Goal: Information Seeking & Learning: Compare options

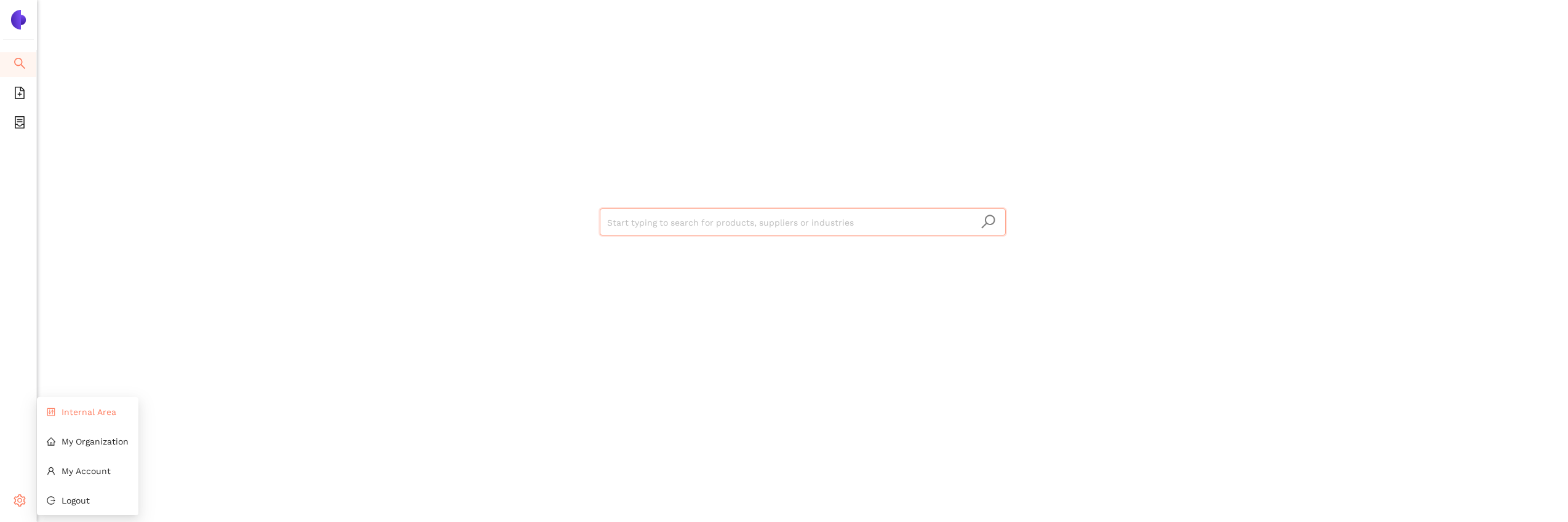
click at [124, 412] on li "Internal Area" at bounding box center [87, 412] width 101 height 25
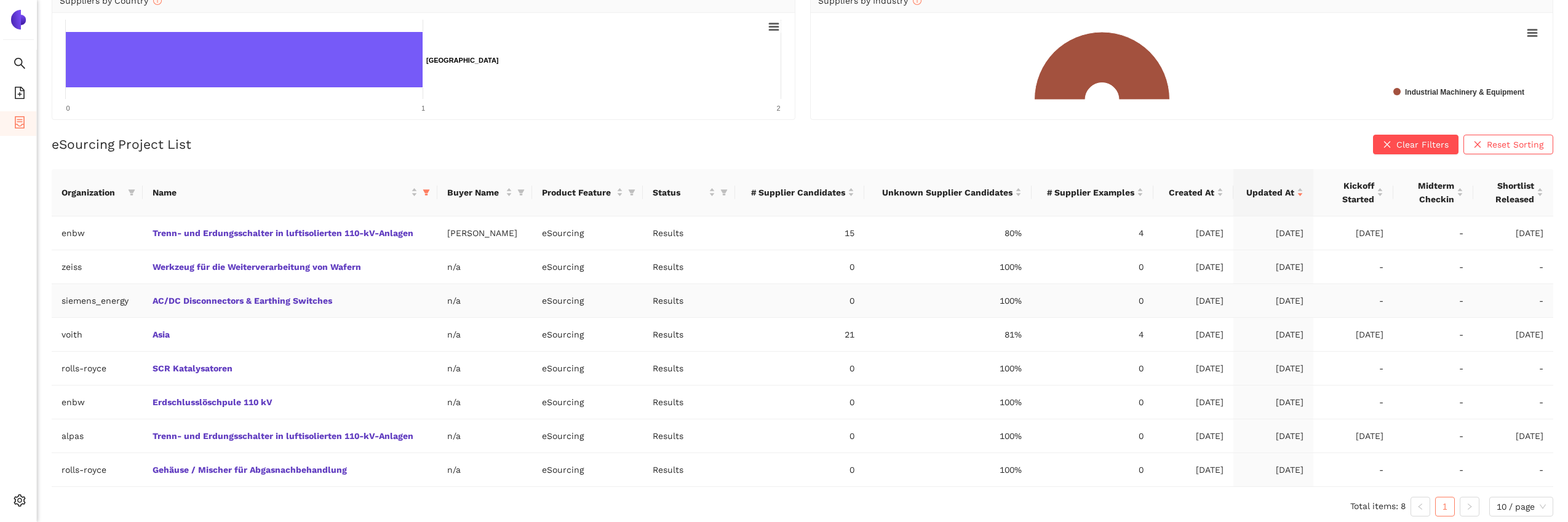
scroll to position [151, 0]
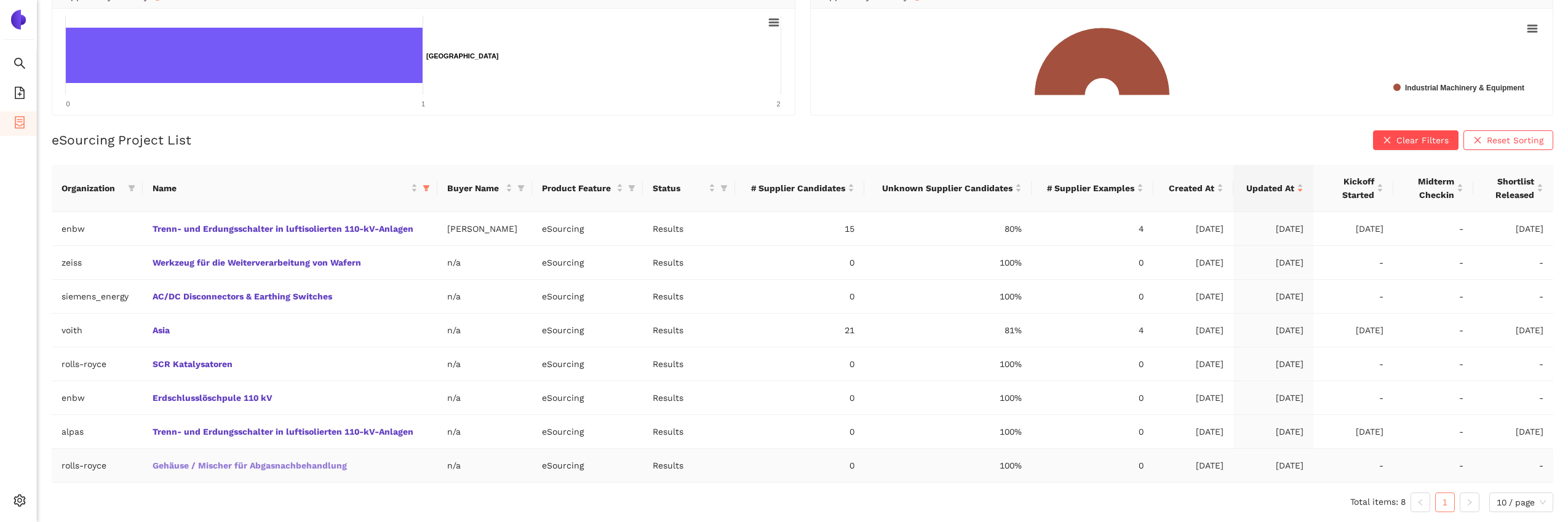
click at [0, 0] on link "Gehäuse / Mischer für Abgasnachbehandlung" at bounding box center [0, 0] width 0 height 0
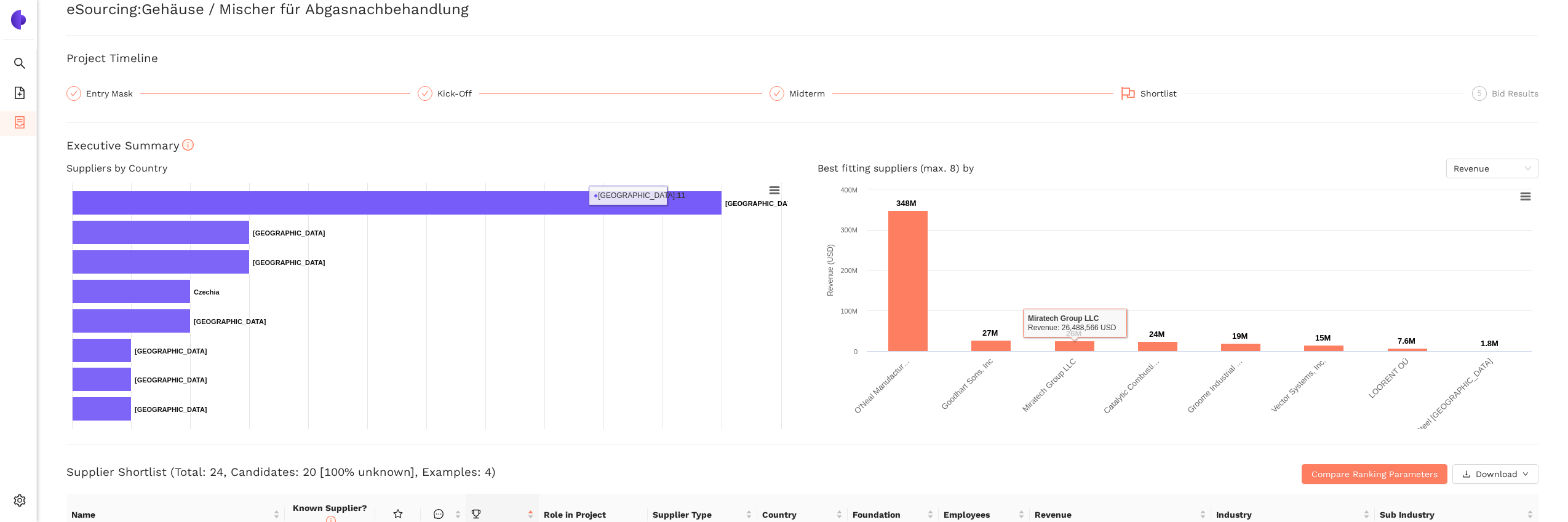
scroll to position [39, 0]
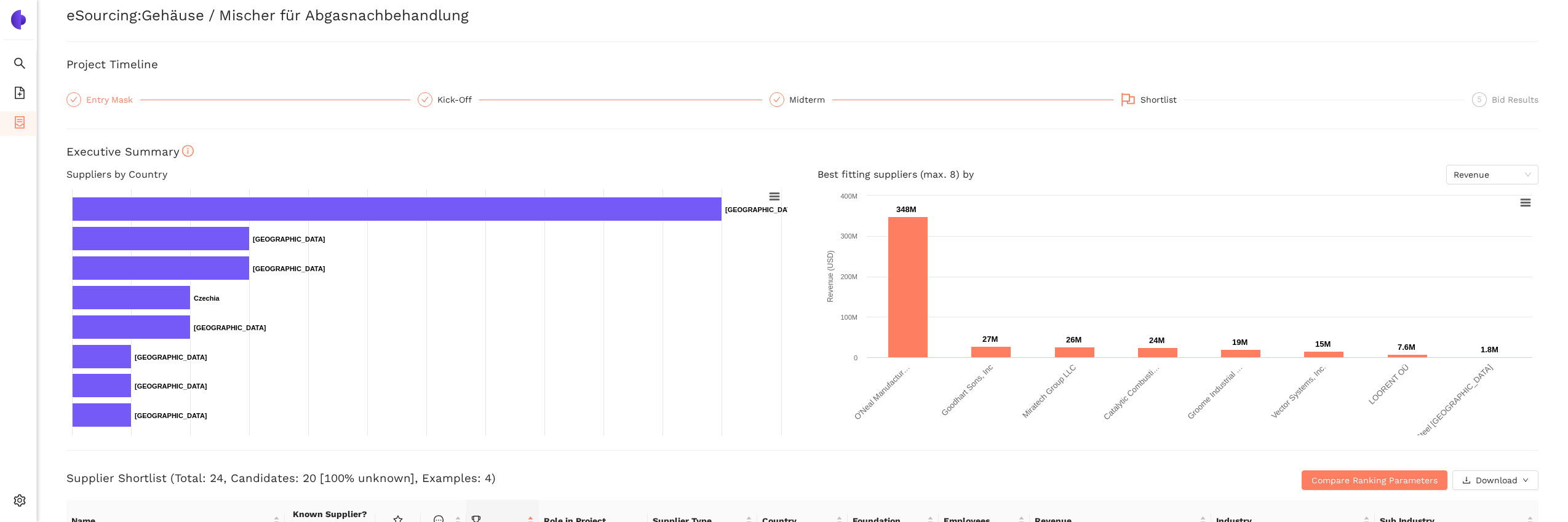
click at [117, 105] on div "Entry Mask" at bounding box center [113, 99] width 54 height 15
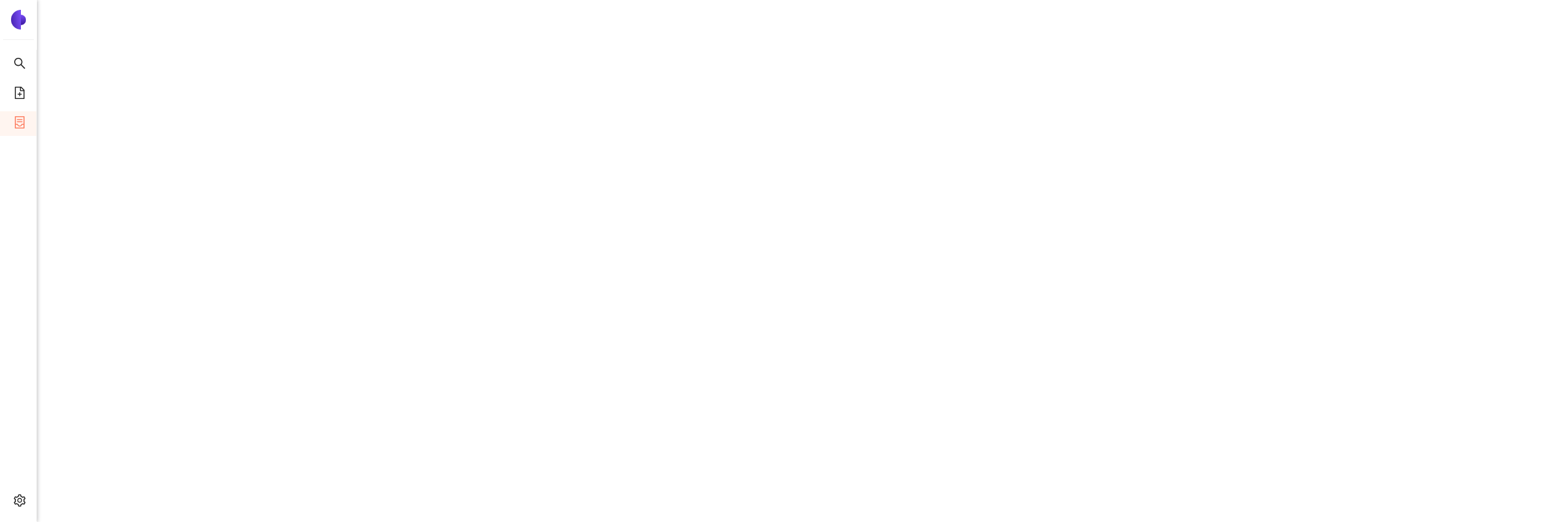
scroll to position [0, 0]
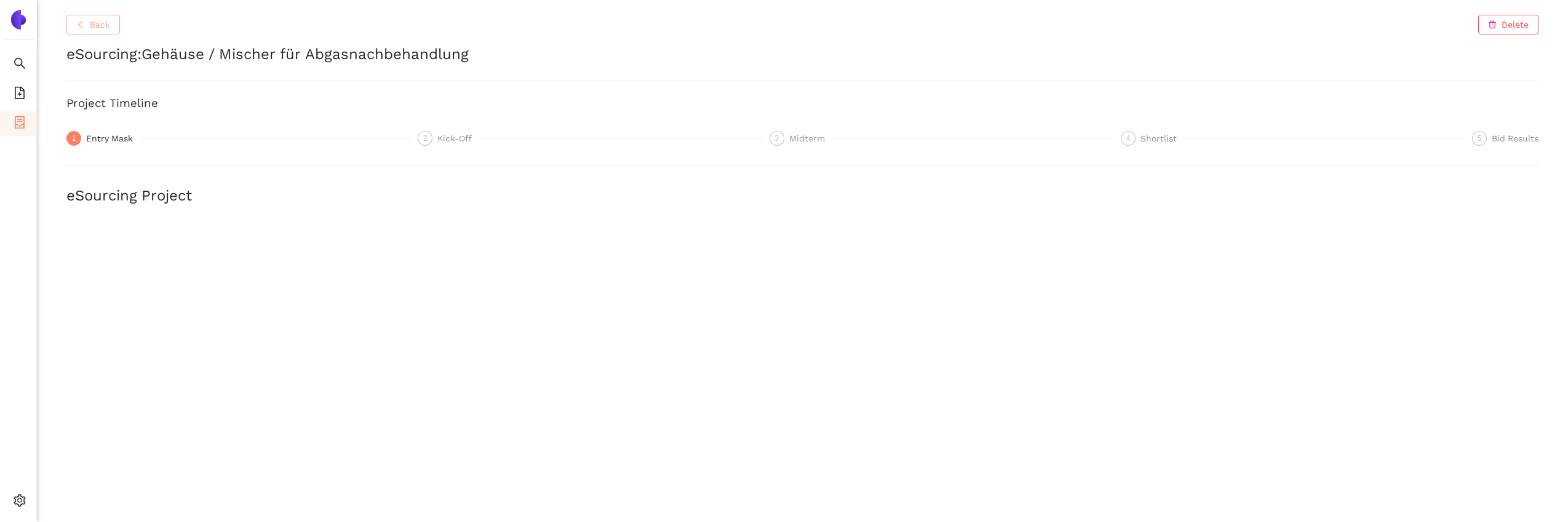
click at [110, 25] on span "Back" at bounding box center [100, 25] width 20 height 14
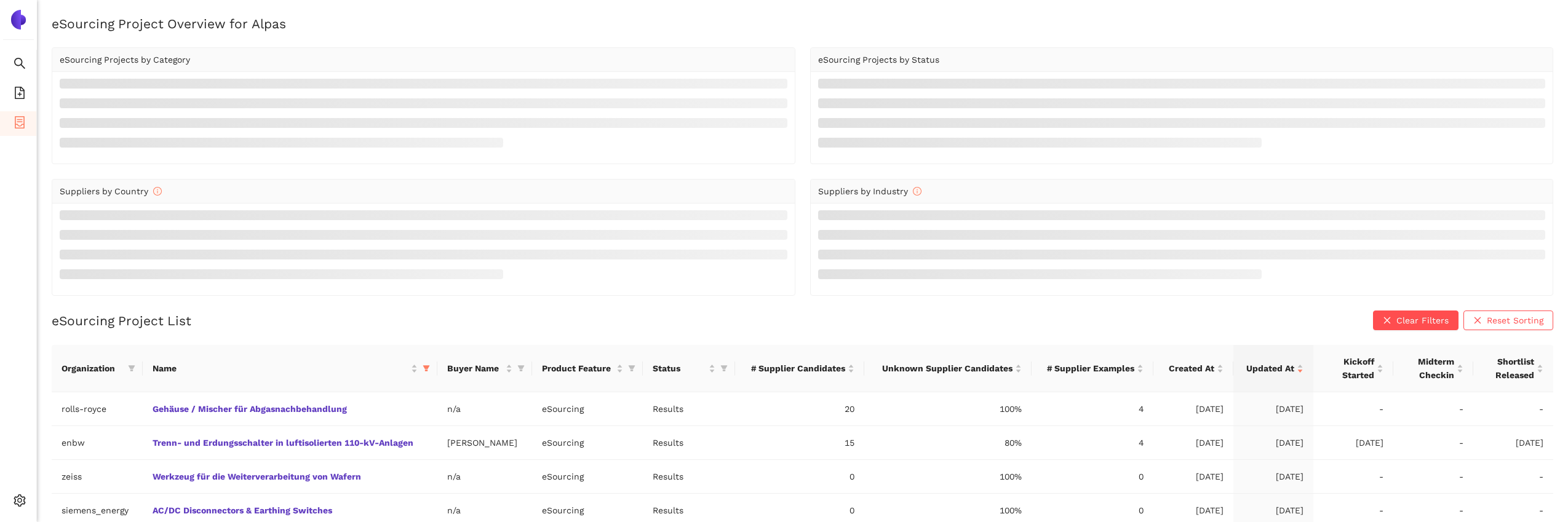
scroll to position [151, 0]
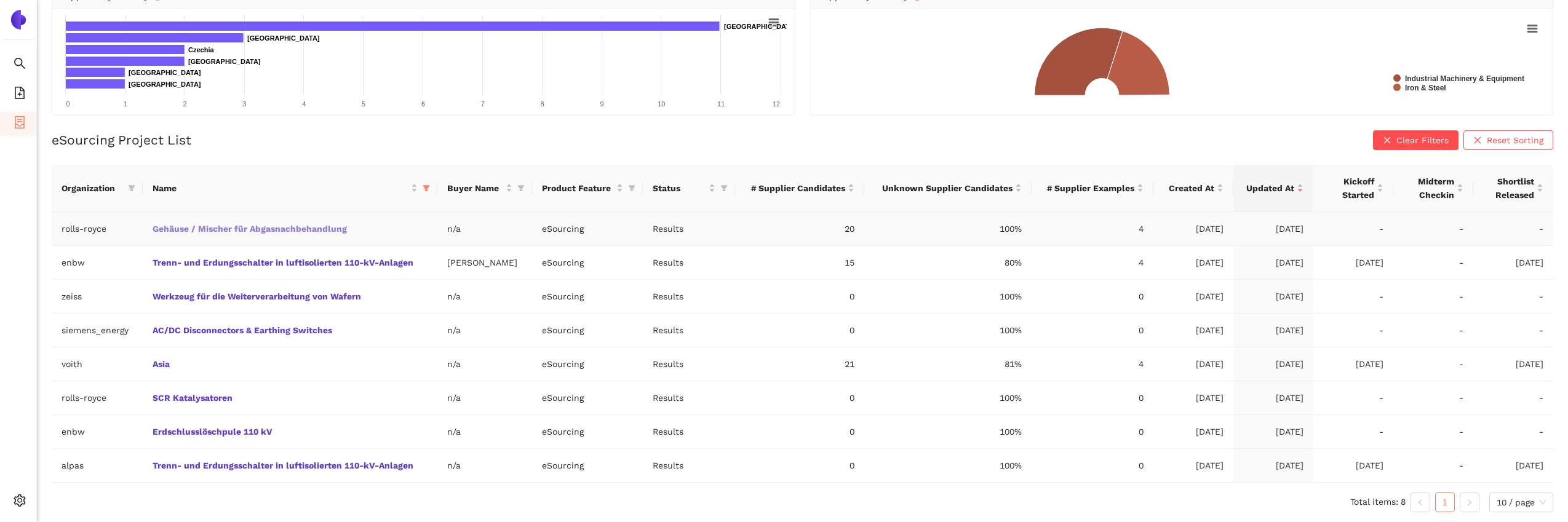
click at [0, 0] on link "Gehäuse / Mischer für Abgasnachbehandlung" at bounding box center [0, 0] width 0 height 0
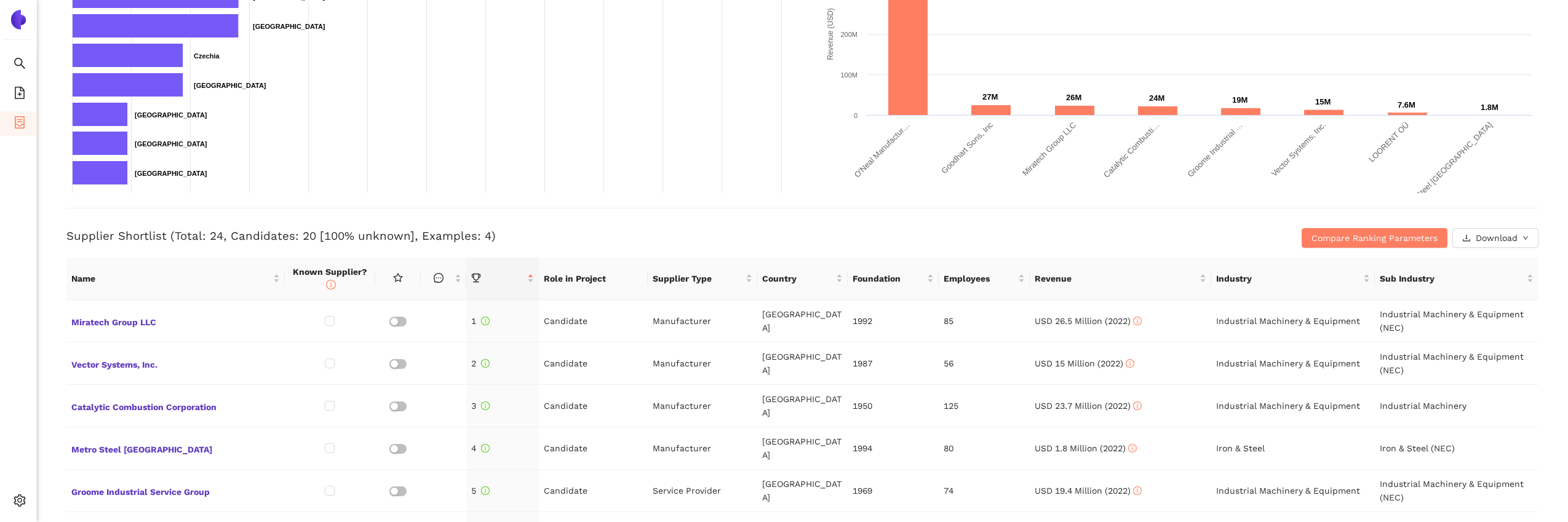
scroll to position [369, 0]
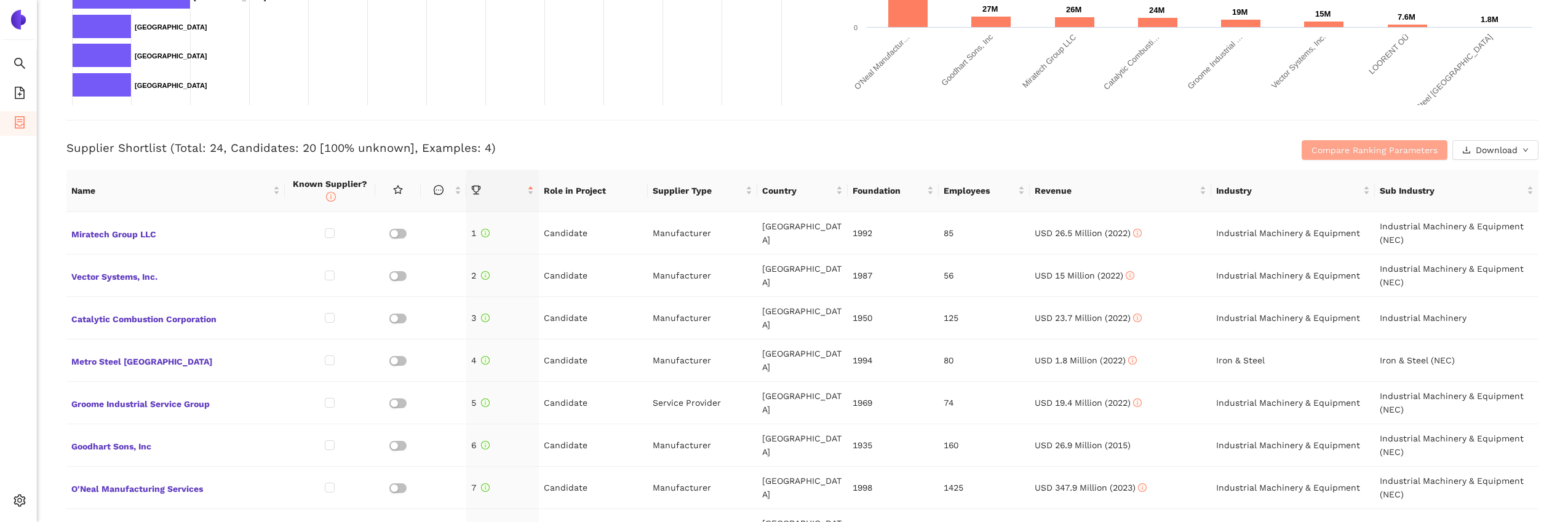
click at [1368, 154] on span "Compare Ranking Parameters" at bounding box center [1375, 150] width 126 height 14
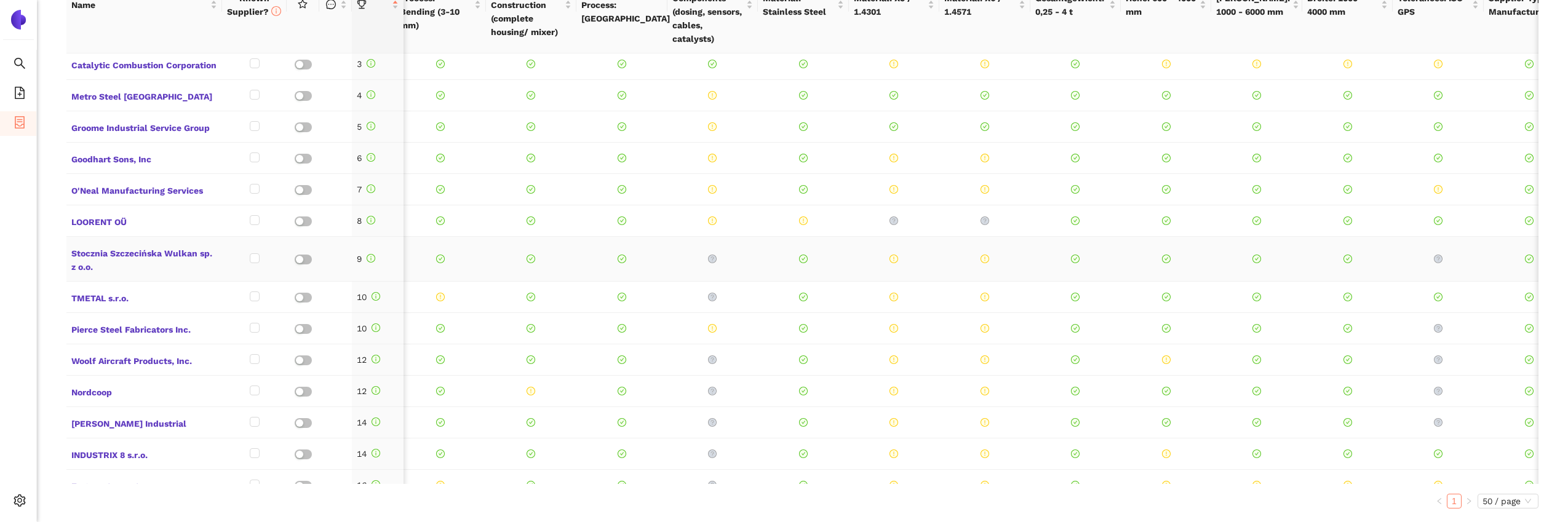
scroll to position [0, 0]
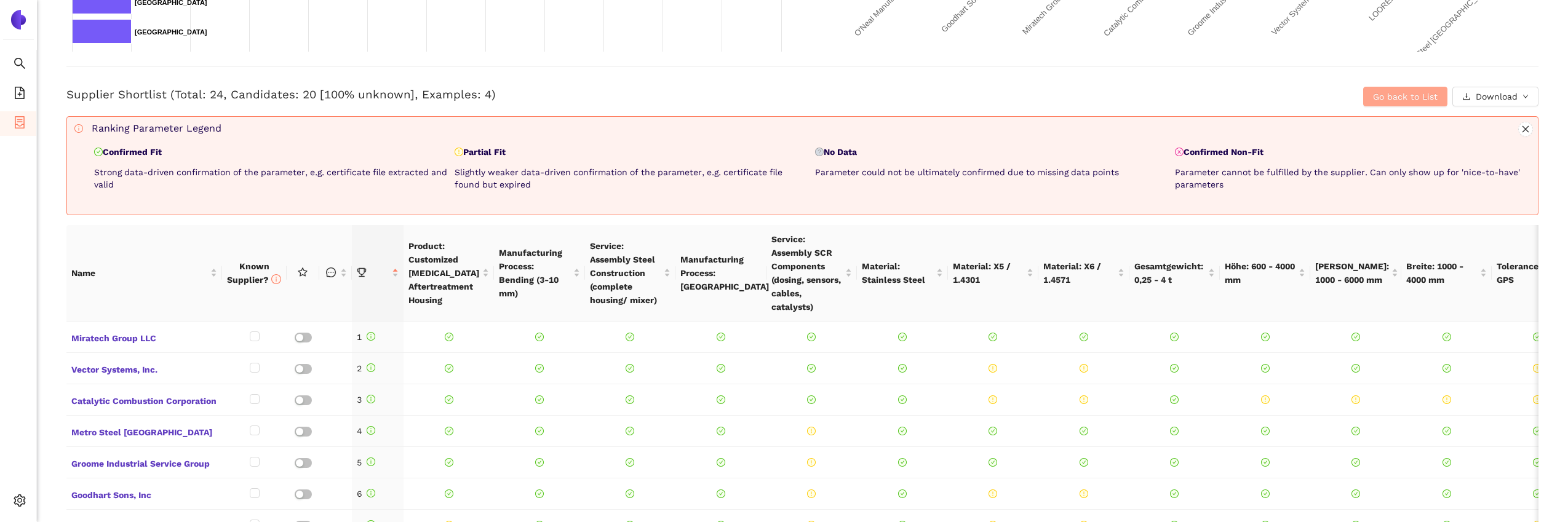
click at [1394, 92] on span "Go back to List" at bounding box center [1405, 97] width 64 height 14
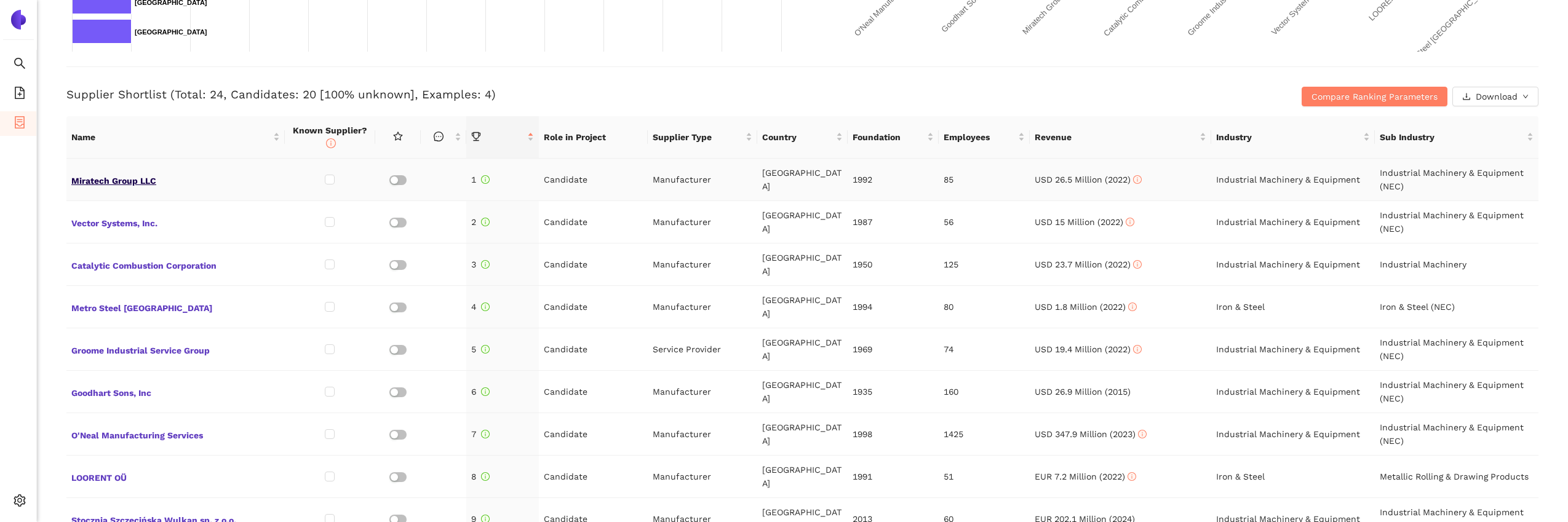
click at [129, 180] on span "Miratech Group LLC" at bounding box center [176, 179] width 209 height 16
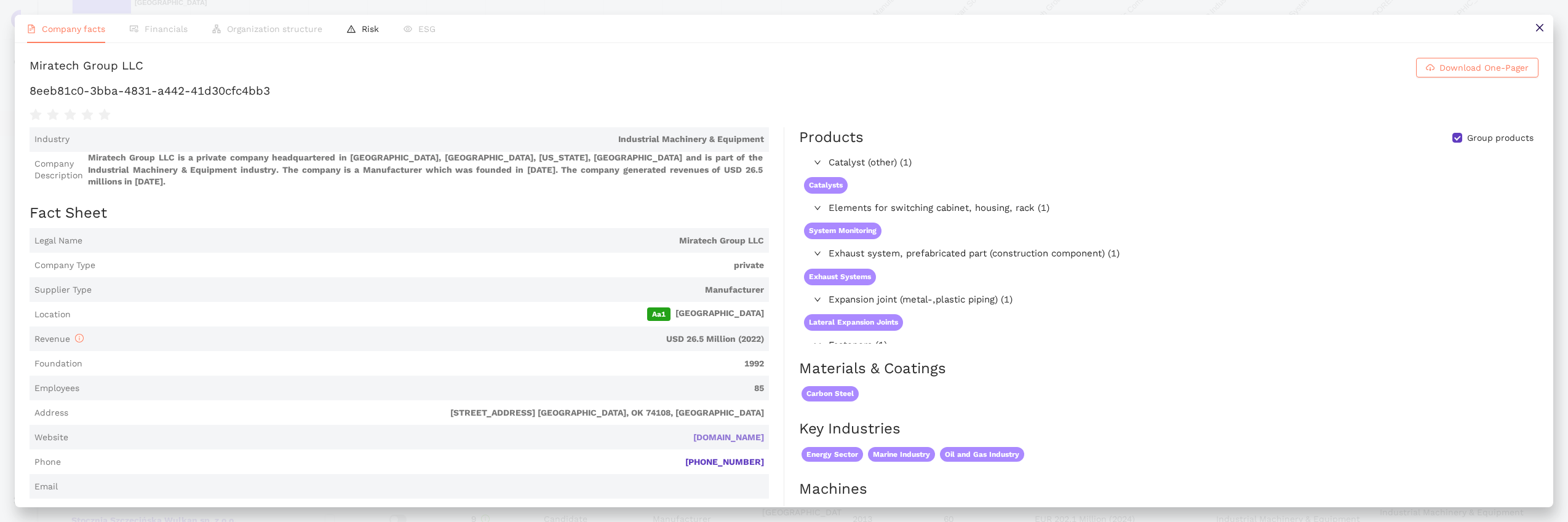
click at [0, 0] on link "miratechcorp.com" at bounding box center [0, 0] width 0 height 0
click at [1536, 30] on icon "close" at bounding box center [1540, 28] width 10 height 10
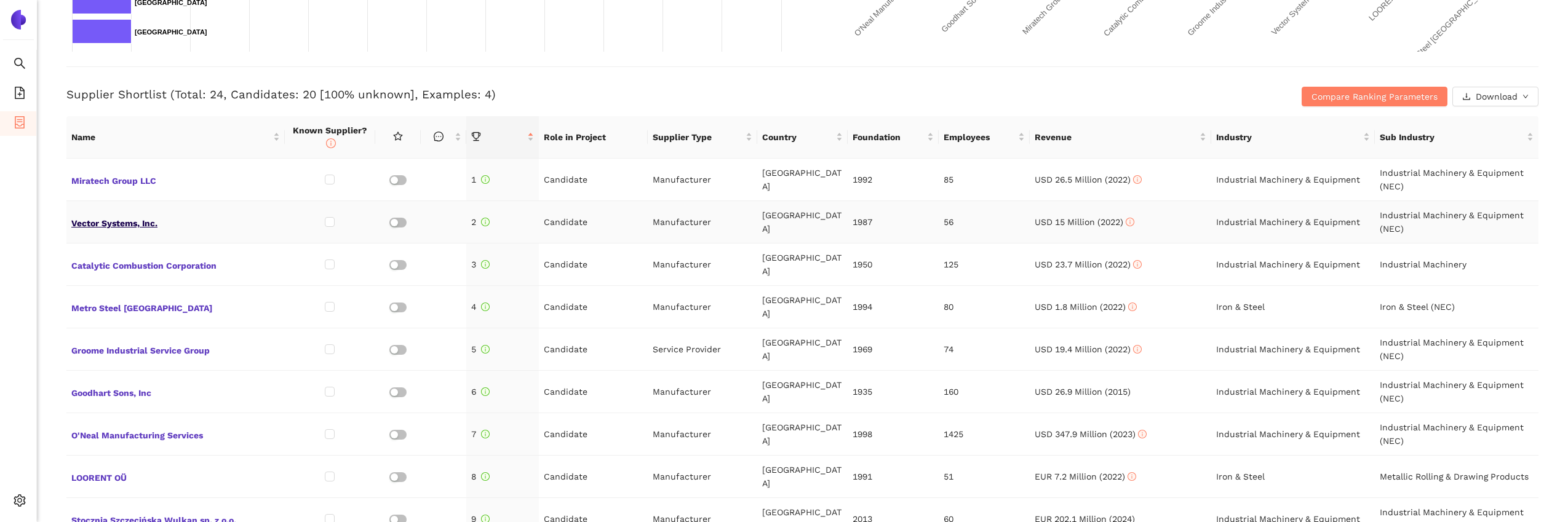
click at [130, 228] on span "Vector Systems, Inc." at bounding box center [176, 222] width 209 height 16
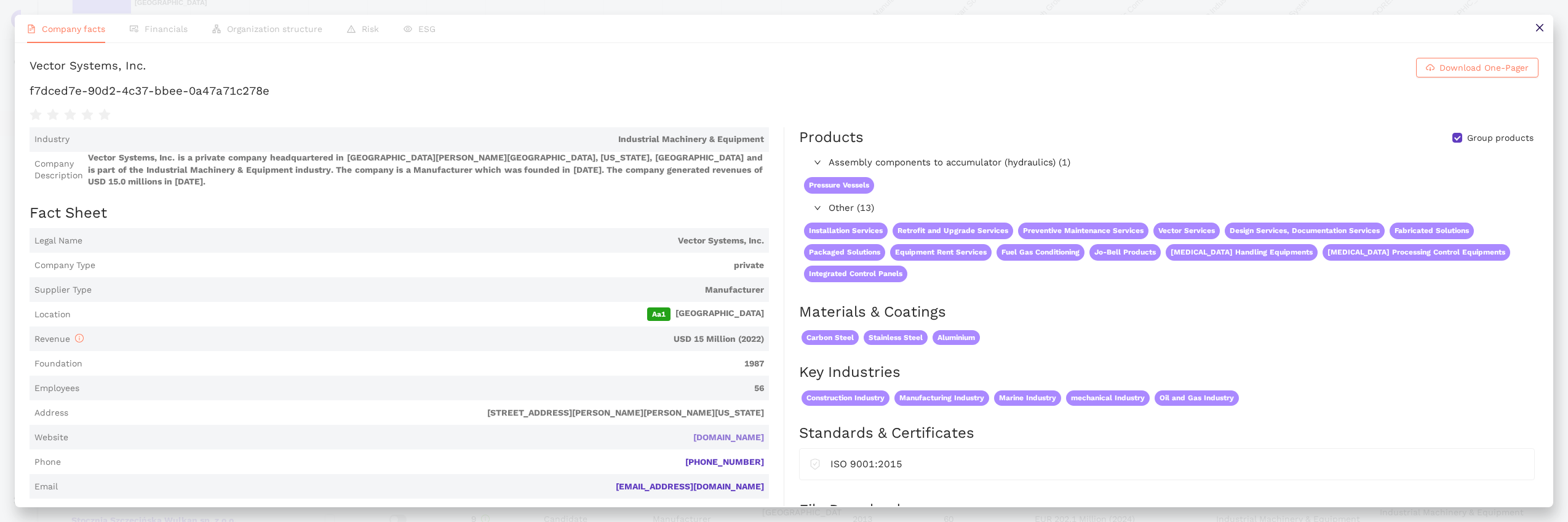
click at [0, 0] on link "vectorsystems-usa.com" at bounding box center [0, 0] width 0 height 0
click at [1530, 34] on button at bounding box center [1540, 28] width 28 height 28
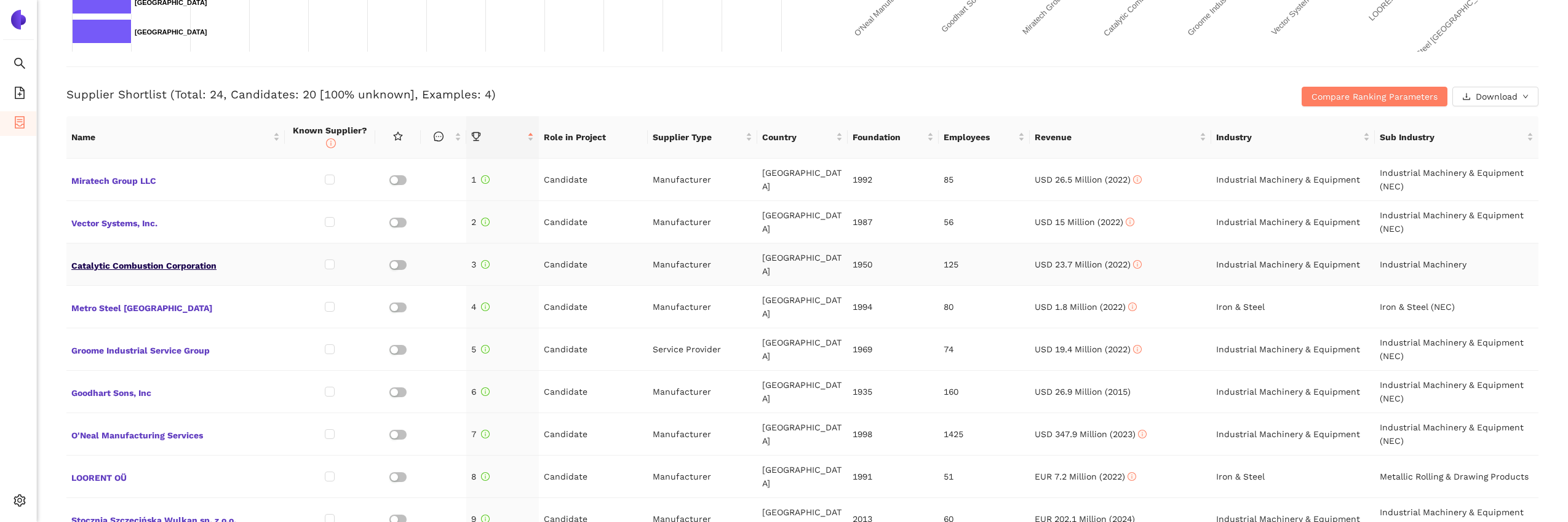
click at [123, 261] on span "Catalytic Combustion Corporation" at bounding box center [176, 264] width 209 height 16
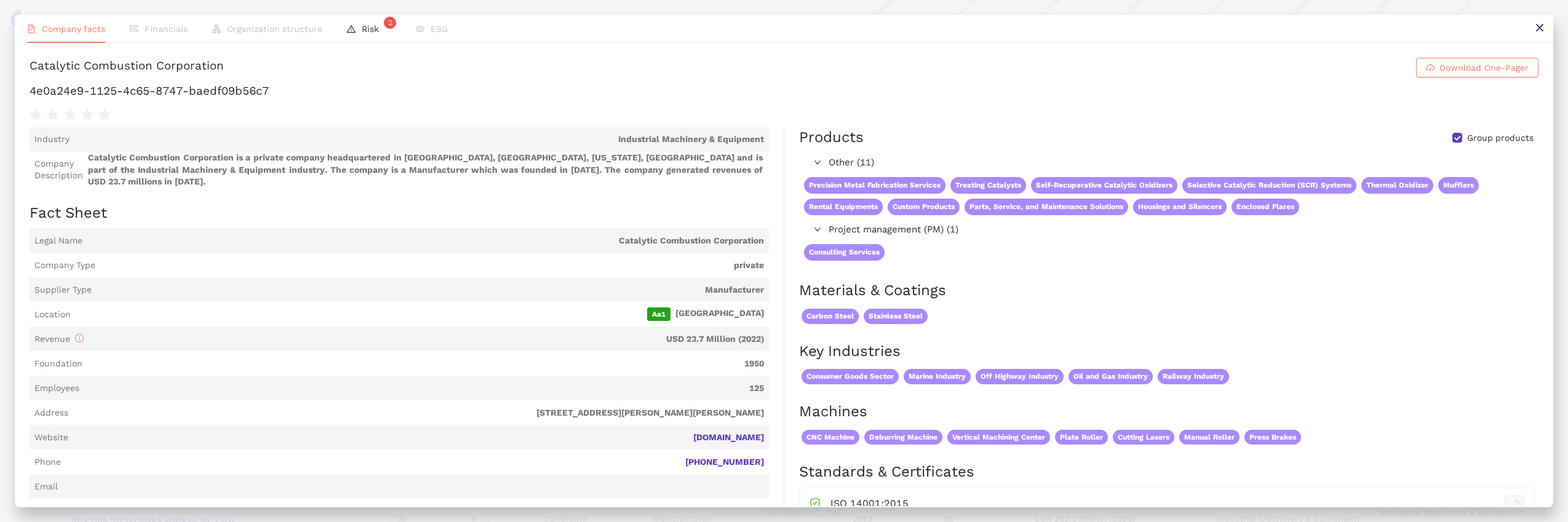
scroll to position [422, 0]
click at [0, 0] on link "catalyticcombustion.com" at bounding box center [0, 0] width 0 height 0
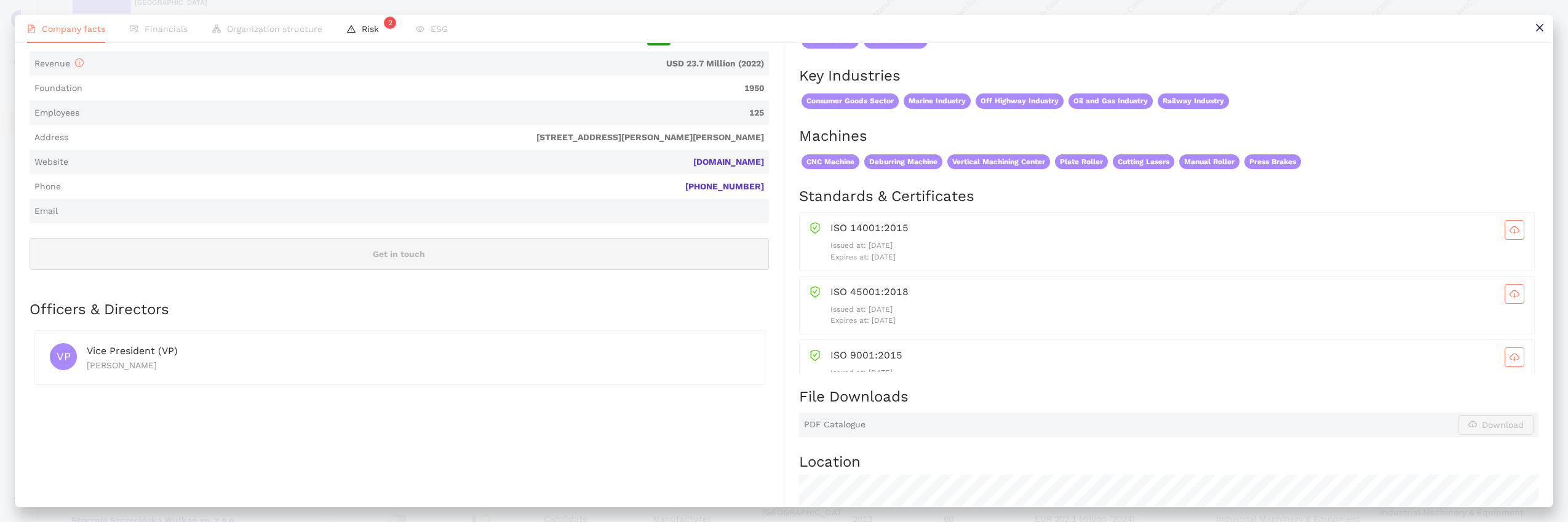
scroll to position [0, 0]
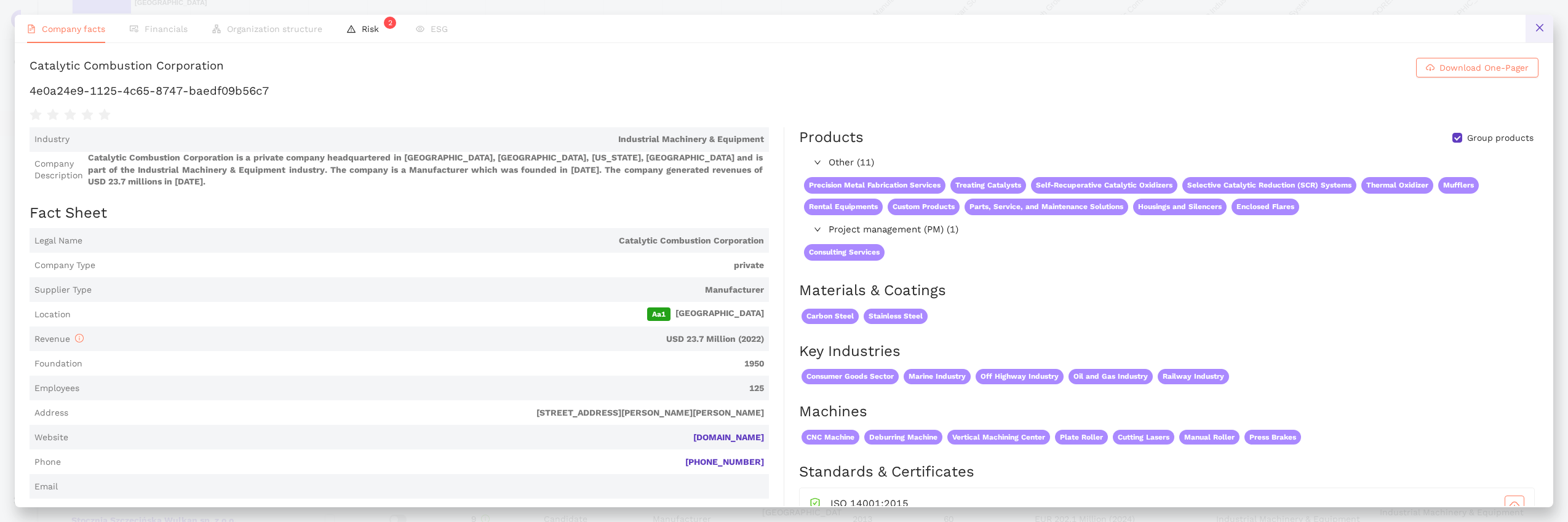
click at [1538, 37] on button at bounding box center [1540, 28] width 28 height 28
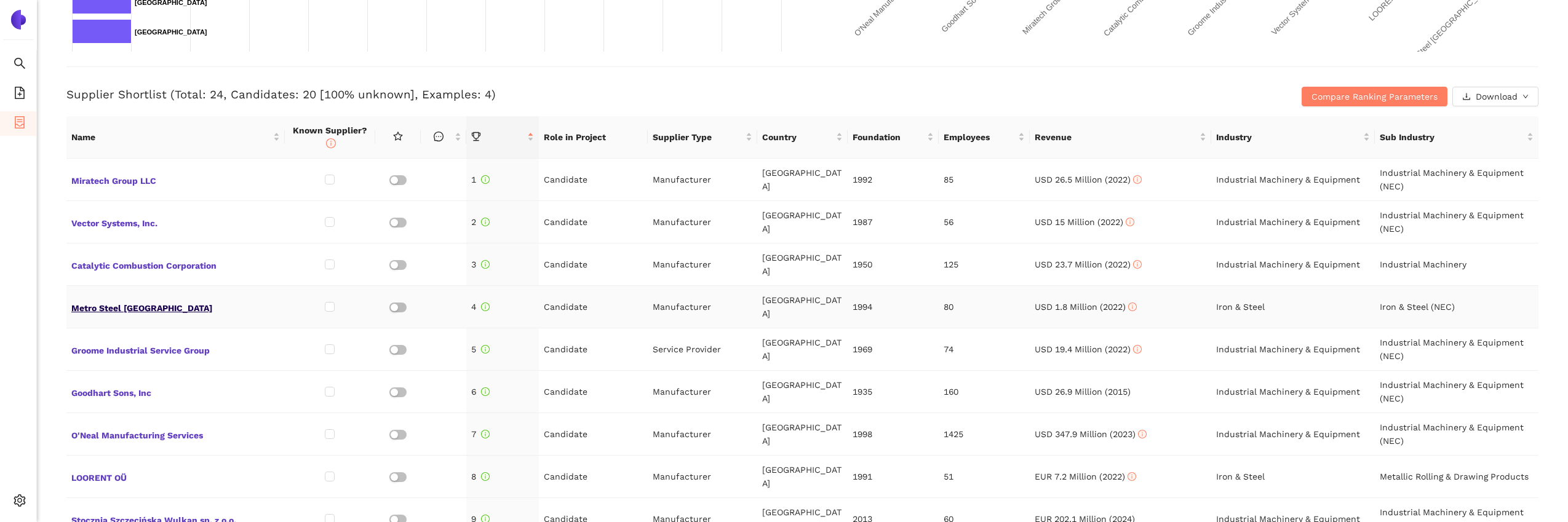
click at [124, 299] on span "Metro Steel USA" at bounding box center [176, 307] width 209 height 16
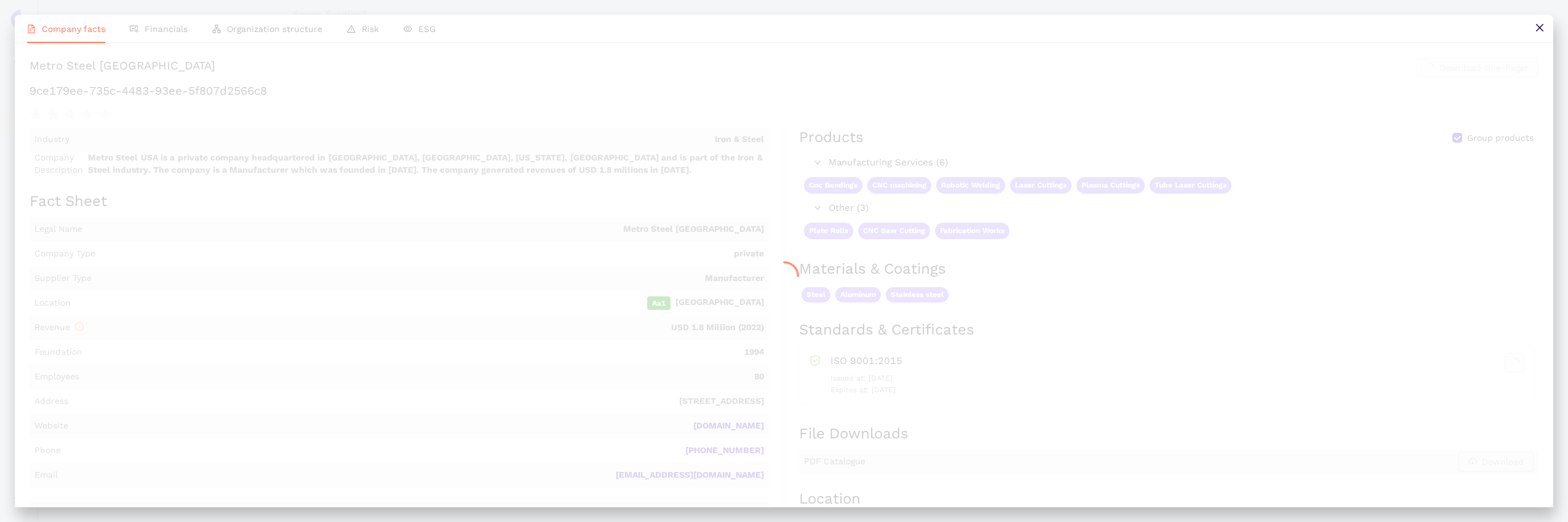
scroll to position [422, 0]
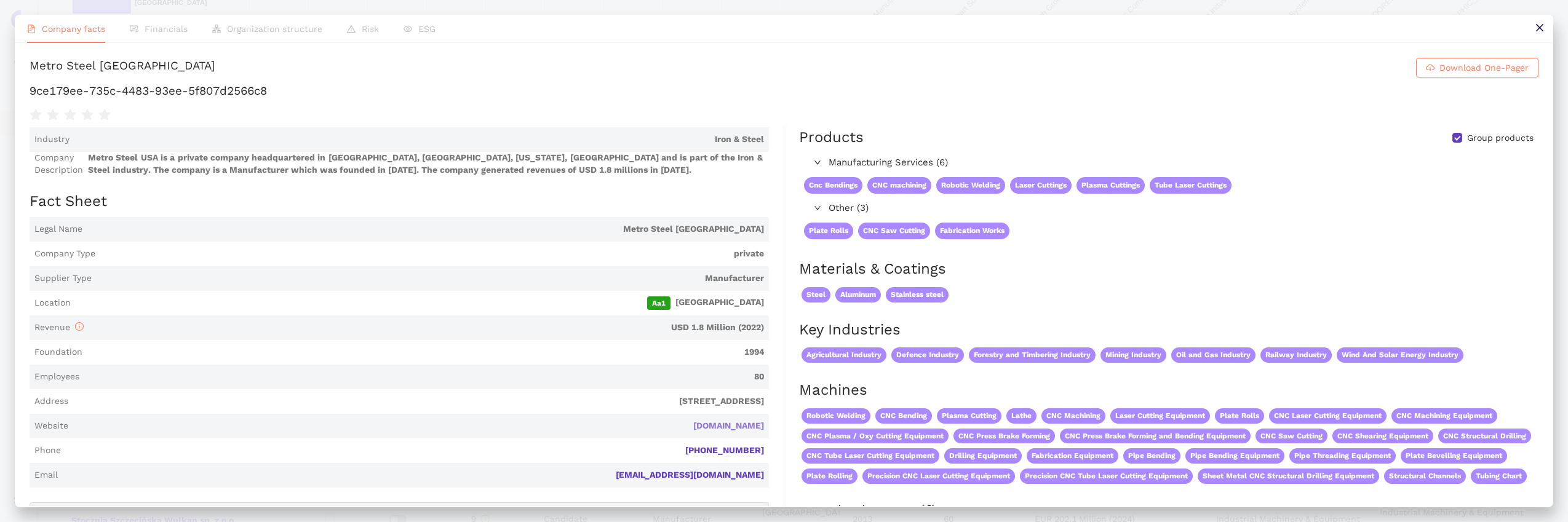
click at [0, 0] on link "metrosteelusa.com" at bounding box center [0, 0] width 0 height 0
click at [1537, 30] on icon "close" at bounding box center [1540, 28] width 8 height 8
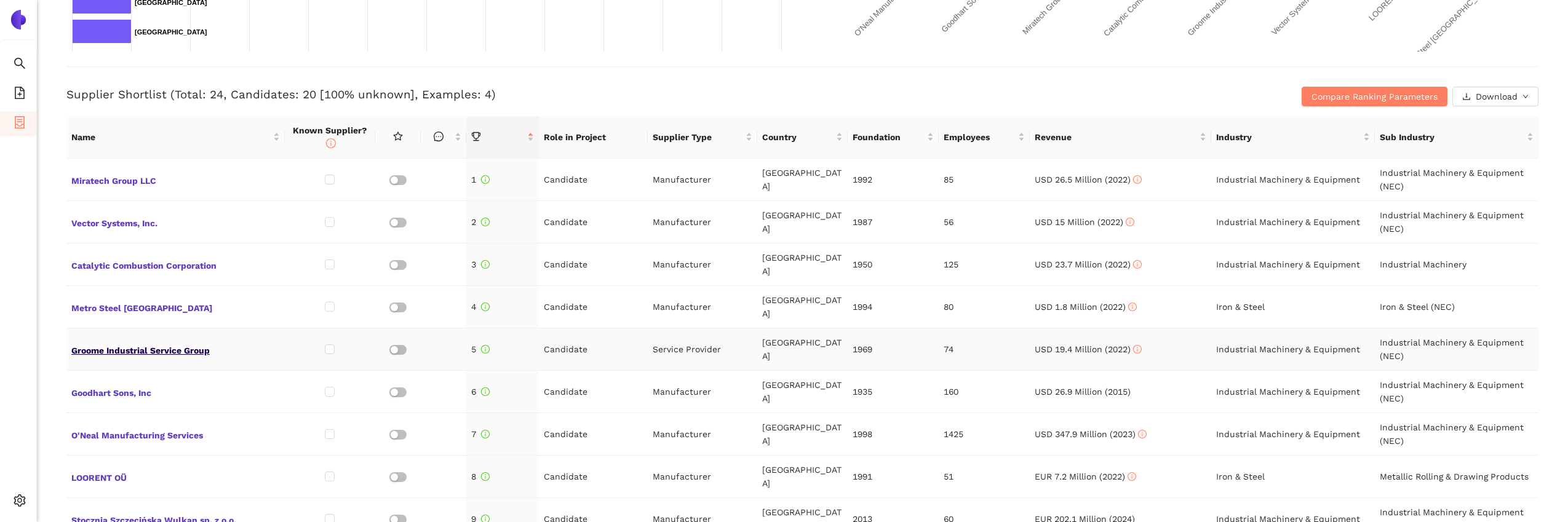
click at [160, 341] on span "Groome Industrial Service Group" at bounding box center [176, 349] width 209 height 16
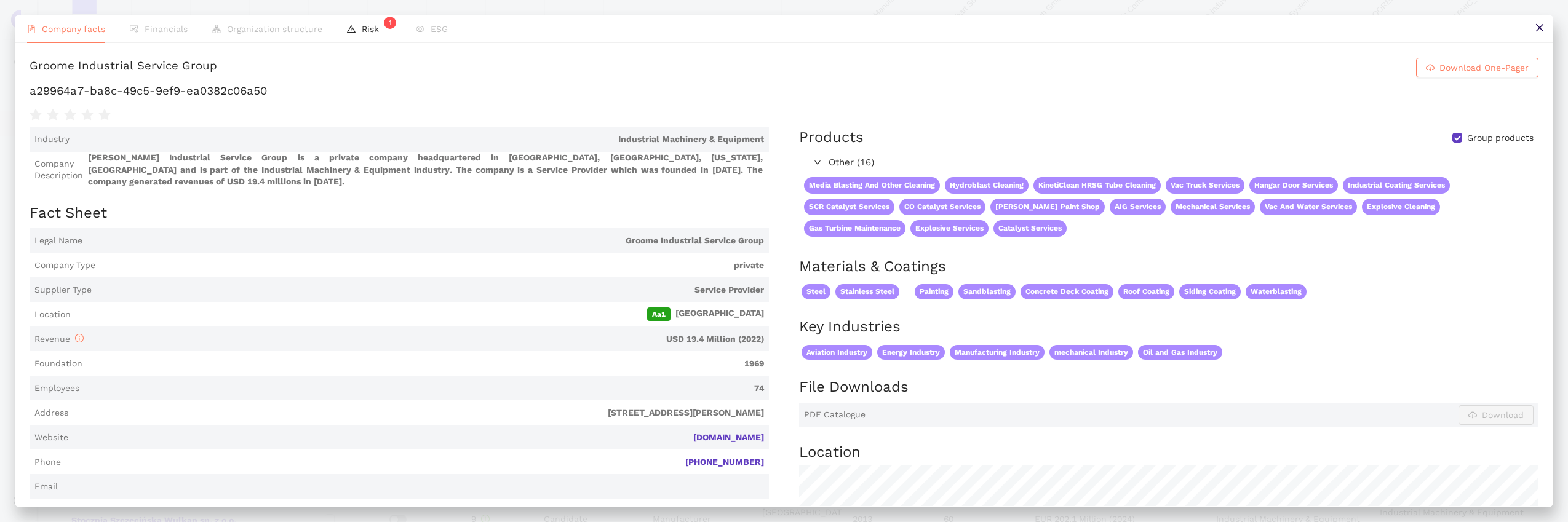
click at [356, 99] on h1 "a29964a7-ba8c-49c5-9ef9-ea0382c06a50" at bounding box center [784, 90] width 1509 height 16
copy div "a29964a7-ba8c-49c5-9ef9-ea0382c06a50"
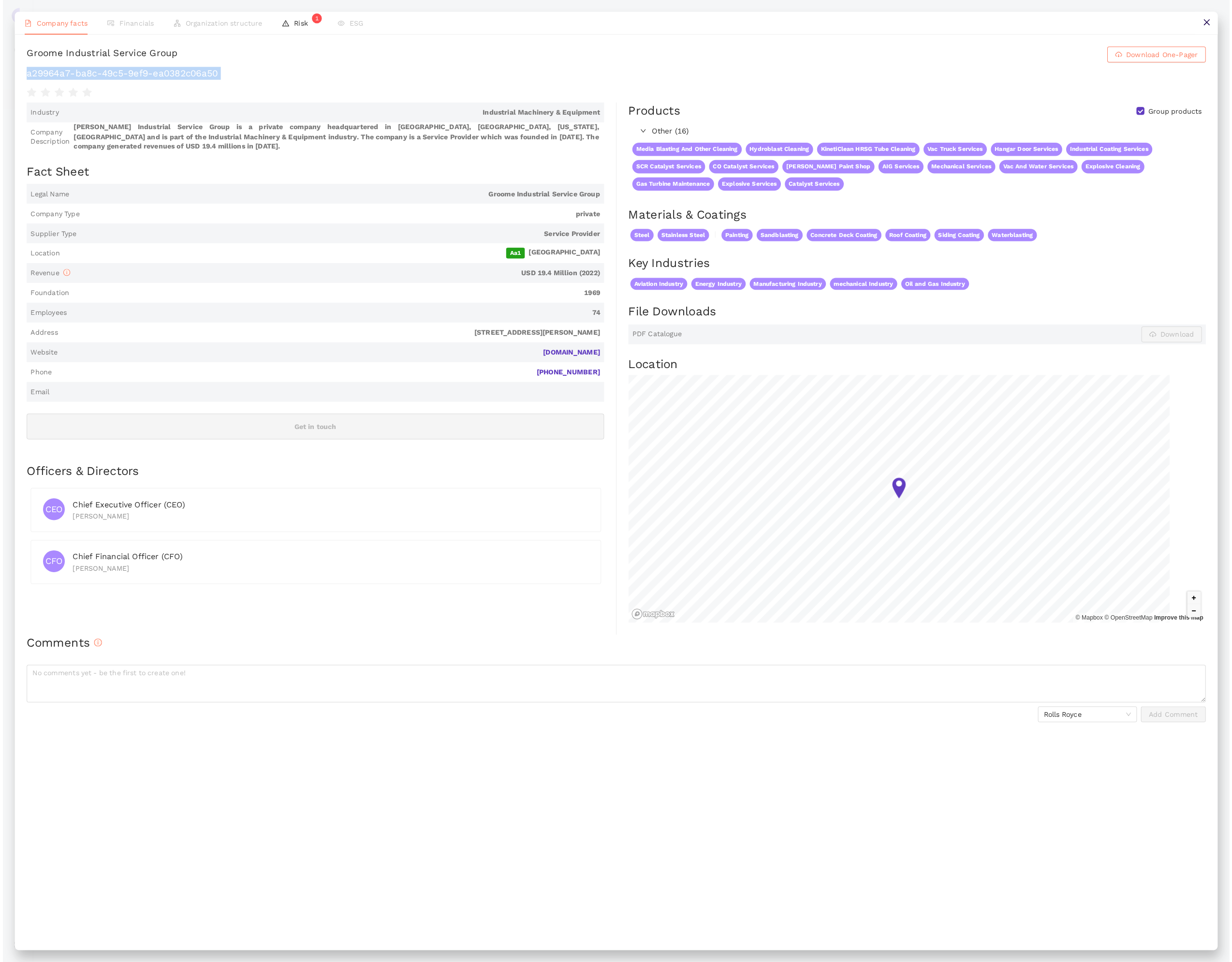
scroll to position [110, 0]
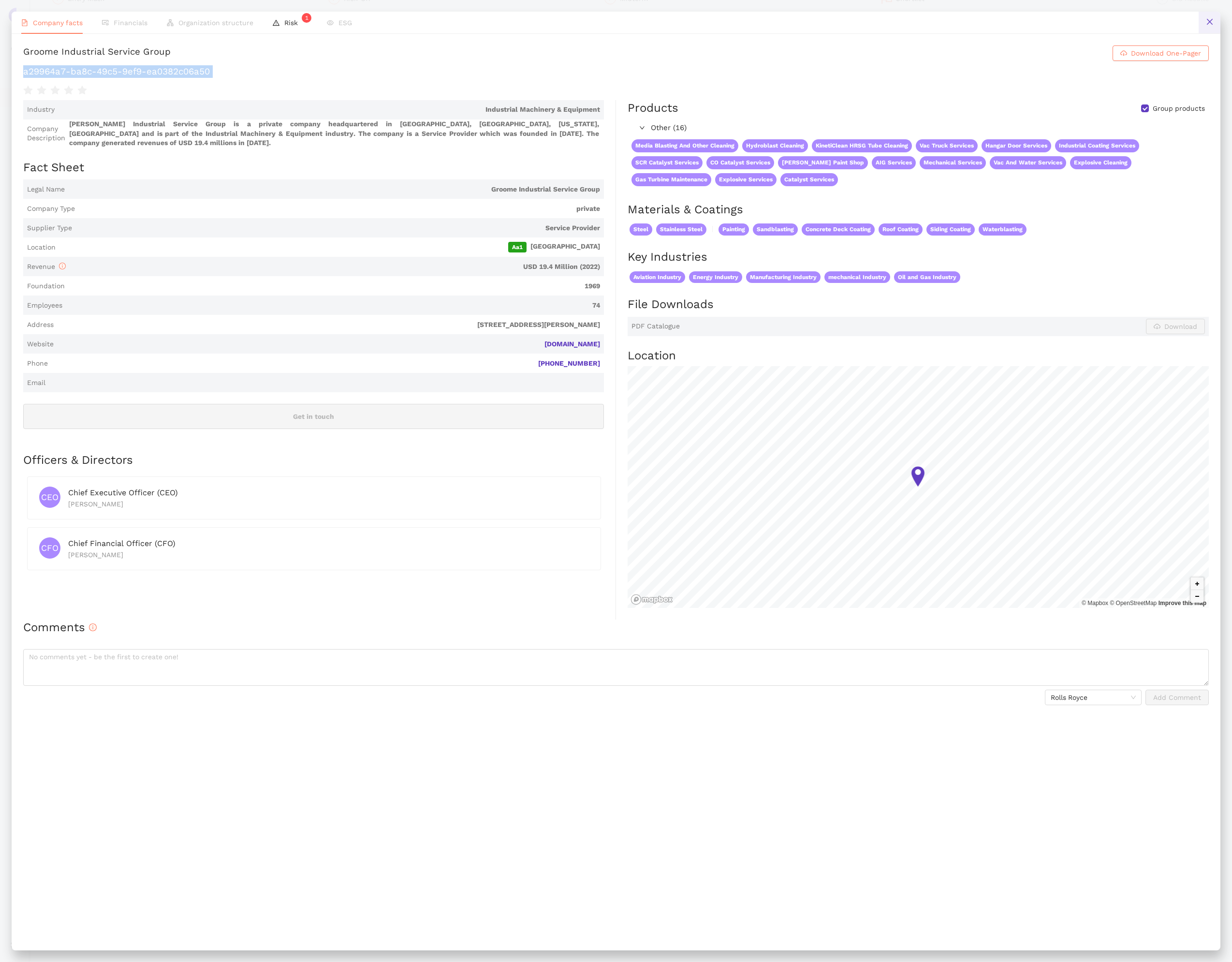
click at [1201, 30] on button at bounding box center [1210, 22] width 22 height 22
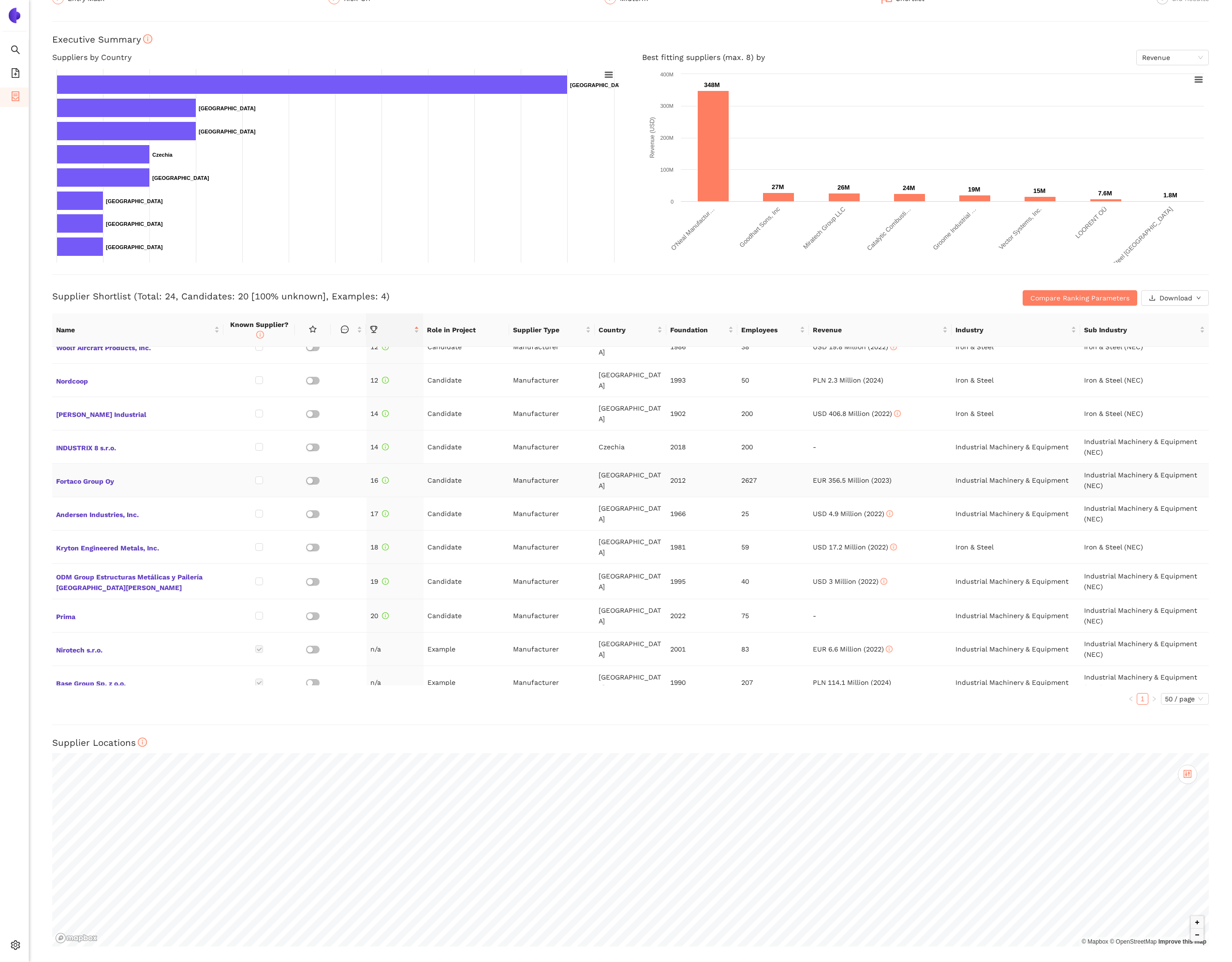
scroll to position [386, 0]
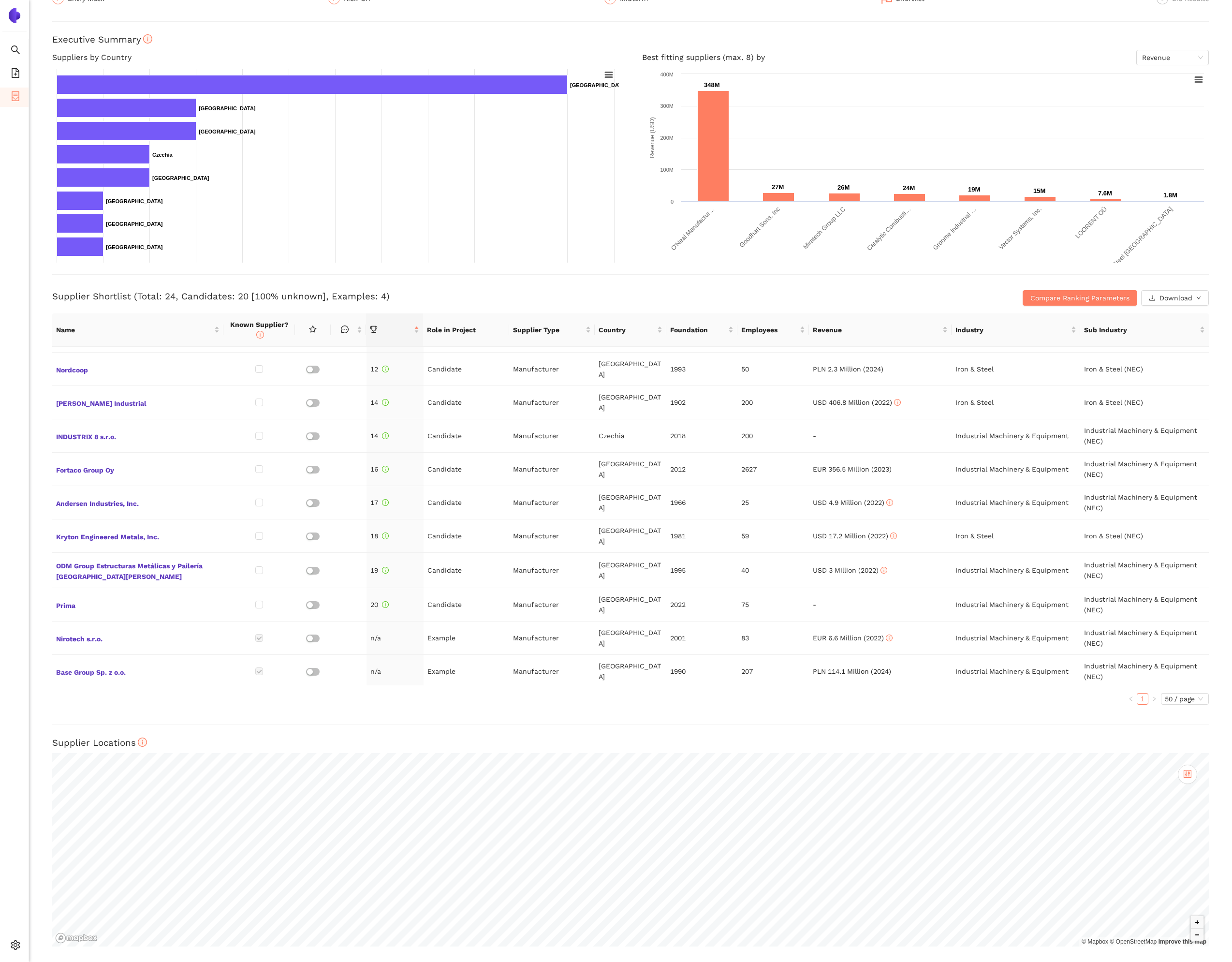
click at [125, 410] on span "ROTH-TECHNIK AUSTRIA GmbH" at bounding box center [137, 705] width 163 height 13
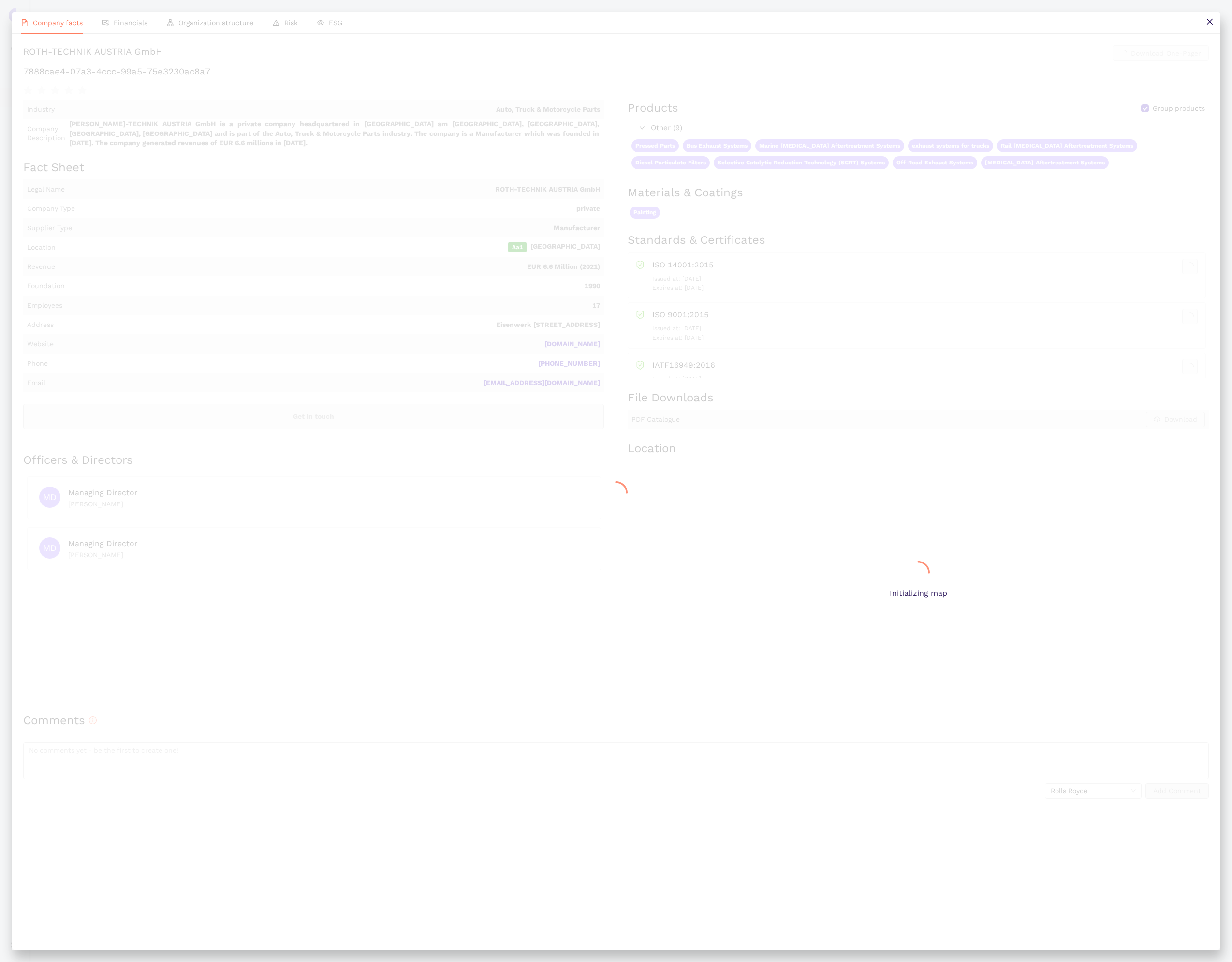
scroll to position [0, 0]
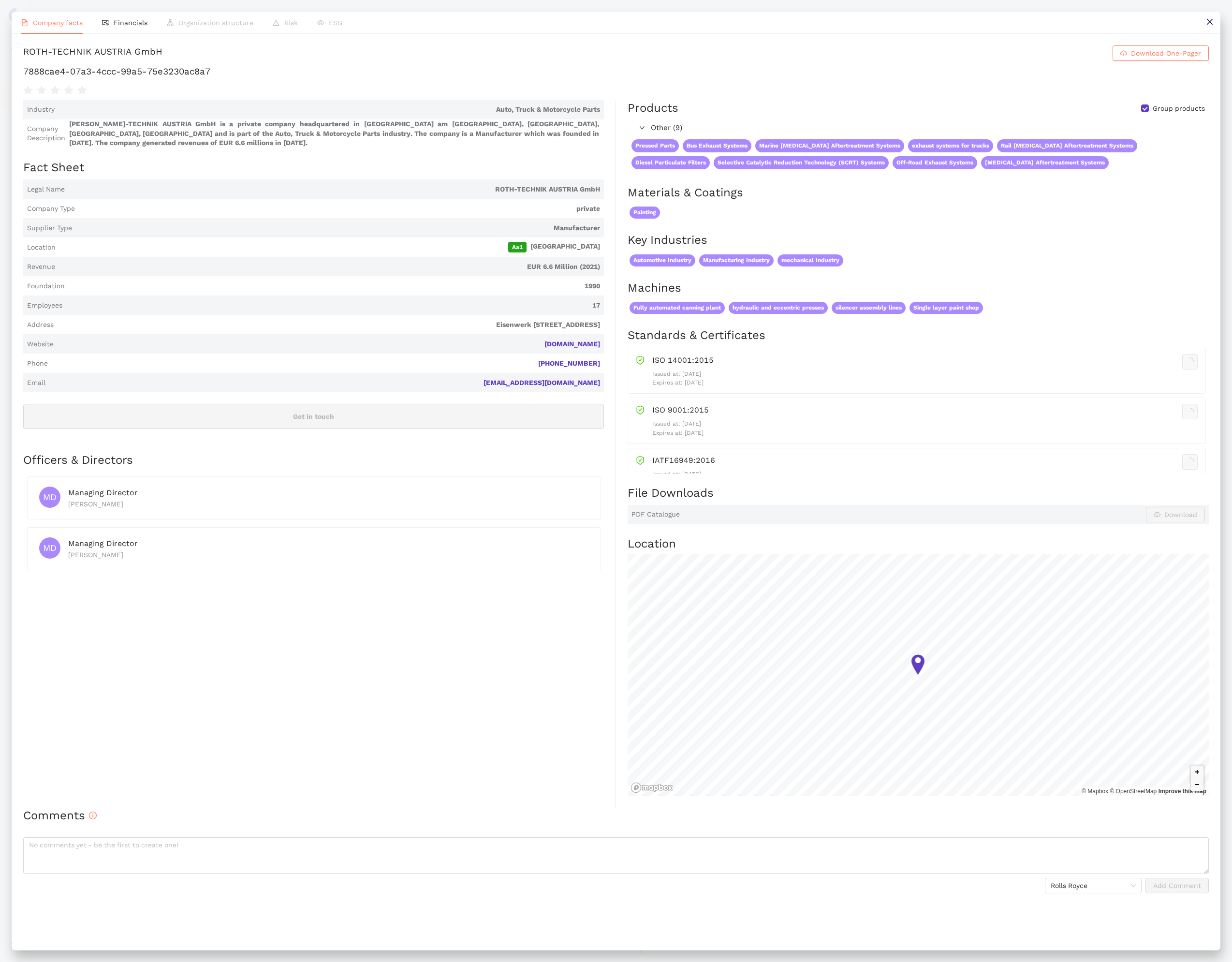
click at [143, 78] on h1 "7888cae4-07a3-4ccc-99a5-75e3230ac8a7" at bounding box center [616, 71] width 1186 height 13
copy div "7888cae4-07a3-4ccc-99a5-75e3230ac8a7"
drag, startPoint x: 1210, startPoint y: 16, endPoint x: 1232, endPoint y: 16, distance: 22.0
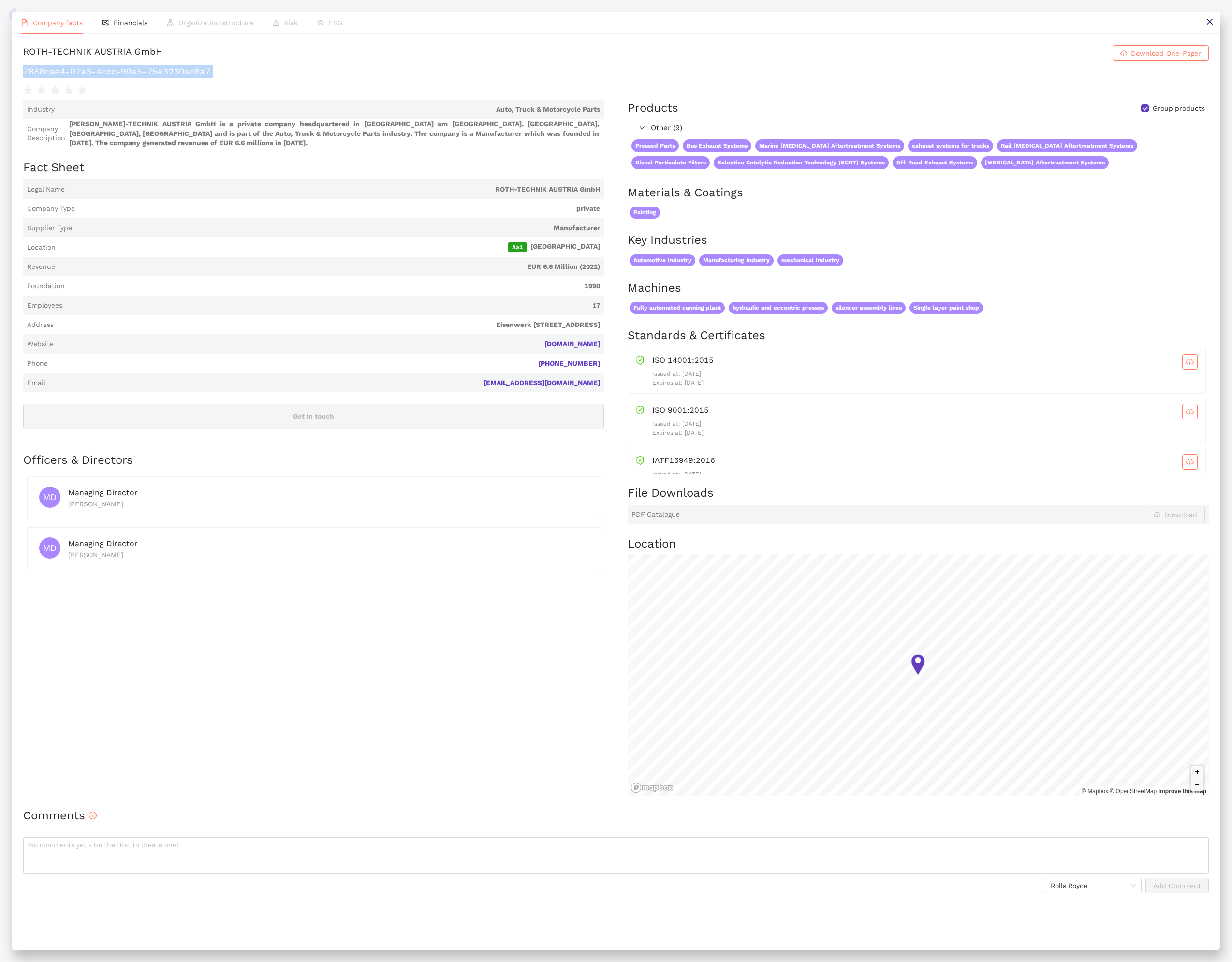
click at [1210, 16] on button at bounding box center [1210, 22] width 22 height 22
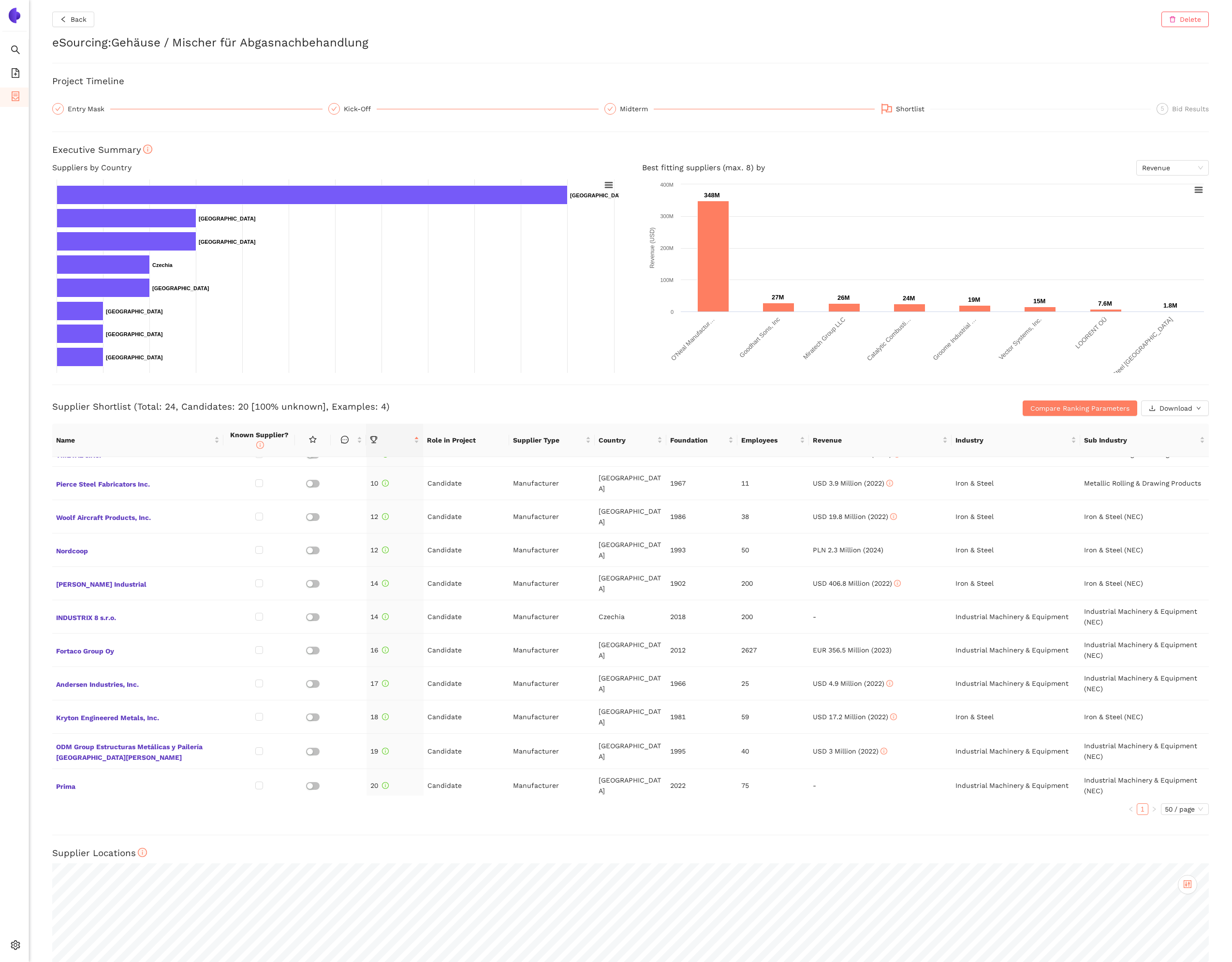
scroll to position [311, 0]
click at [97, 410] on span "INDUSTRIX 8 s.r.o." at bounding box center [137, 621] width 163 height 13
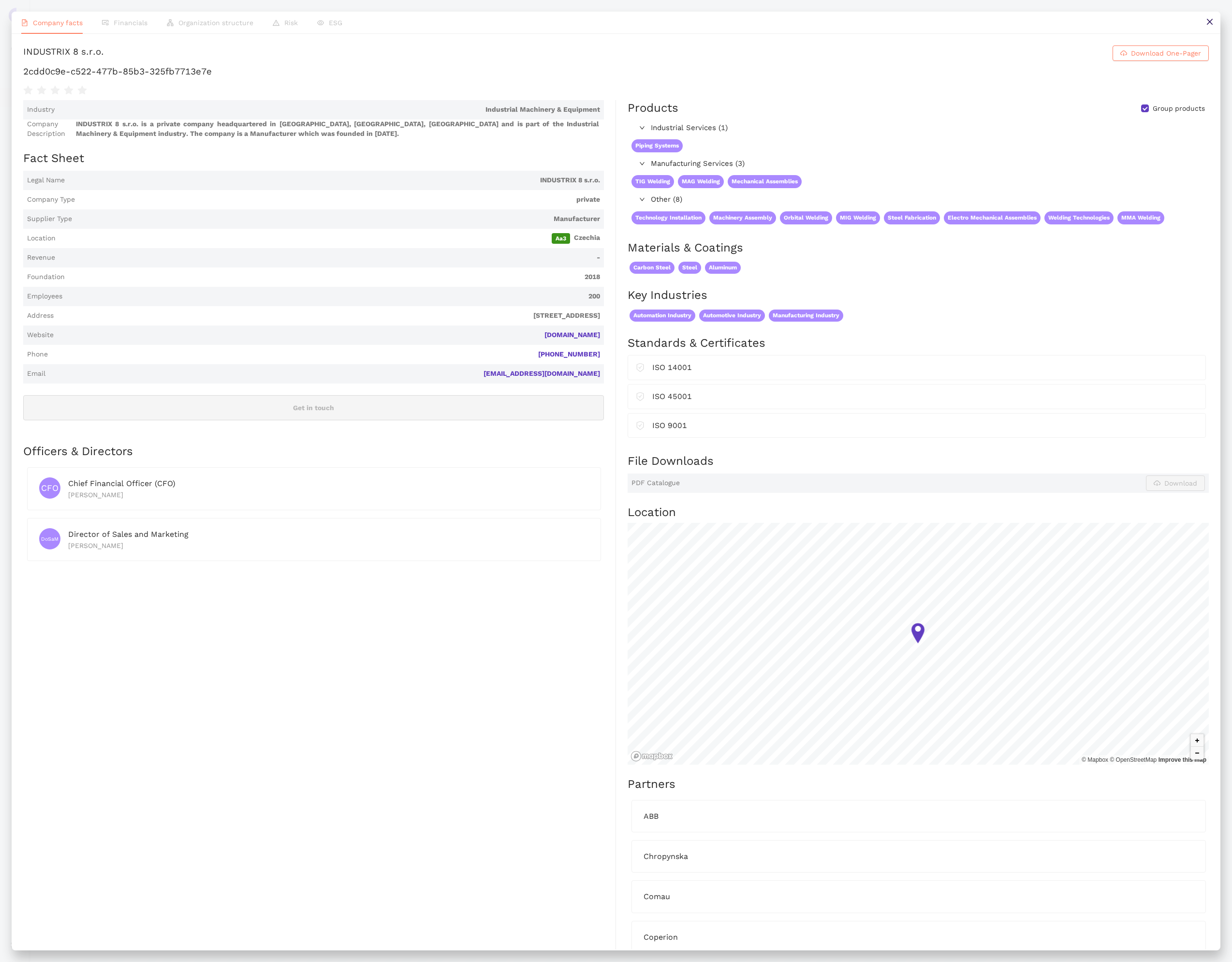
click at [104, 60] on div "INDUSTRIX 8 s.r.o." at bounding box center [64, 53] width 81 height 16
copy h1 "INDUSTRIX 8 s.r.o. Download One-Pager"
click at [104, 51] on div "INDUSTRIX 8 s.r.o." at bounding box center [64, 53] width 81 height 16
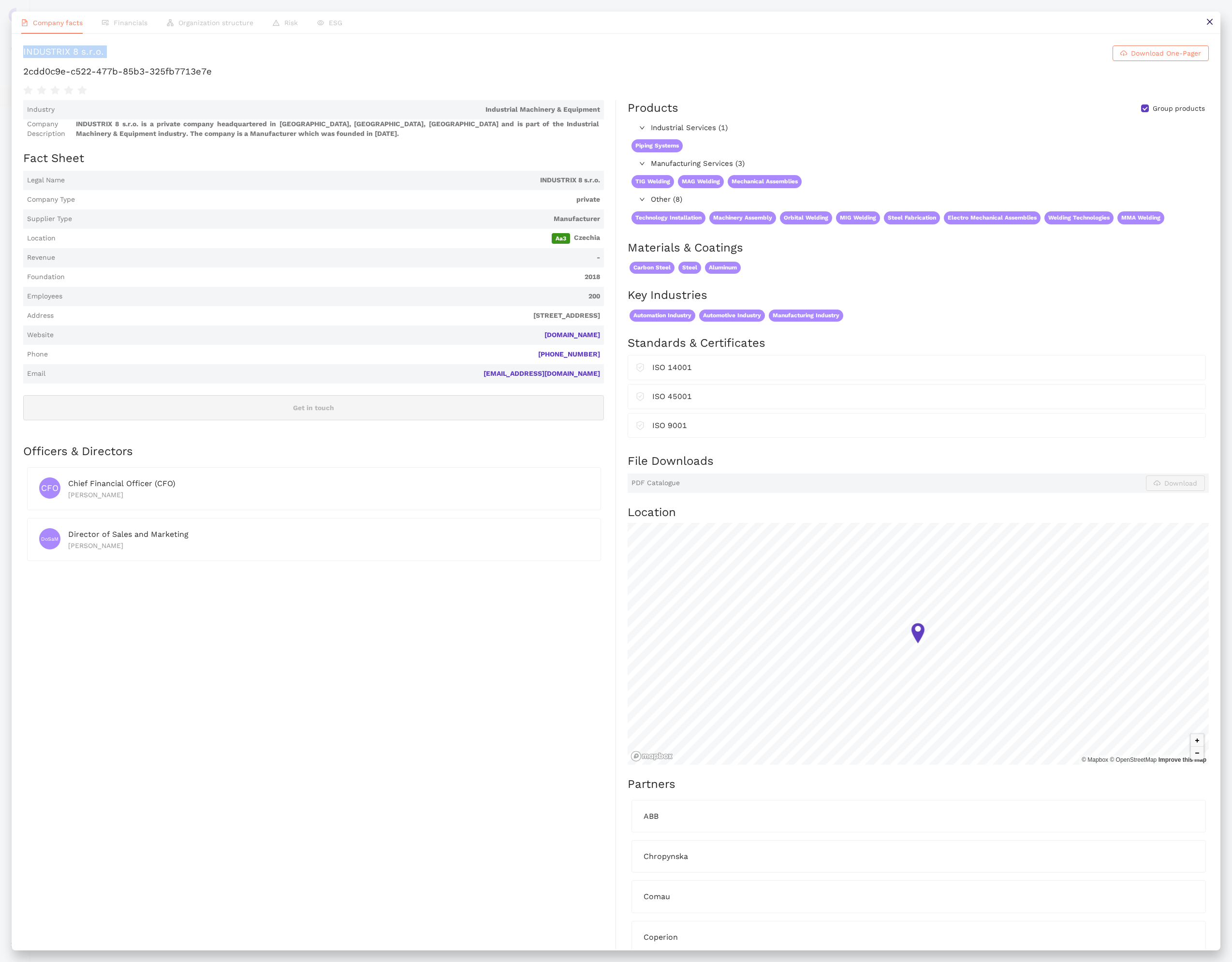
drag, startPoint x: 159, startPoint y: 56, endPoint x: 92, endPoint y: 54, distance: 67.0
click at [92, 54] on div "INDUSTRIX 8 s.r.o." at bounding box center [64, 53] width 81 height 16
copy h1 "INDUSTRIX 8 s.r.o. Download One-Pager"
click at [1210, 25] on icon "close" at bounding box center [1210, 22] width 8 height 8
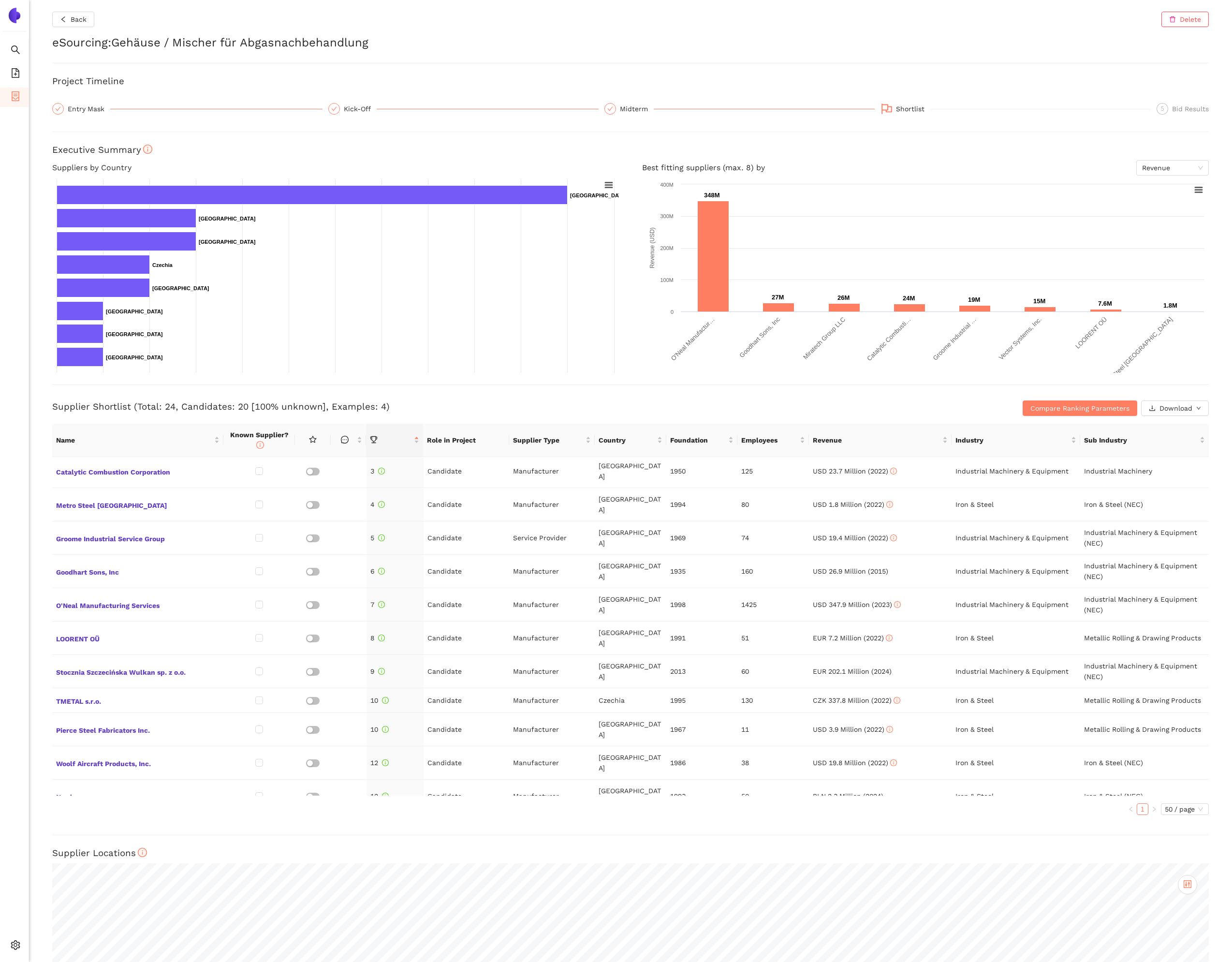
scroll to position [0, 0]
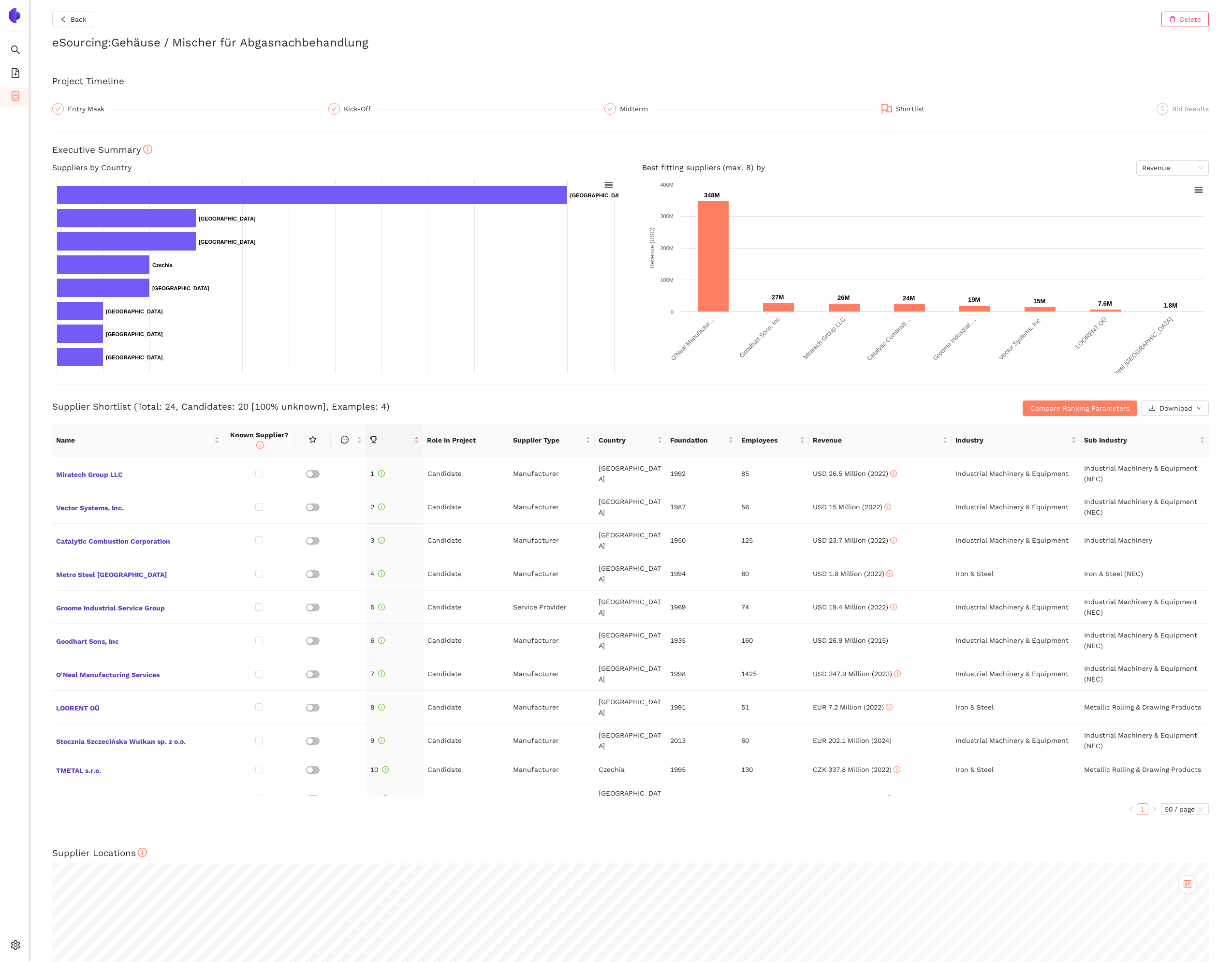
click at [1058, 168] on h4 "Best fitting suppliers (max. 8) by Revenue" at bounding box center [926, 168] width 567 height 16
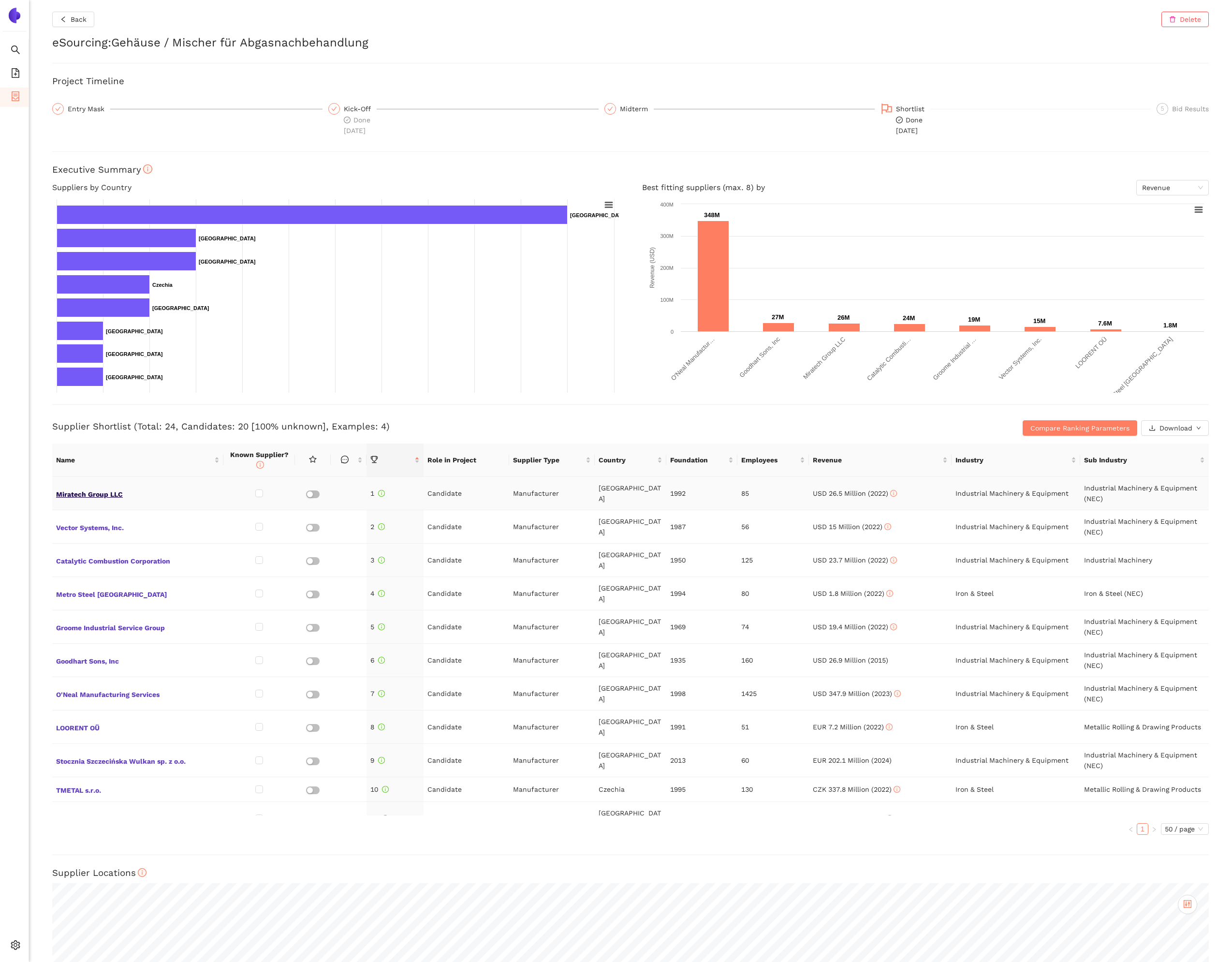
click at [63, 498] on span "Miratech Group LLC" at bounding box center [137, 493] width 163 height 13
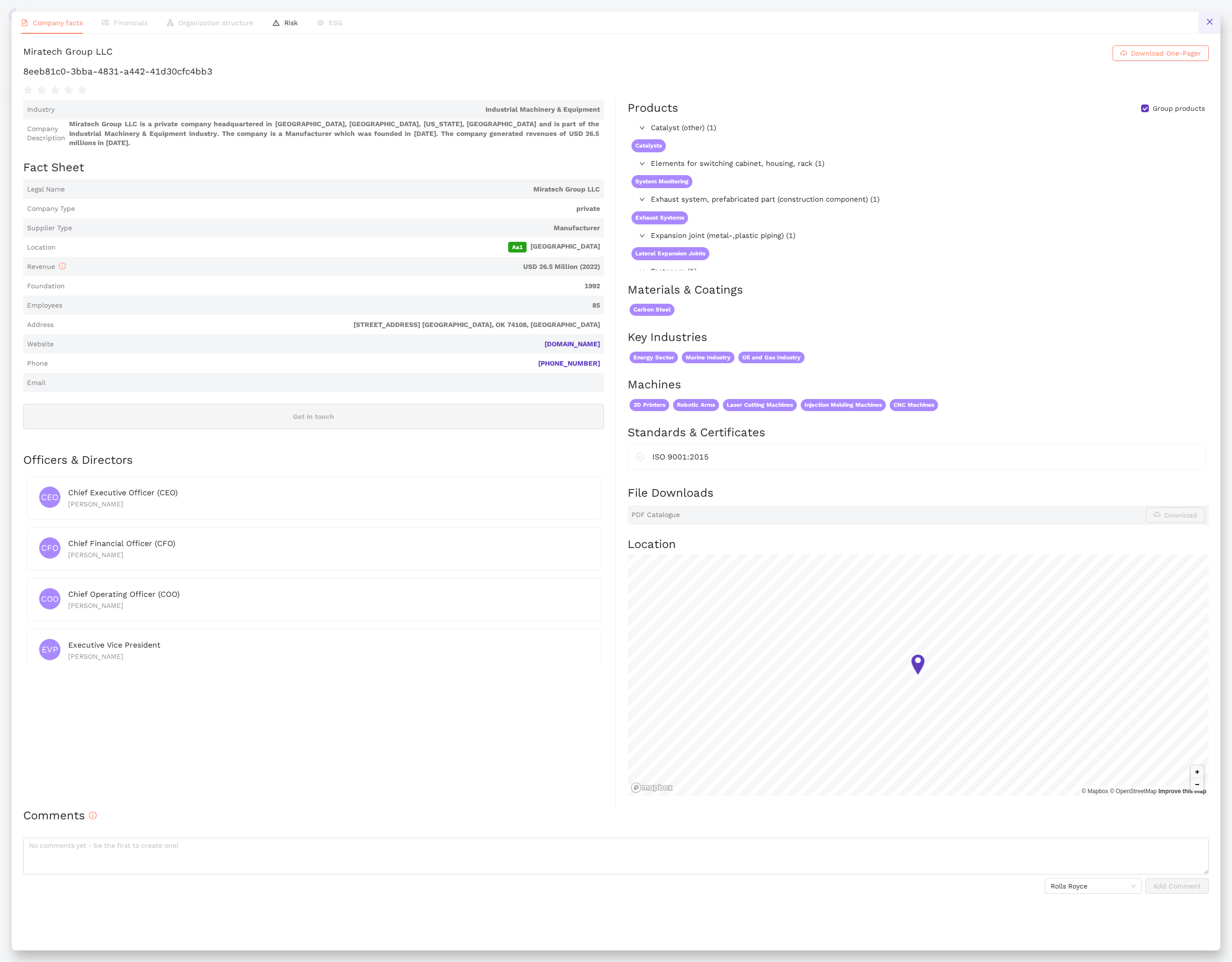
click at [1204, 21] on button at bounding box center [1210, 22] width 22 height 22
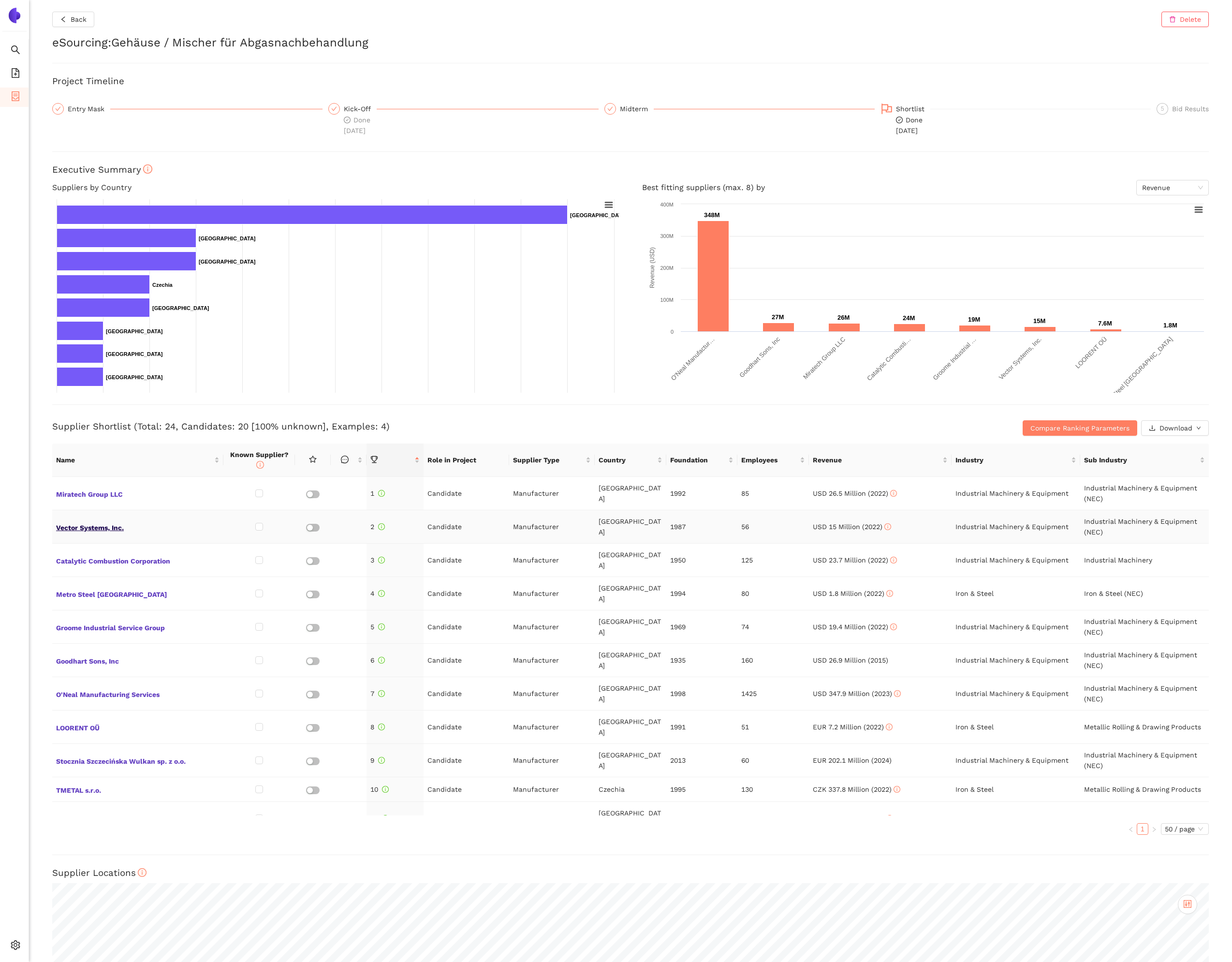
click at [112, 530] on span "Vector Systems, Inc." at bounding box center [137, 526] width 163 height 13
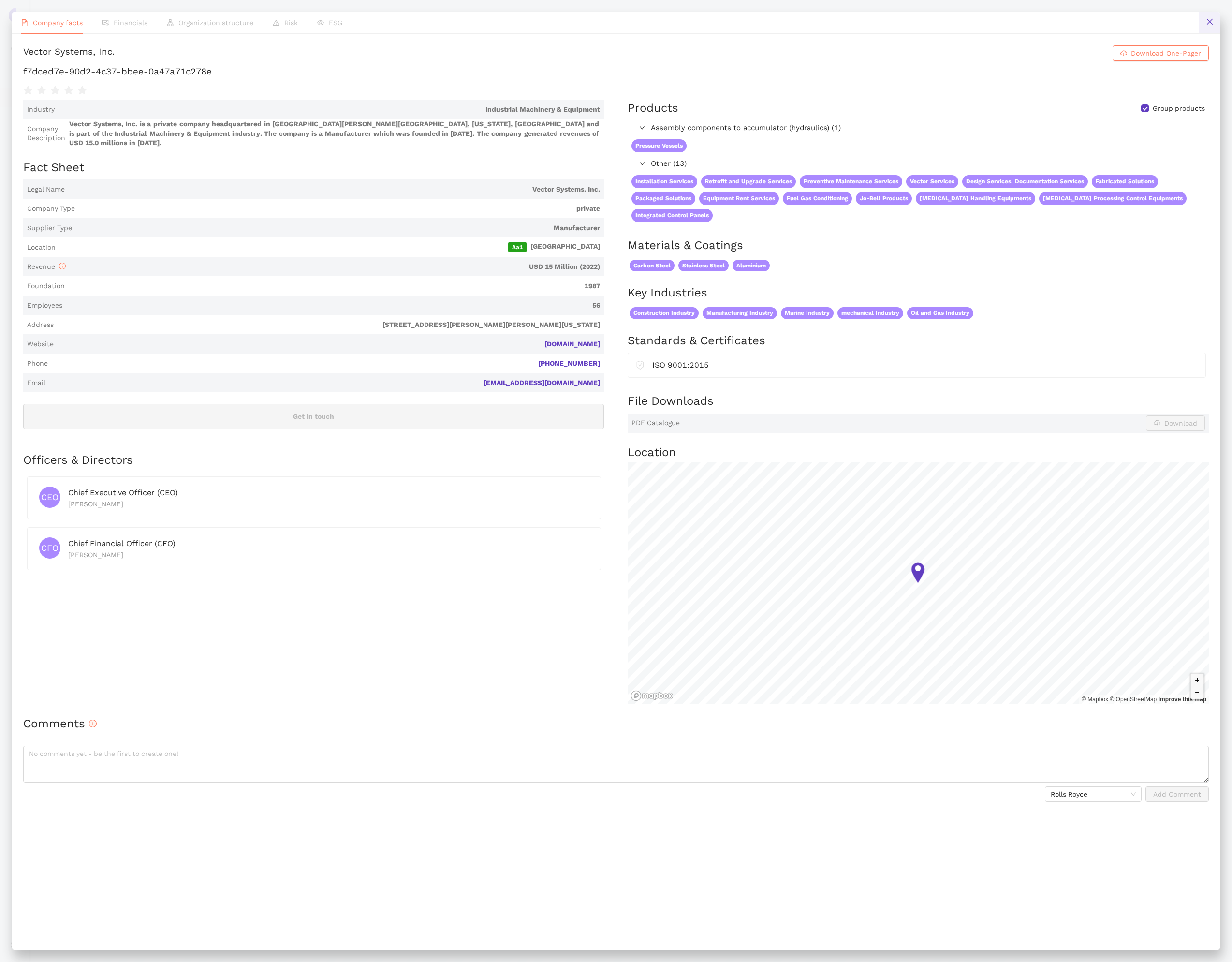
click at [1204, 25] on button at bounding box center [1210, 22] width 22 height 22
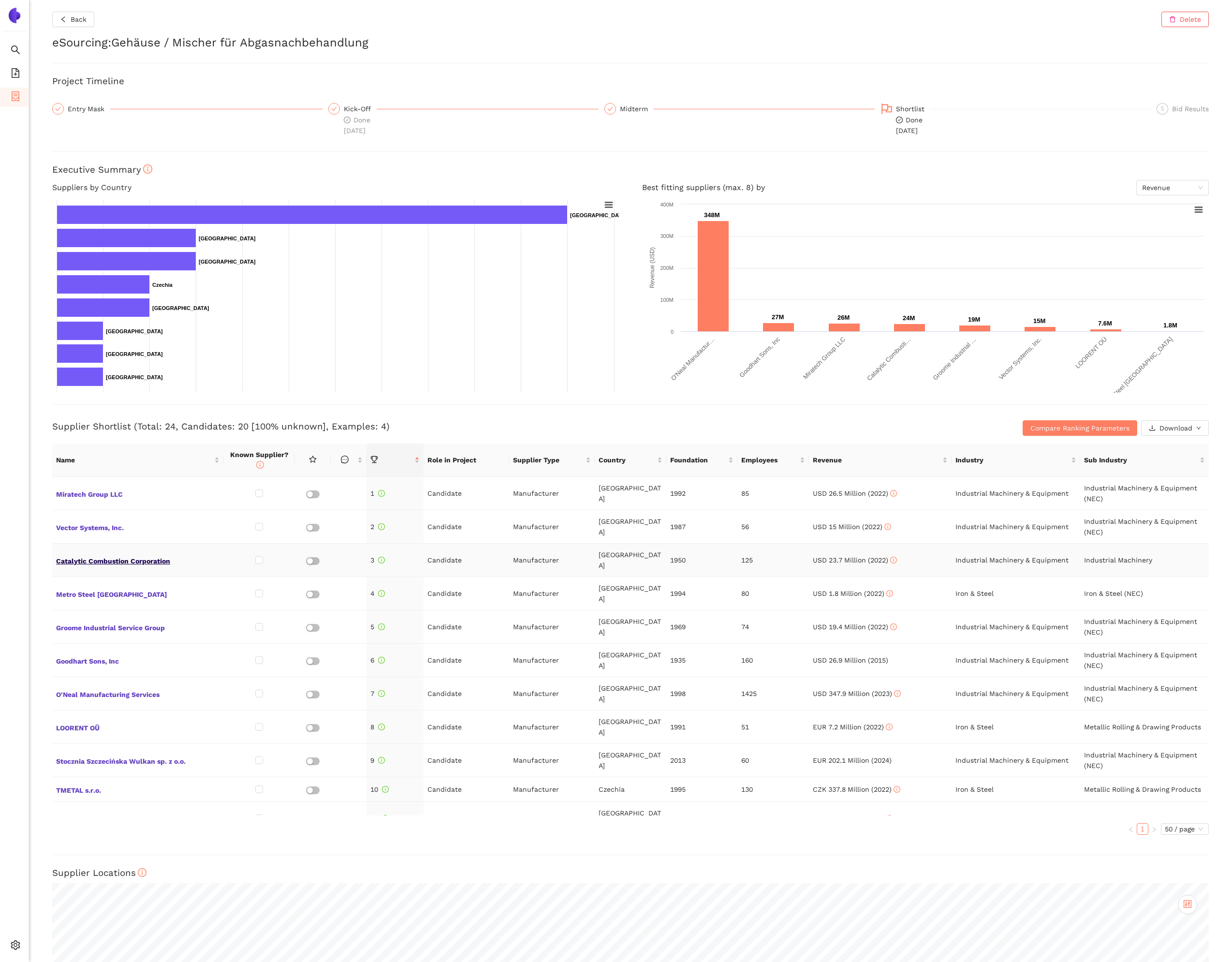
click at [101, 555] on span "Catalytic Combustion Corporation" at bounding box center [137, 560] width 163 height 13
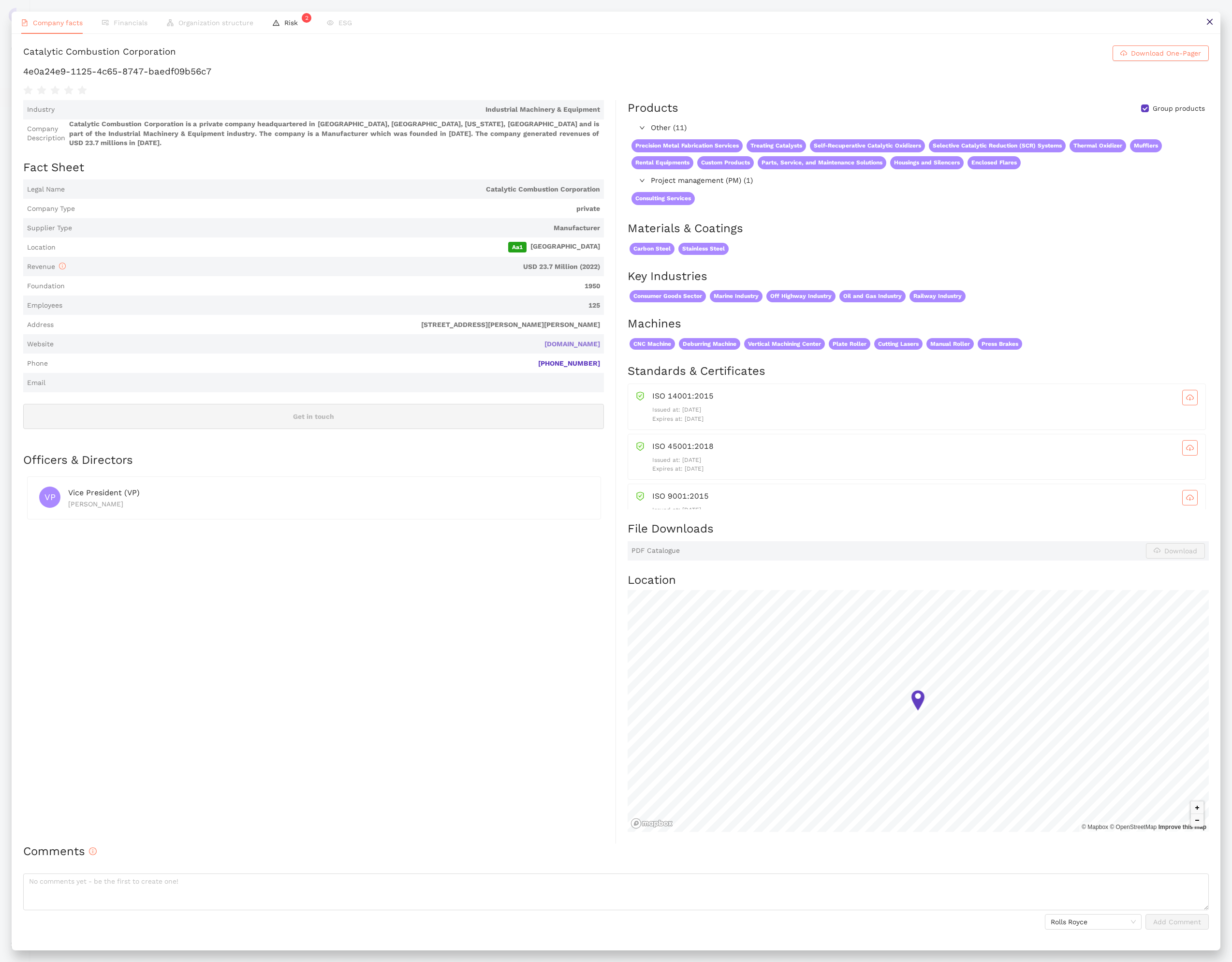
click at [0, 0] on link "catalyticcombustion.com" at bounding box center [0, 0] width 0 height 0
click at [176, 55] on div "Catalytic Combustion Corporation" at bounding box center [100, 53] width 153 height 16
copy h1 "Catalytic Combustion Corporation Download One-Pager"
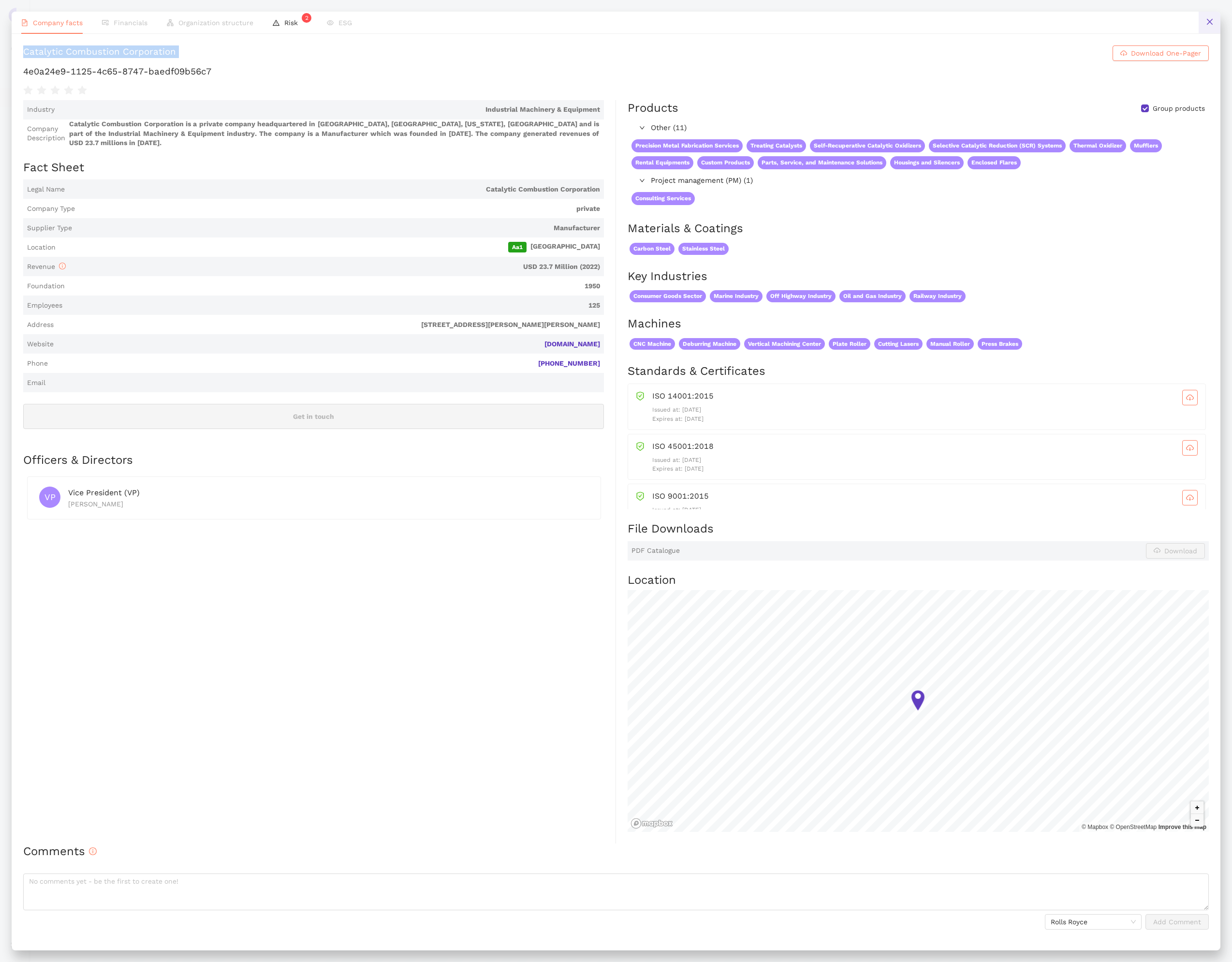
click at [1210, 20] on icon "close" at bounding box center [1210, 22] width 8 height 8
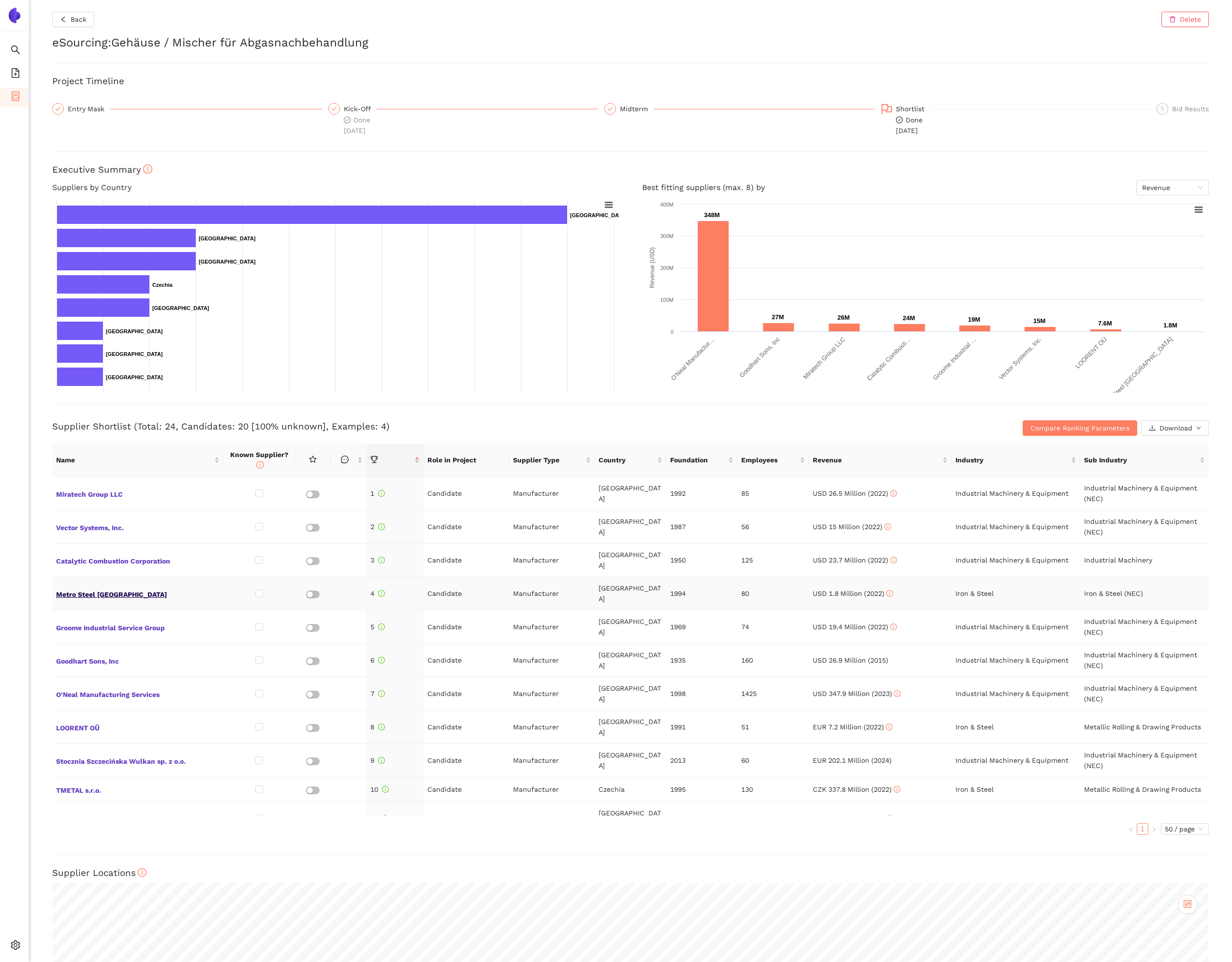
click at [119, 587] on span "Metro Steel USA" at bounding box center [137, 593] width 163 height 13
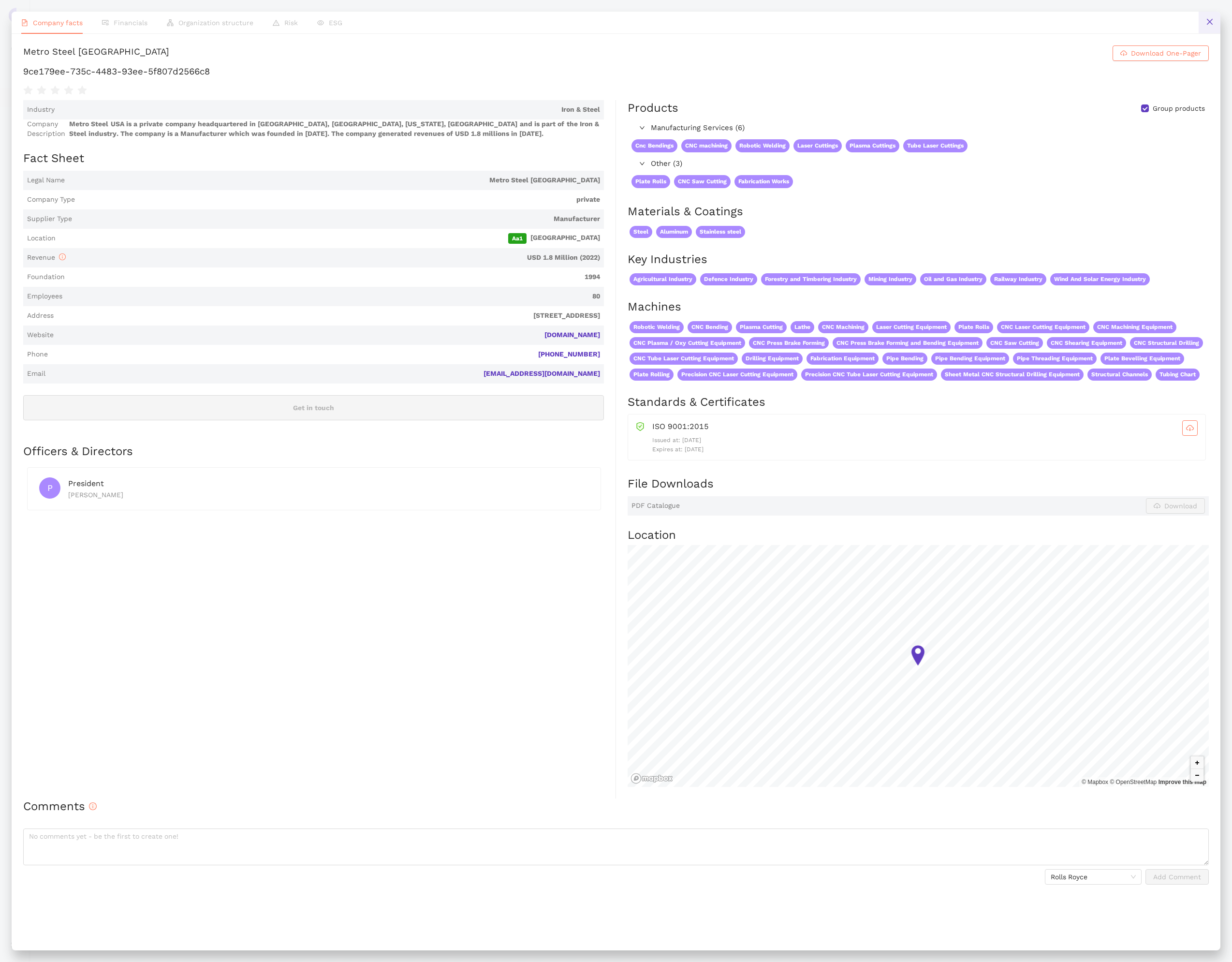
click at [1205, 19] on button at bounding box center [1210, 22] width 22 height 22
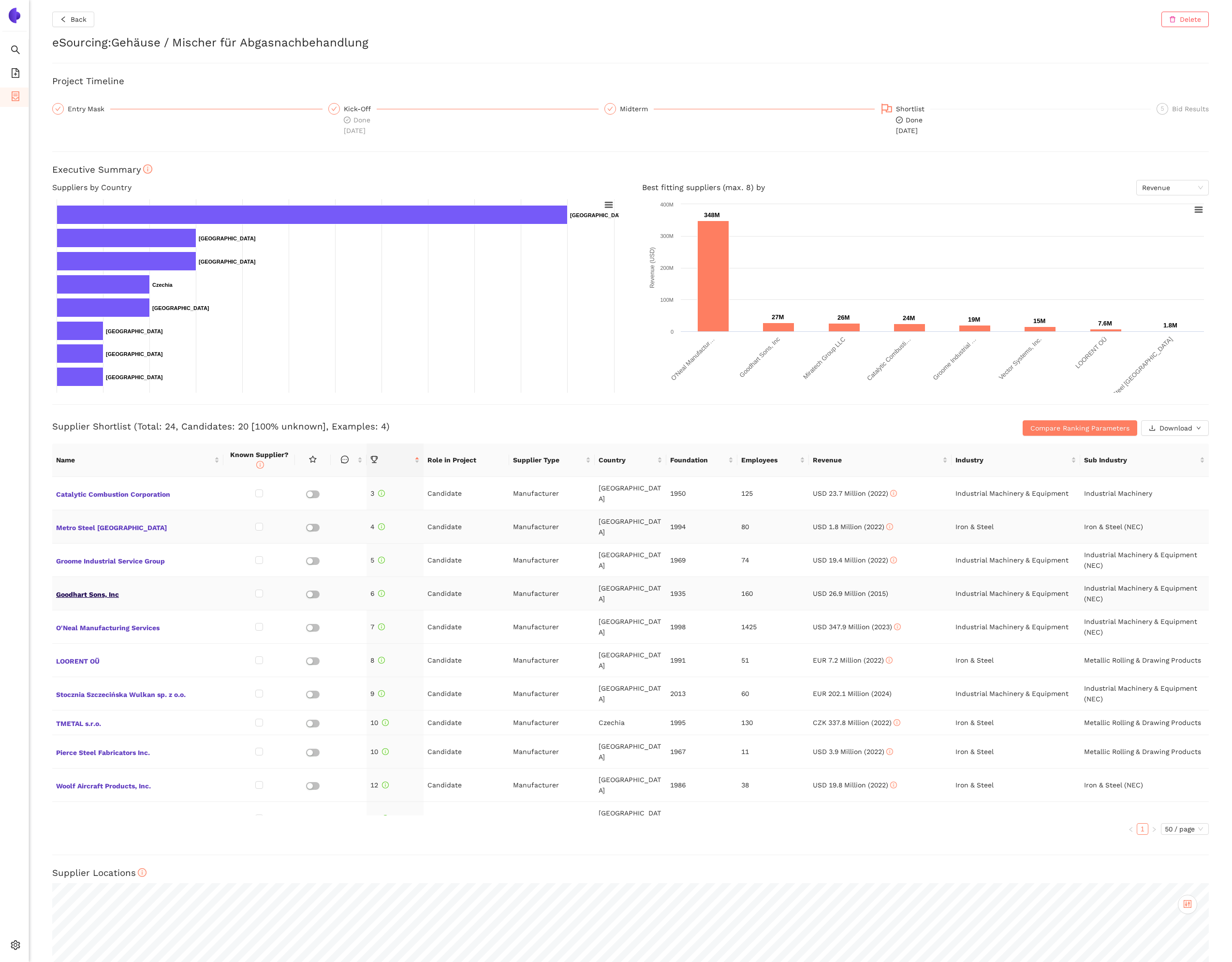
scroll to position [71, 0]
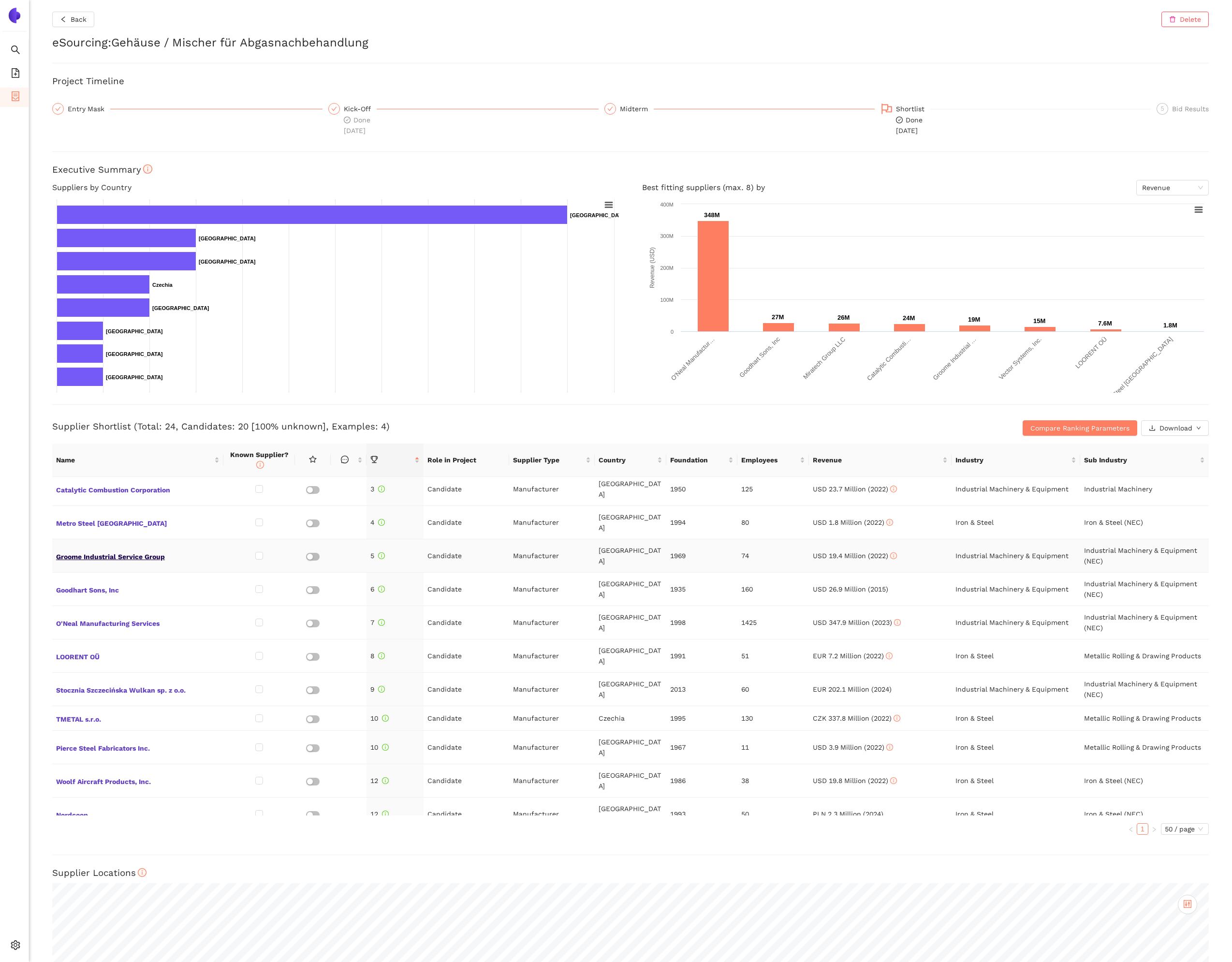
click at [144, 549] on span "Groome Industrial Service Group" at bounding box center [137, 555] width 163 height 13
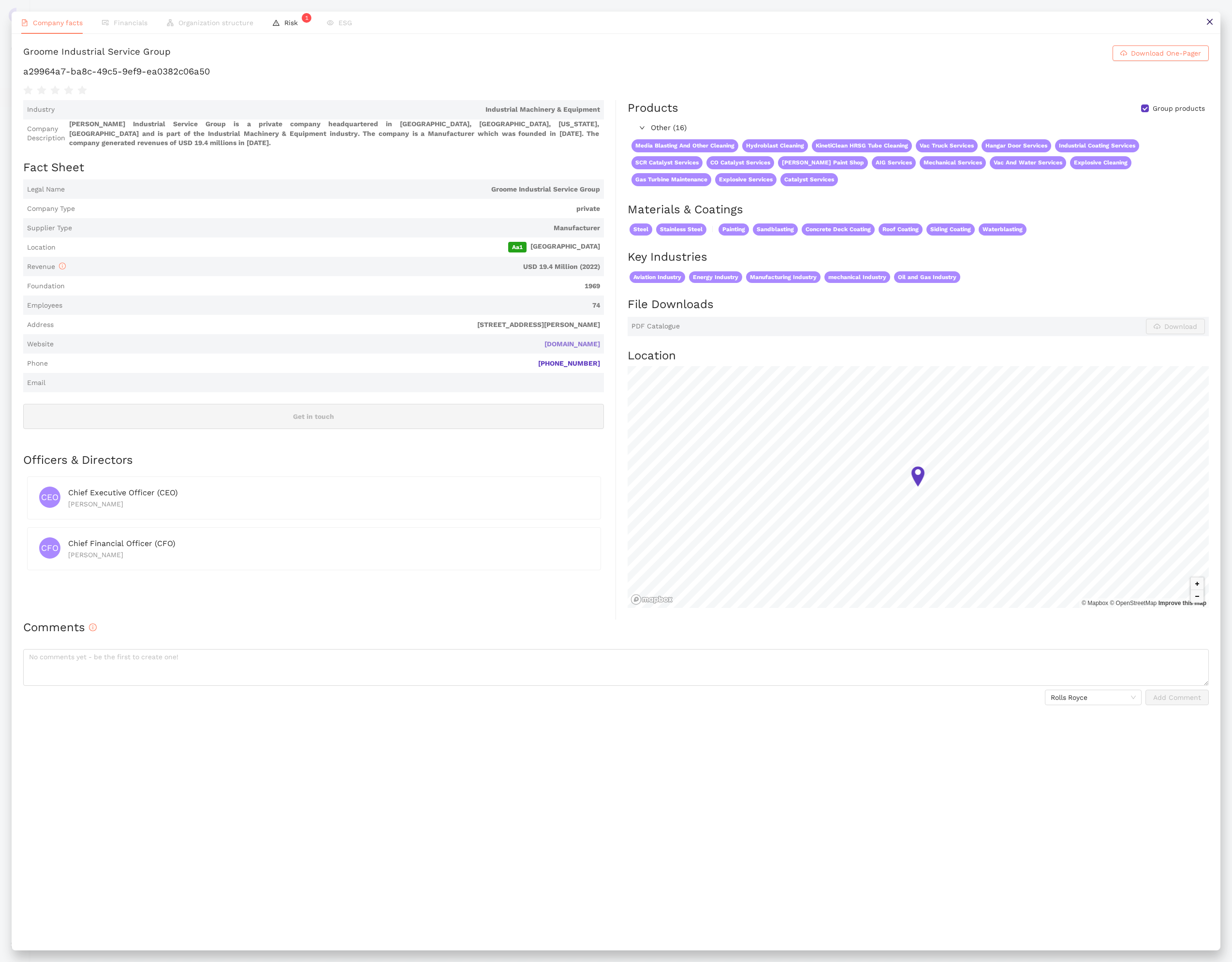
click at [0, 0] on link "groomeindustrial.com" at bounding box center [0, 0] width 0 height 0
click at [1215, 25] on button at bounding box center [1210, 22] width 22 height 22
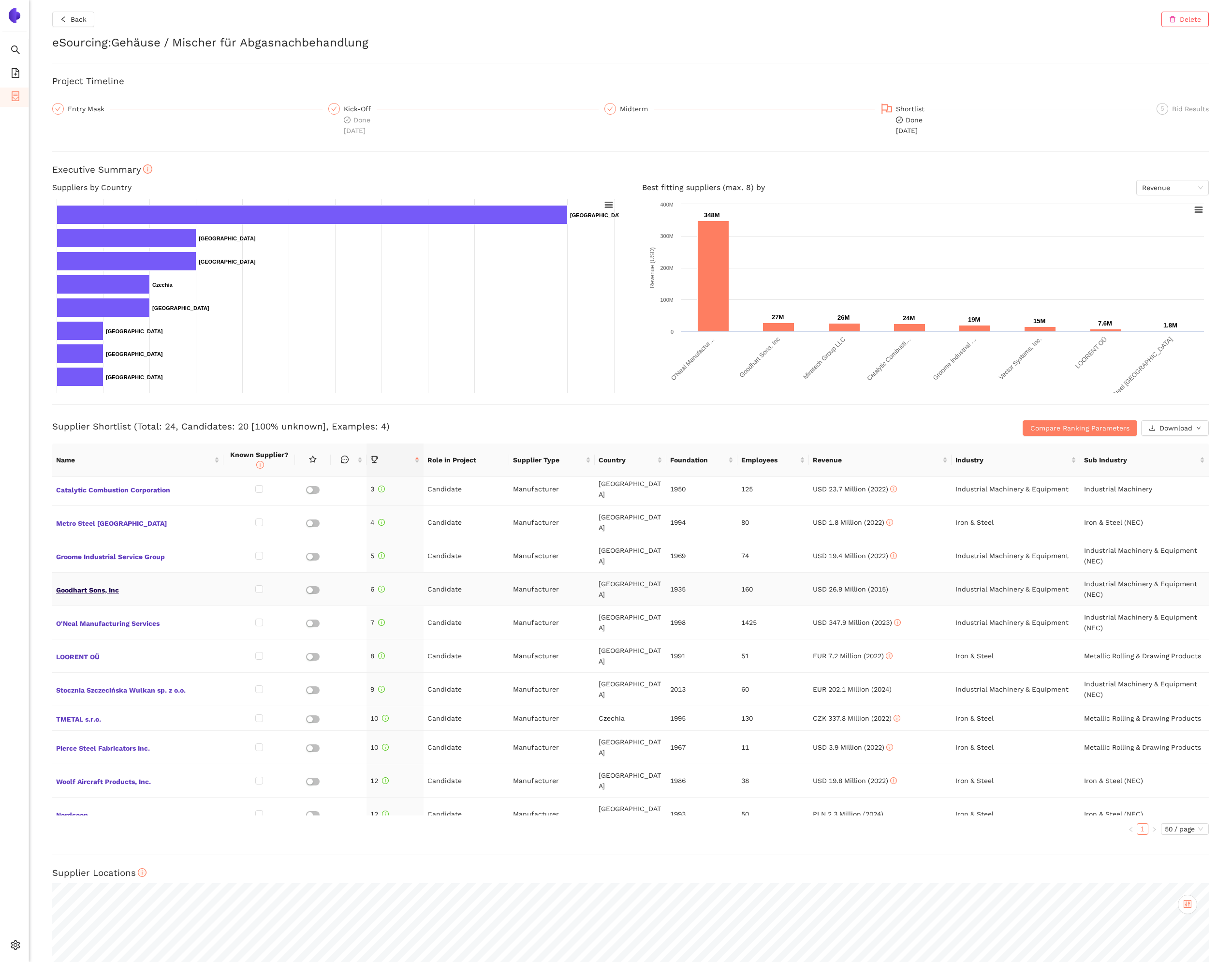
click at [93, 583] on span "Goodhart Sons, Inc" at bounding box center [137, 589] width 163 height 13
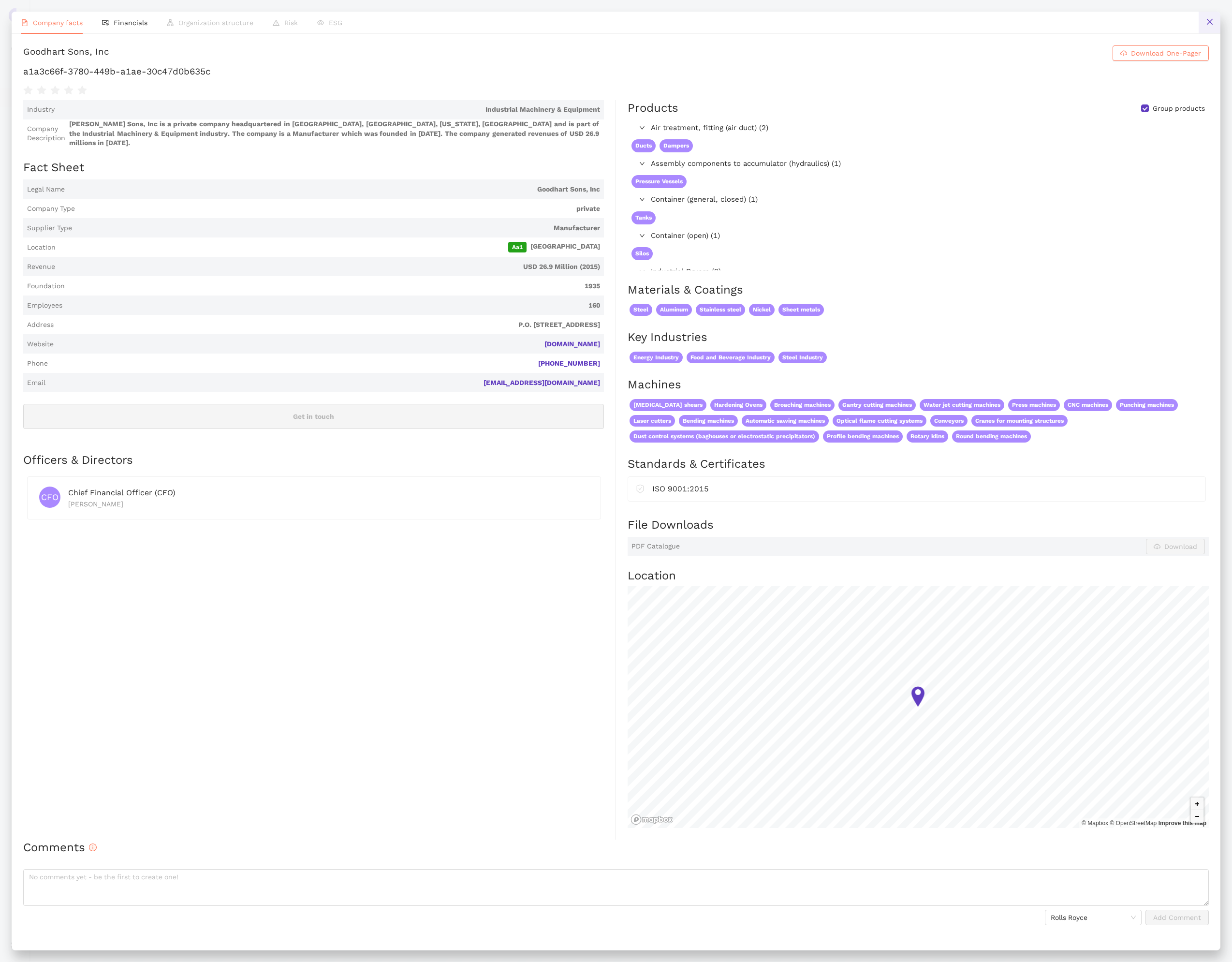
click at [1205, 27] on button at bounding box center [1210, 22] width 22 height 22
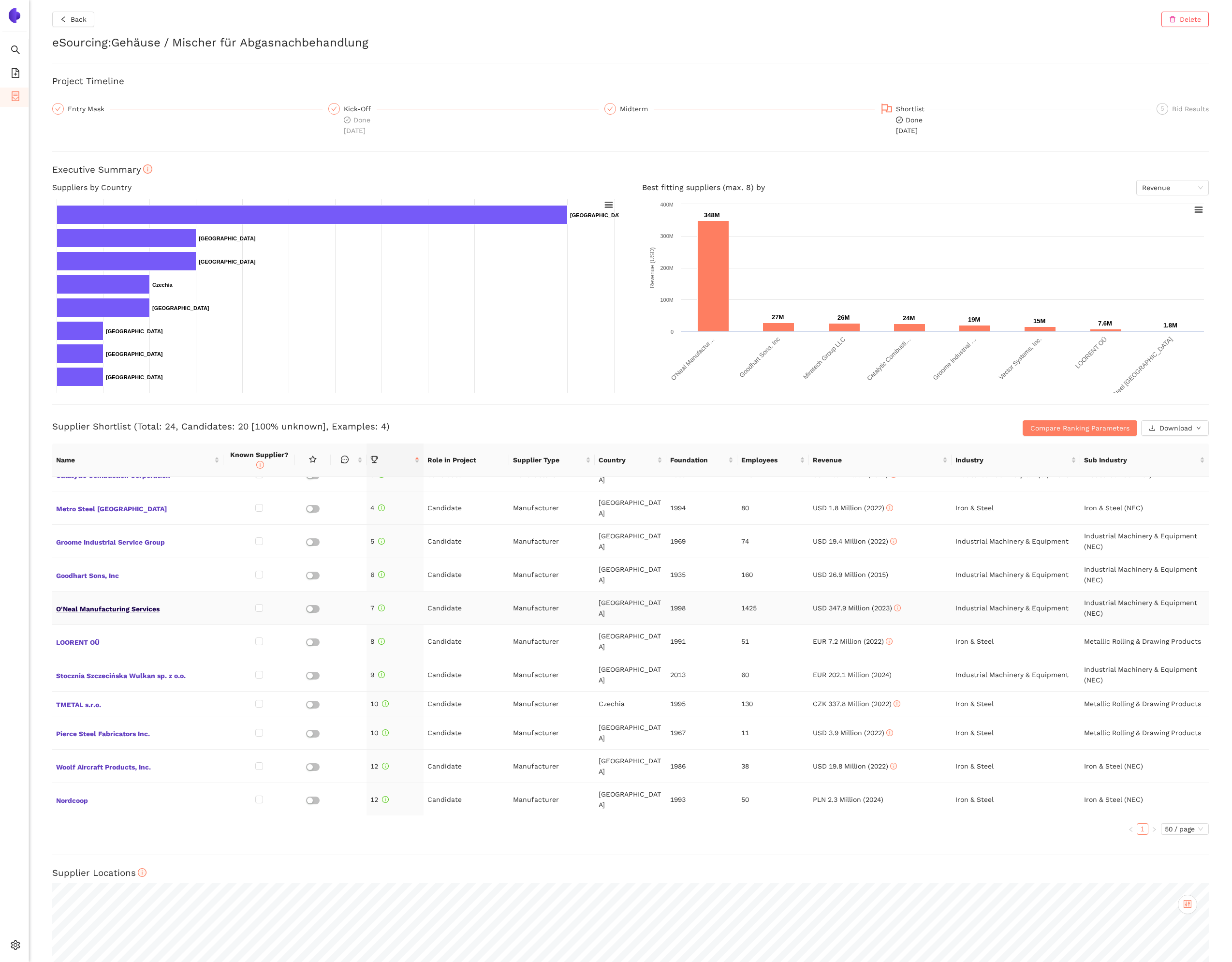
scroll to position [87, 0]
click at [133, 601] on span "O'Neal Manufacturing Services" at bounding box center [137, 607] width 163 height 13
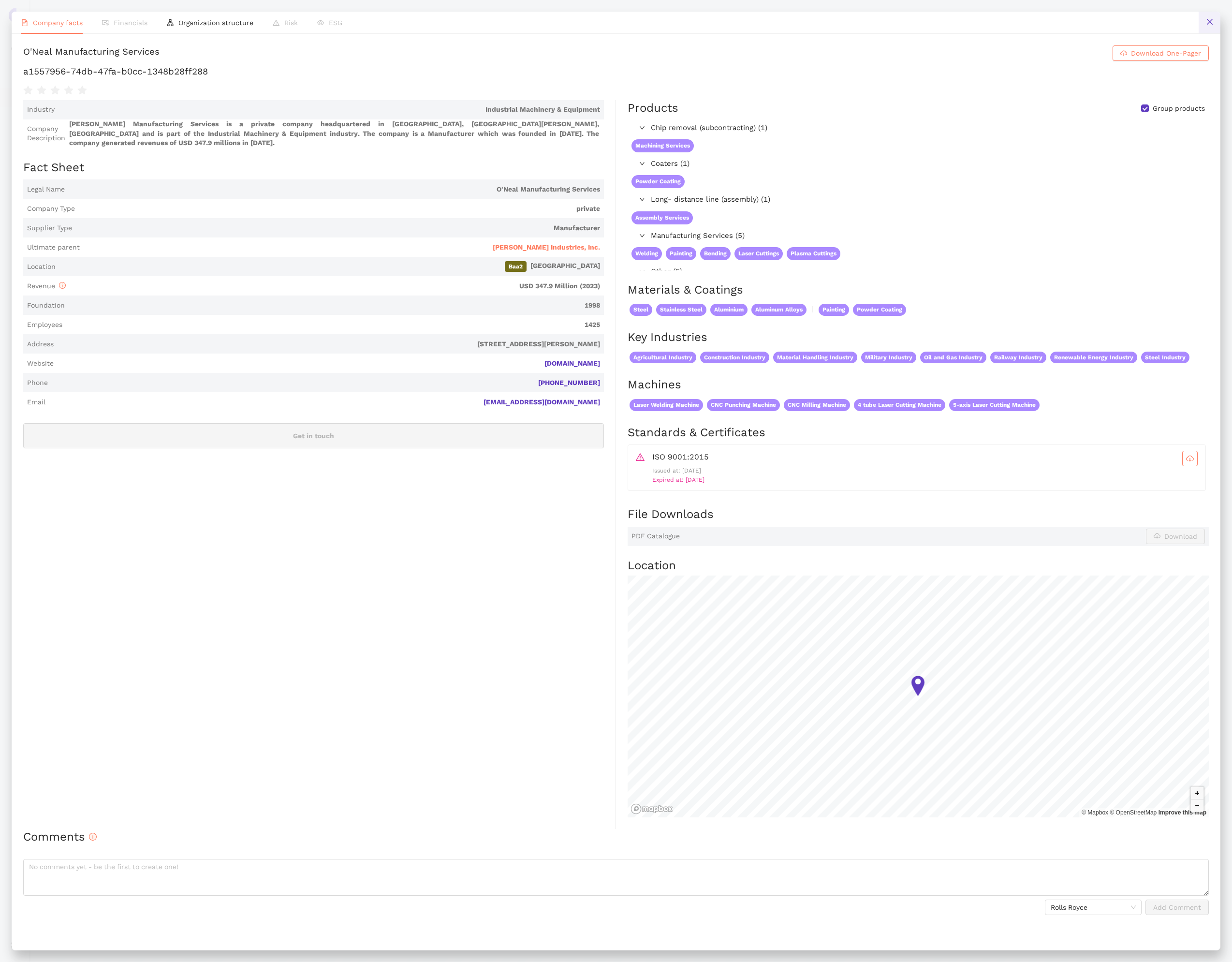
click at [1205, 30] on button at bounding box center [1210, 22] width 22 height 22
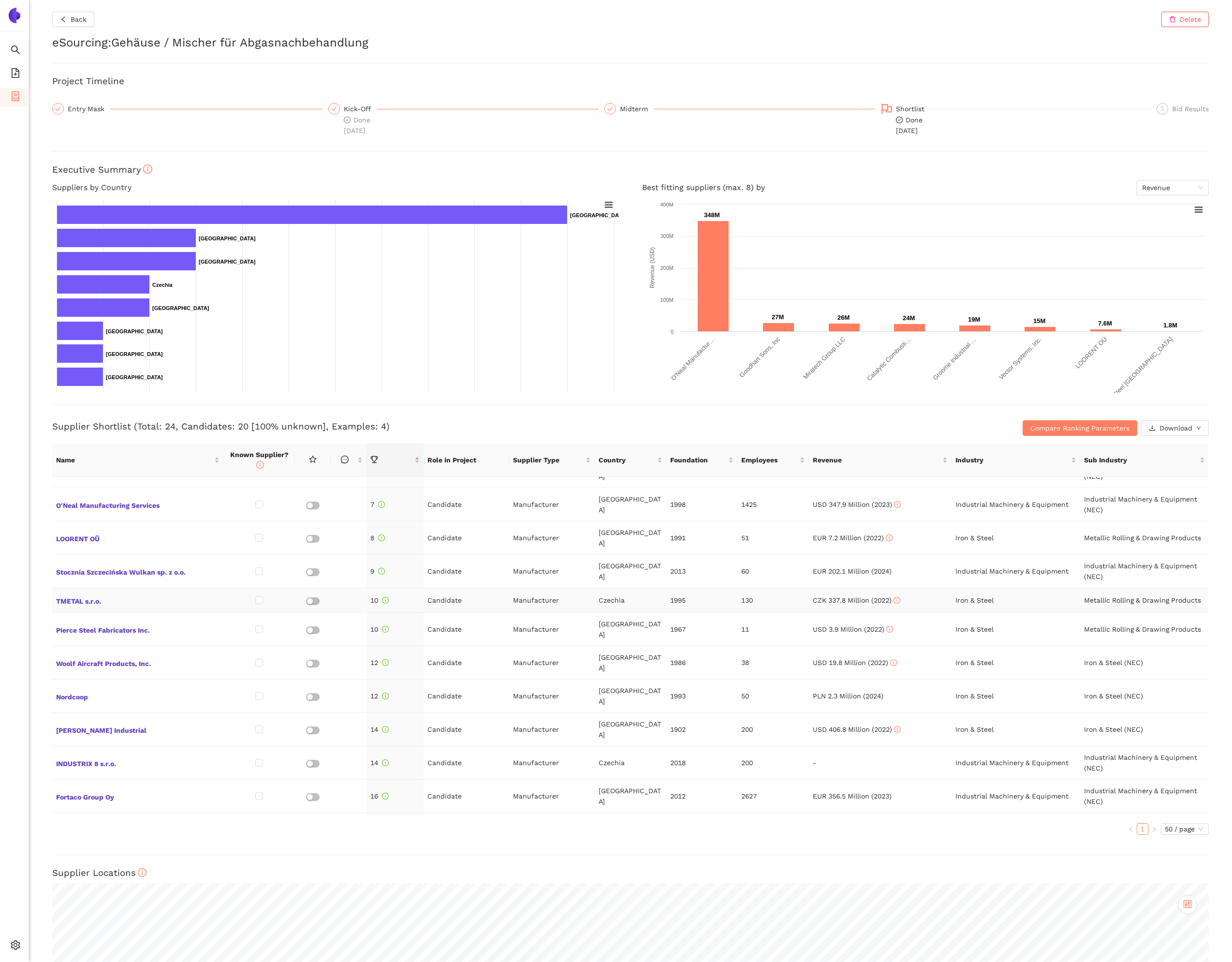
scroll to position [191, 0]
click at [71, 530] on span "LOORENT OÜ" at bounding box center [137, 536] width 163 height 13
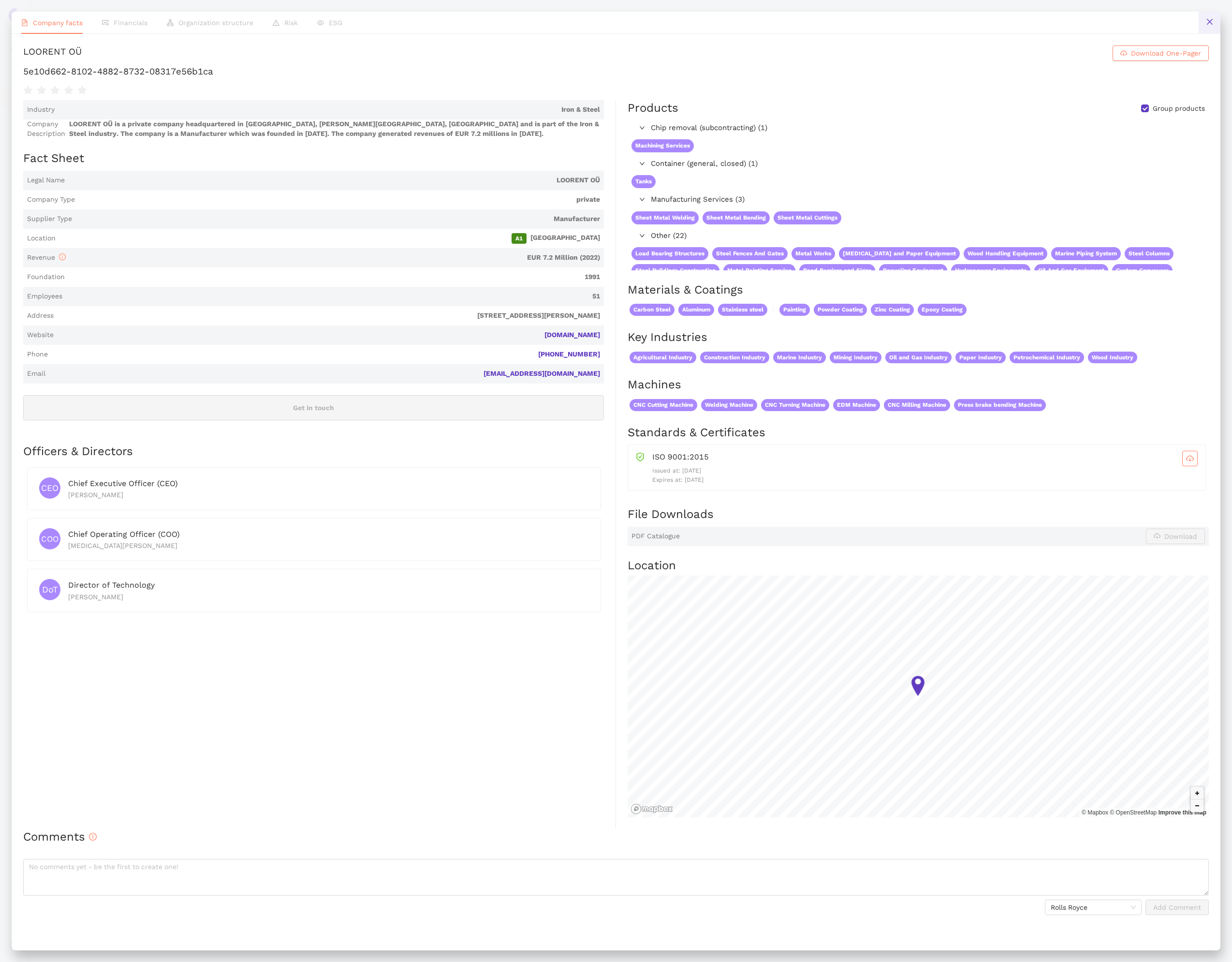
click at [1205, 26] on button at bounding box center [1210, 22] width 22 height 22
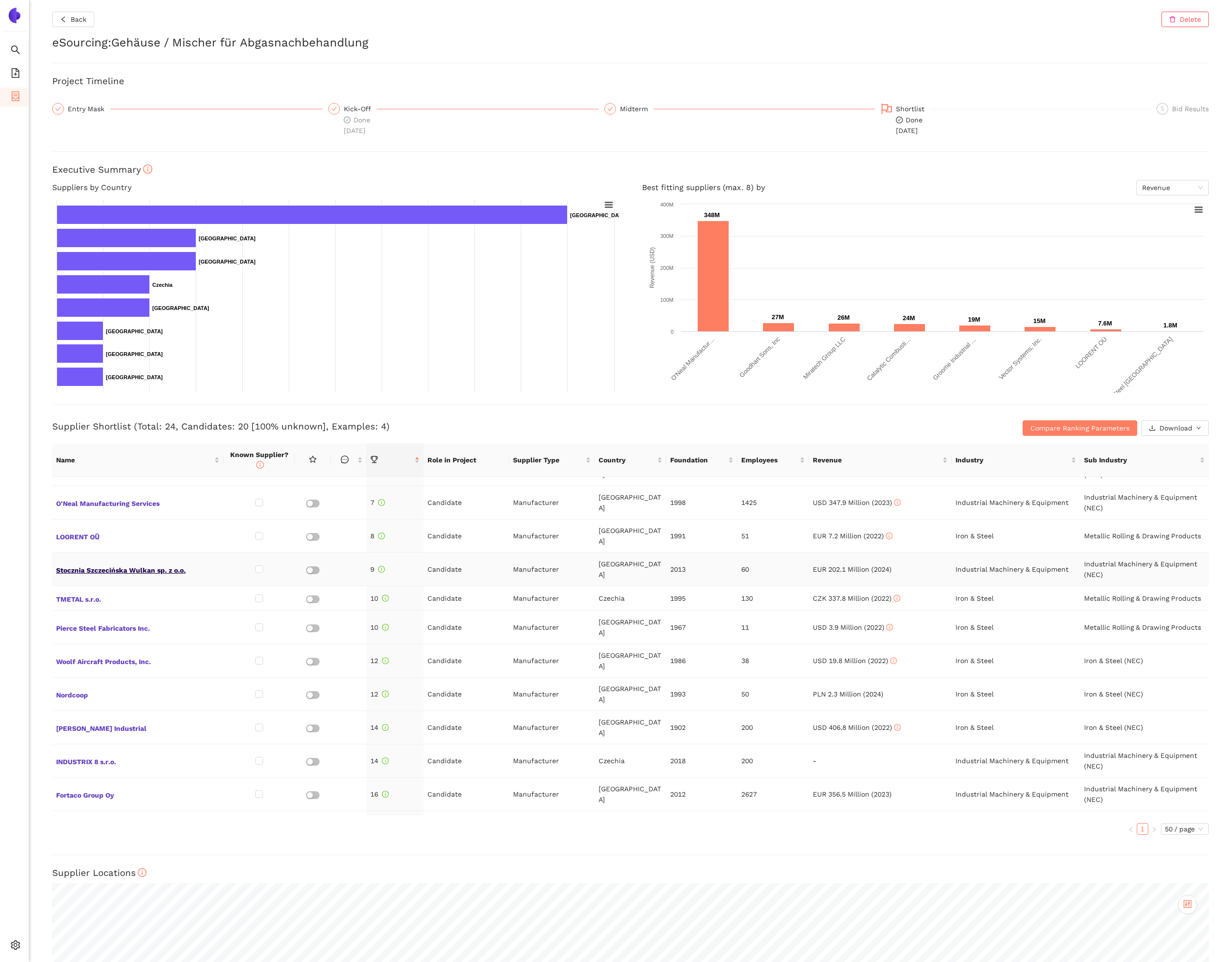
click at [101, 563] on span "Stocznia Szczecińska Wulkan sp. z o.o." at bounding box center [137, 569] width 163 height 13
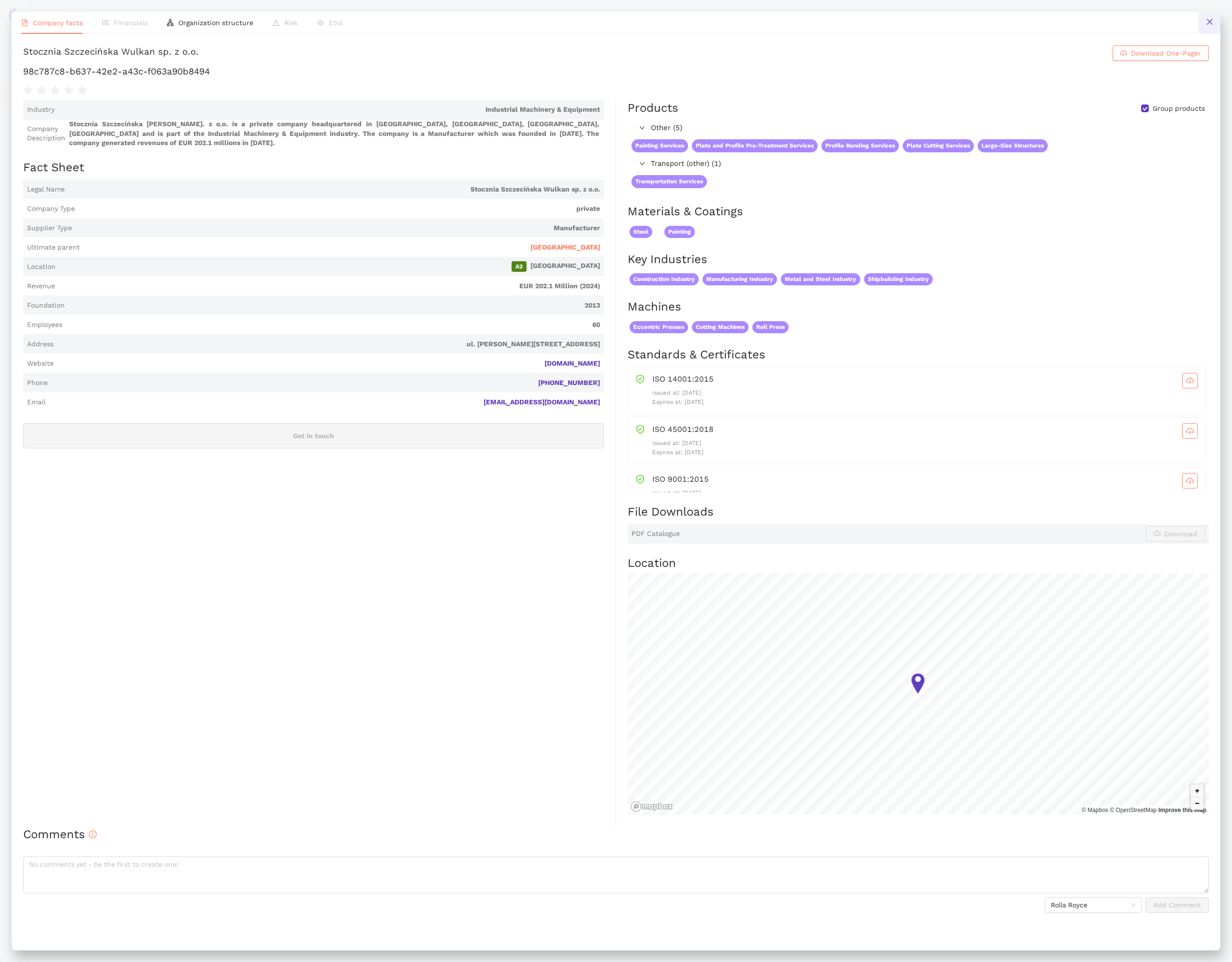
click at [1207, 25] on icon "close" at bounding box center [1210, 22] width 8 height 8
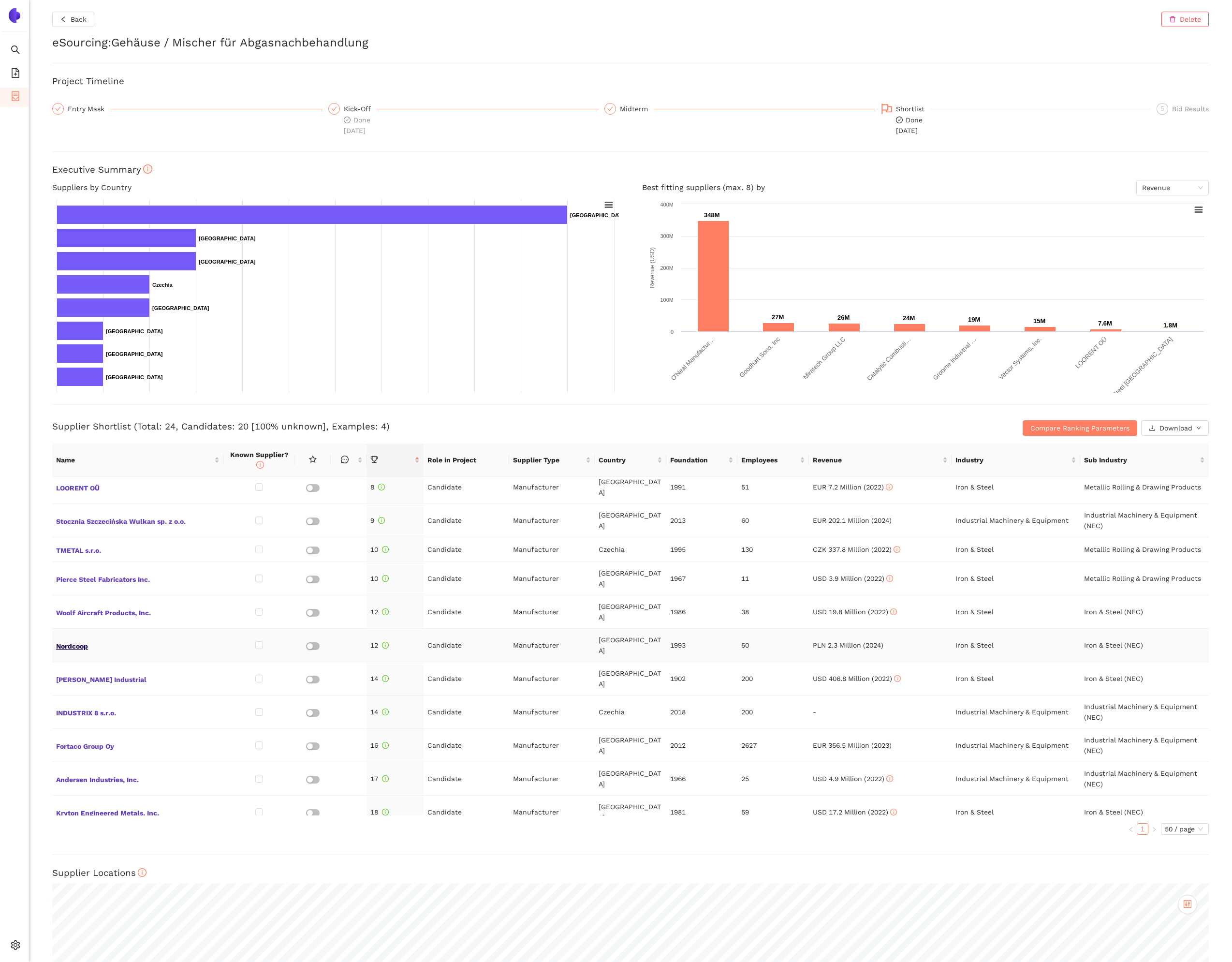
scroll to position [242, 0]
click at [92, 541] on span "TMETAL s.r.o." at bounding box center [137, 547] width 163 height 13
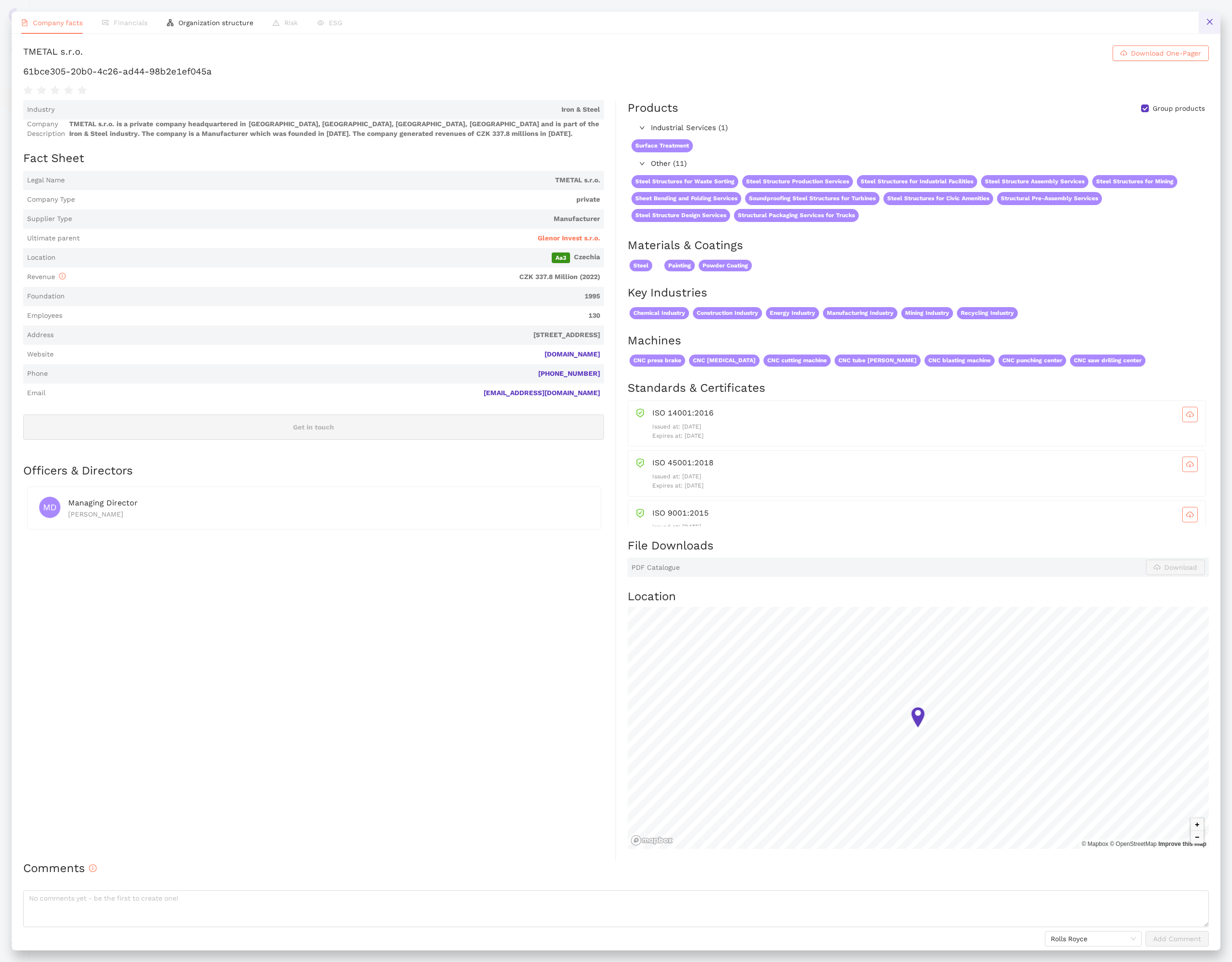
click at [1215, 24] on button at bounding box center [1210, 22] width 22 height 22
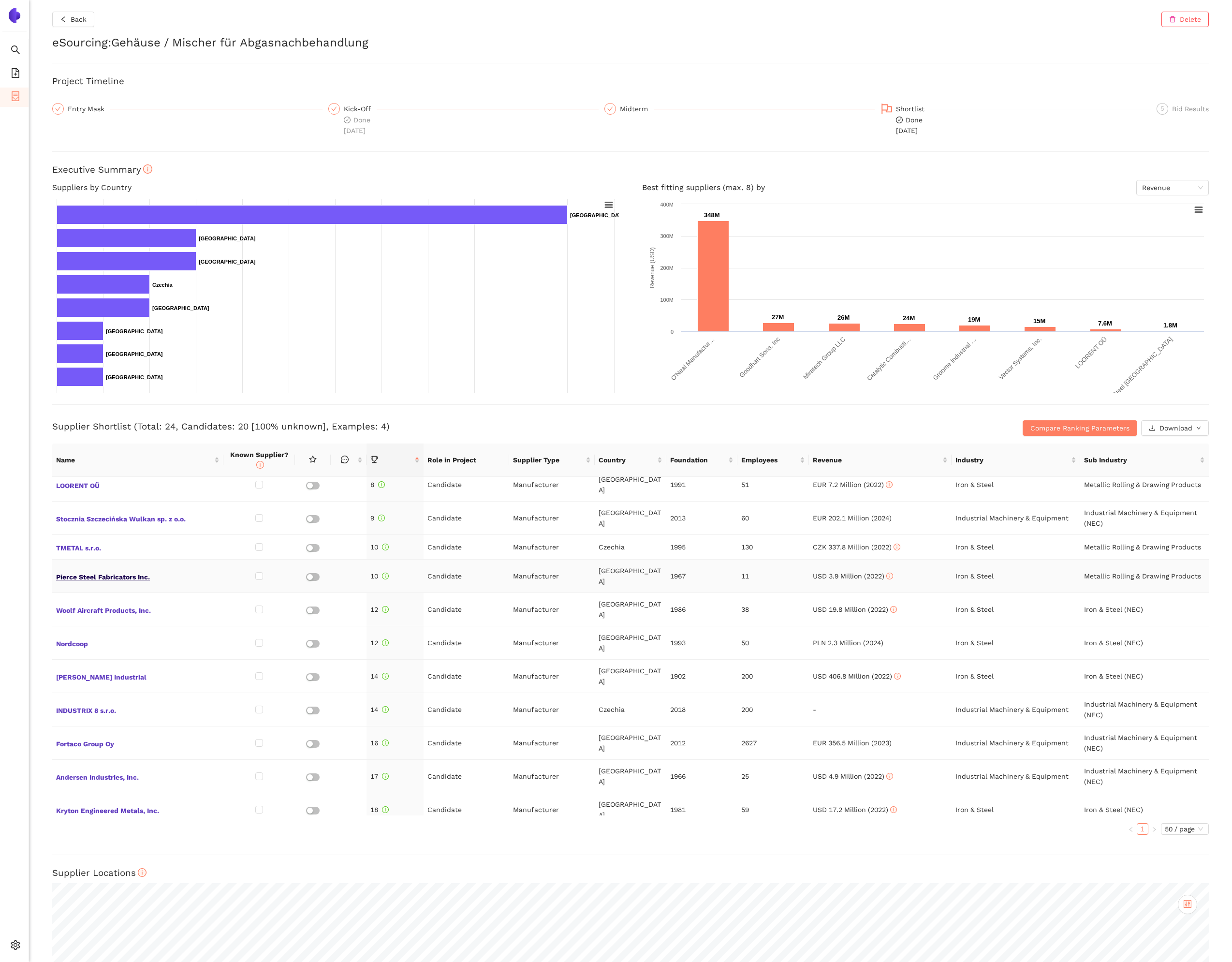
click at [93, 570] on span "Pierce Steel Fabricators Inc." at bounding box center [137, 576] width 163 height 13
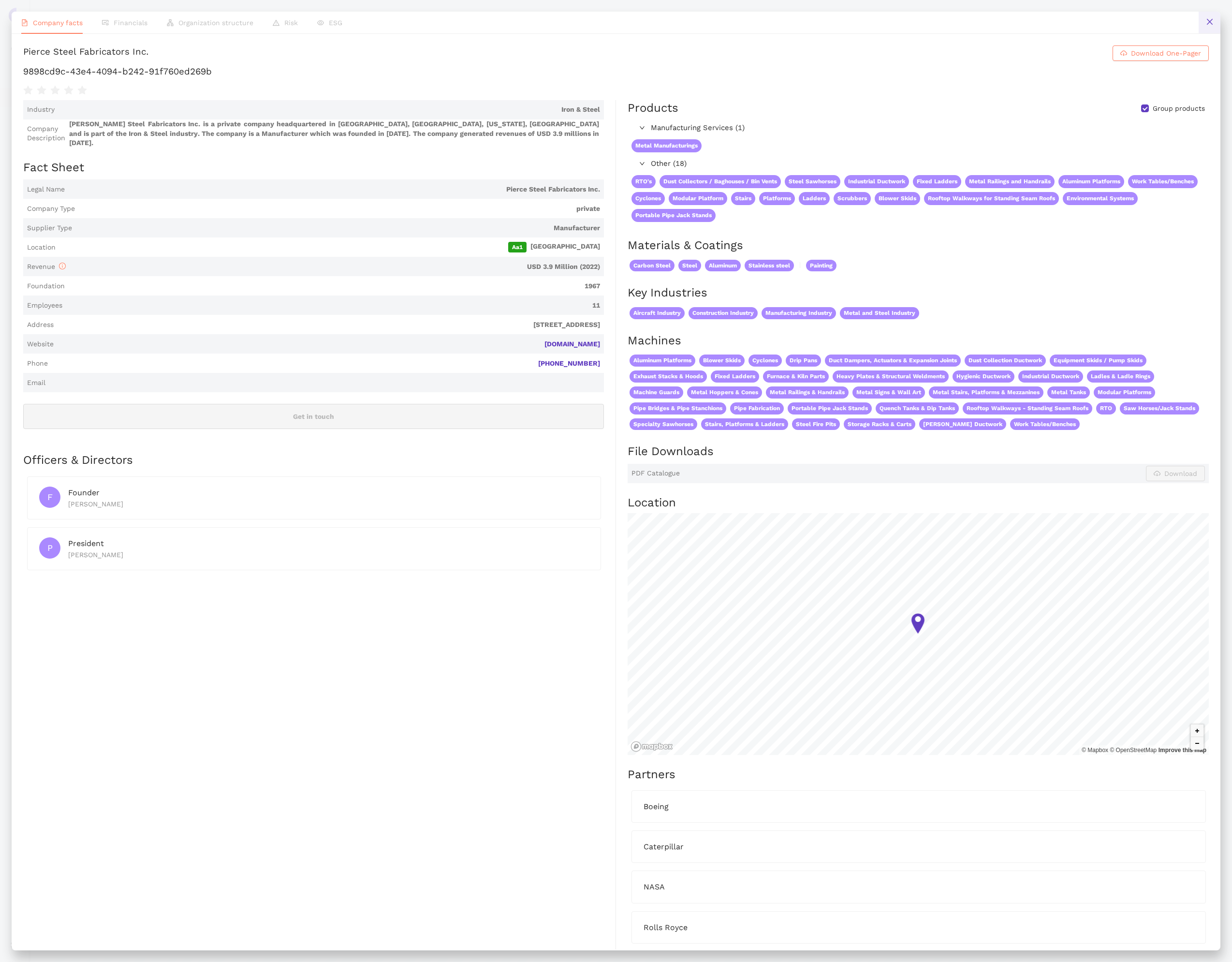
click at [1216, 25] on button at bounding box center [1210, 22] width 22 height 22
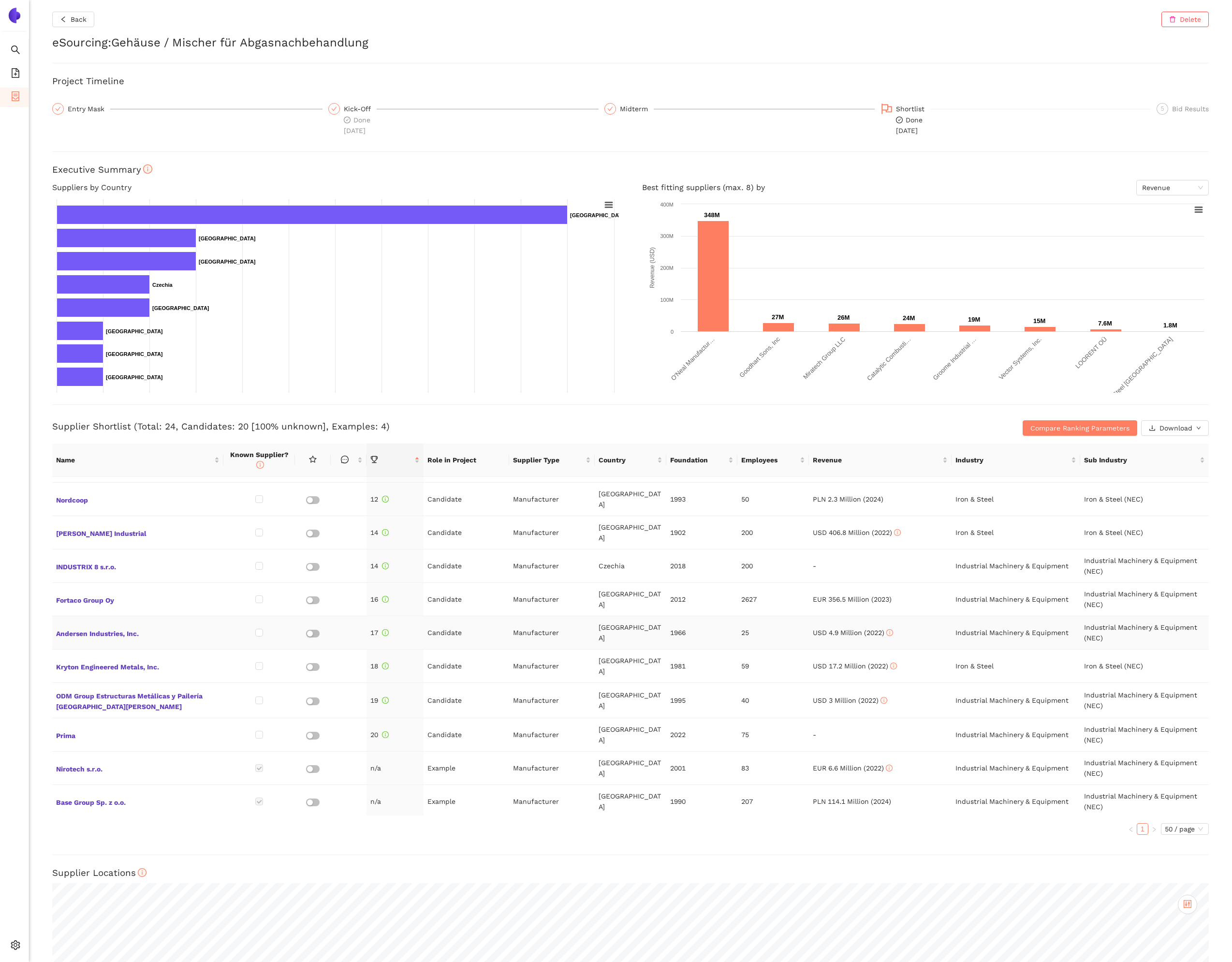
scroll to position [0, 0]
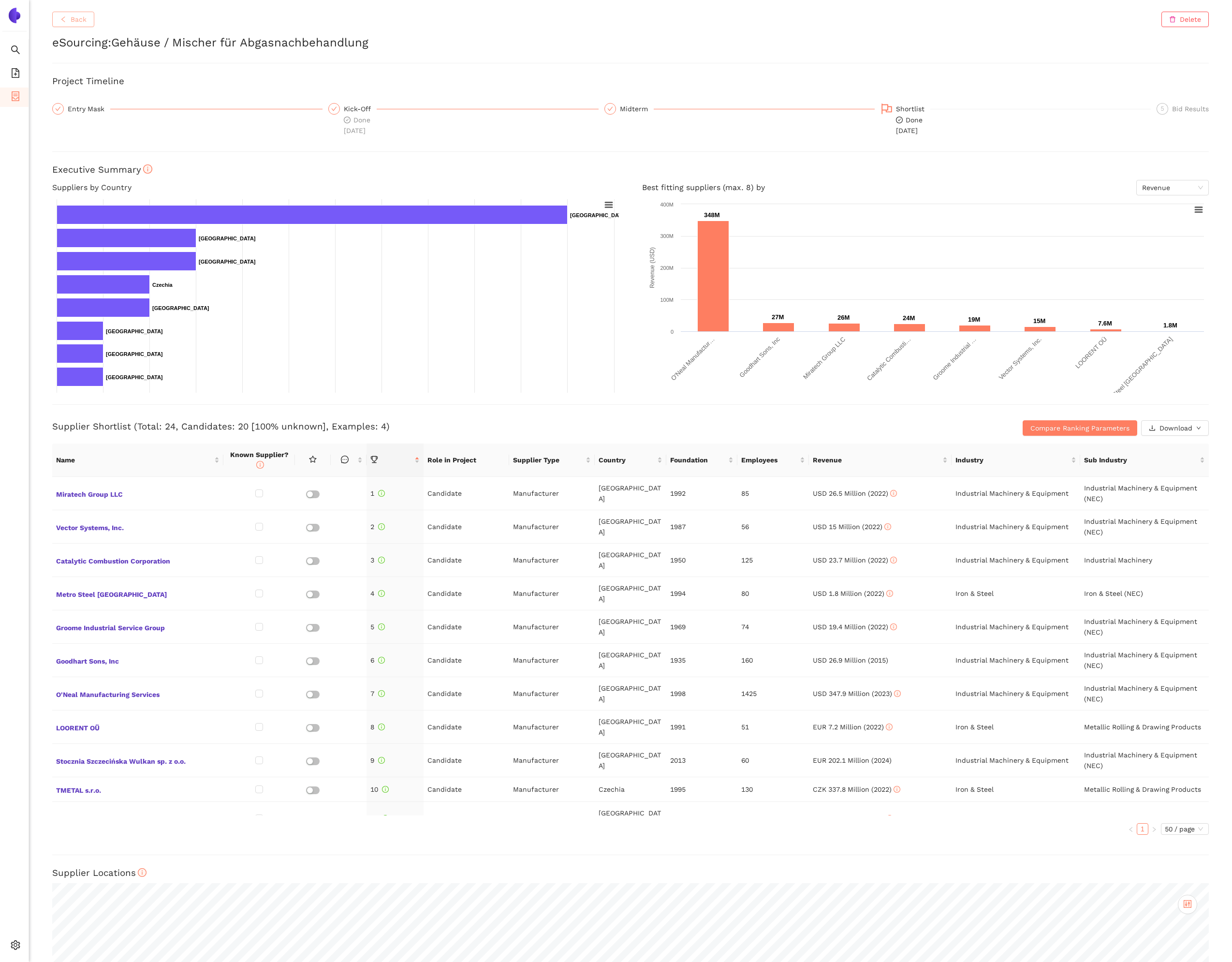
click at [83, 24] on span "Back" at bounding box center [78, 19] width 16 height 11
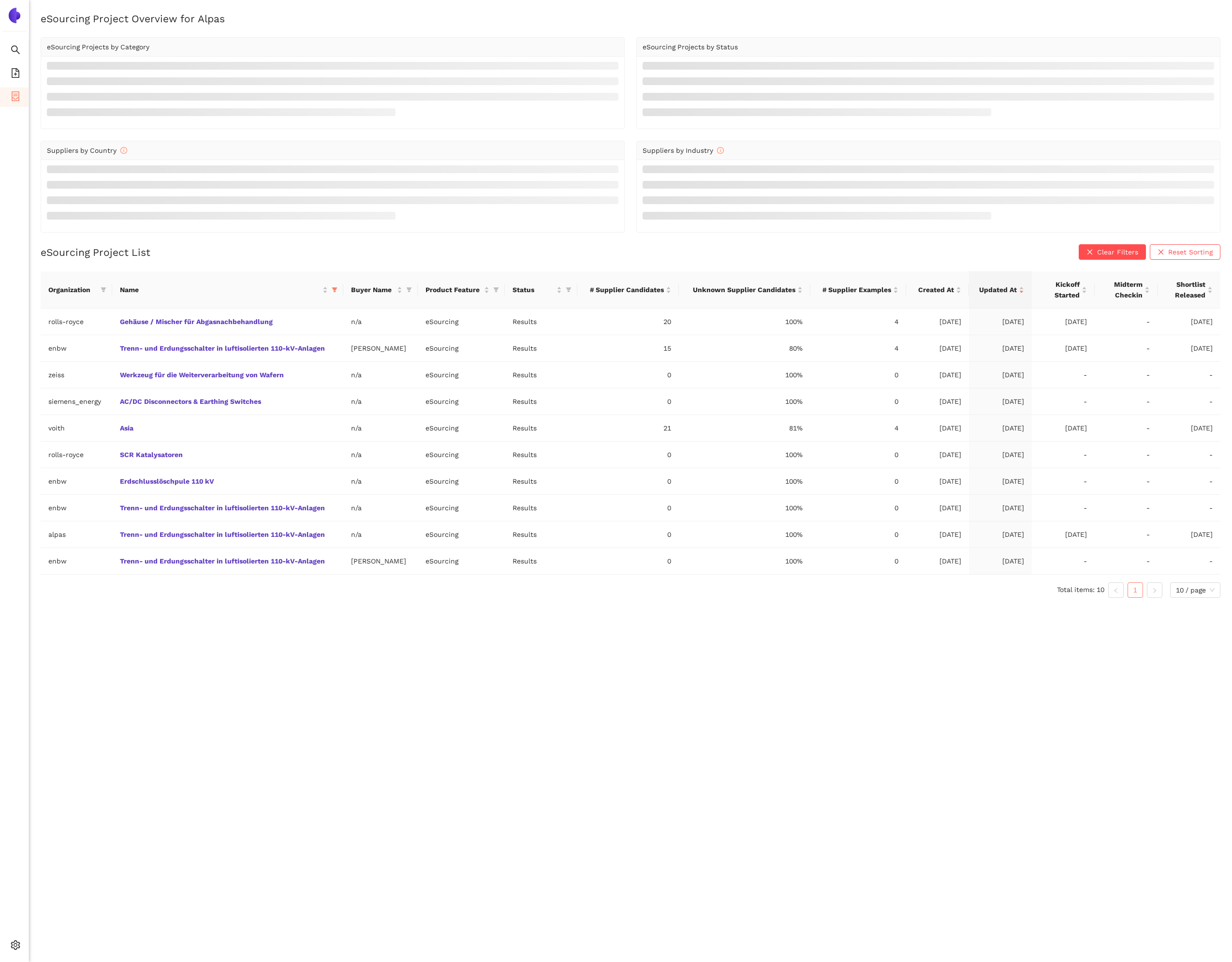
scroll to position [11, 0]
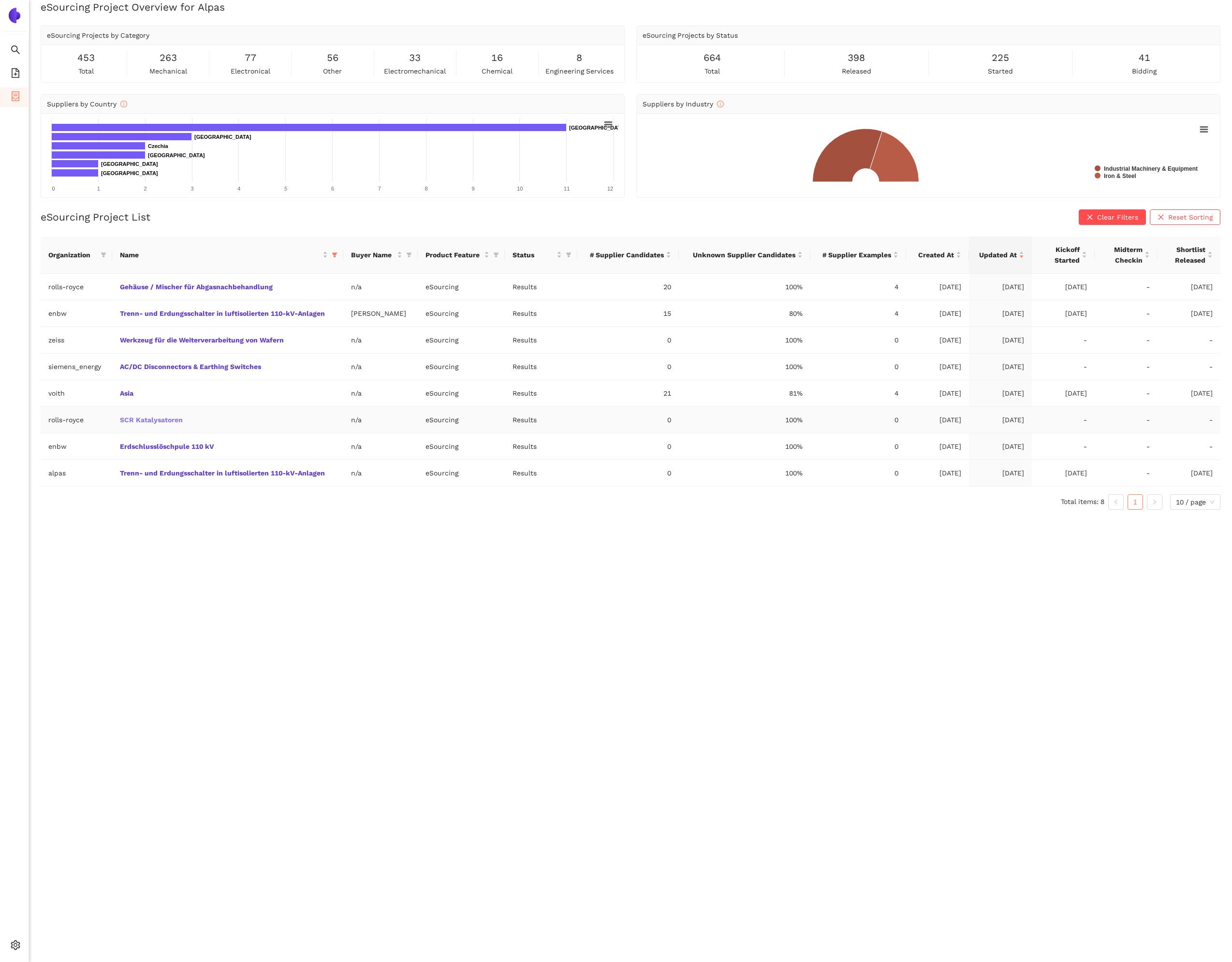
click at [0, 0] on link "SCR Katalysatoren" at bounding box center [0, 0] width 0 height 0
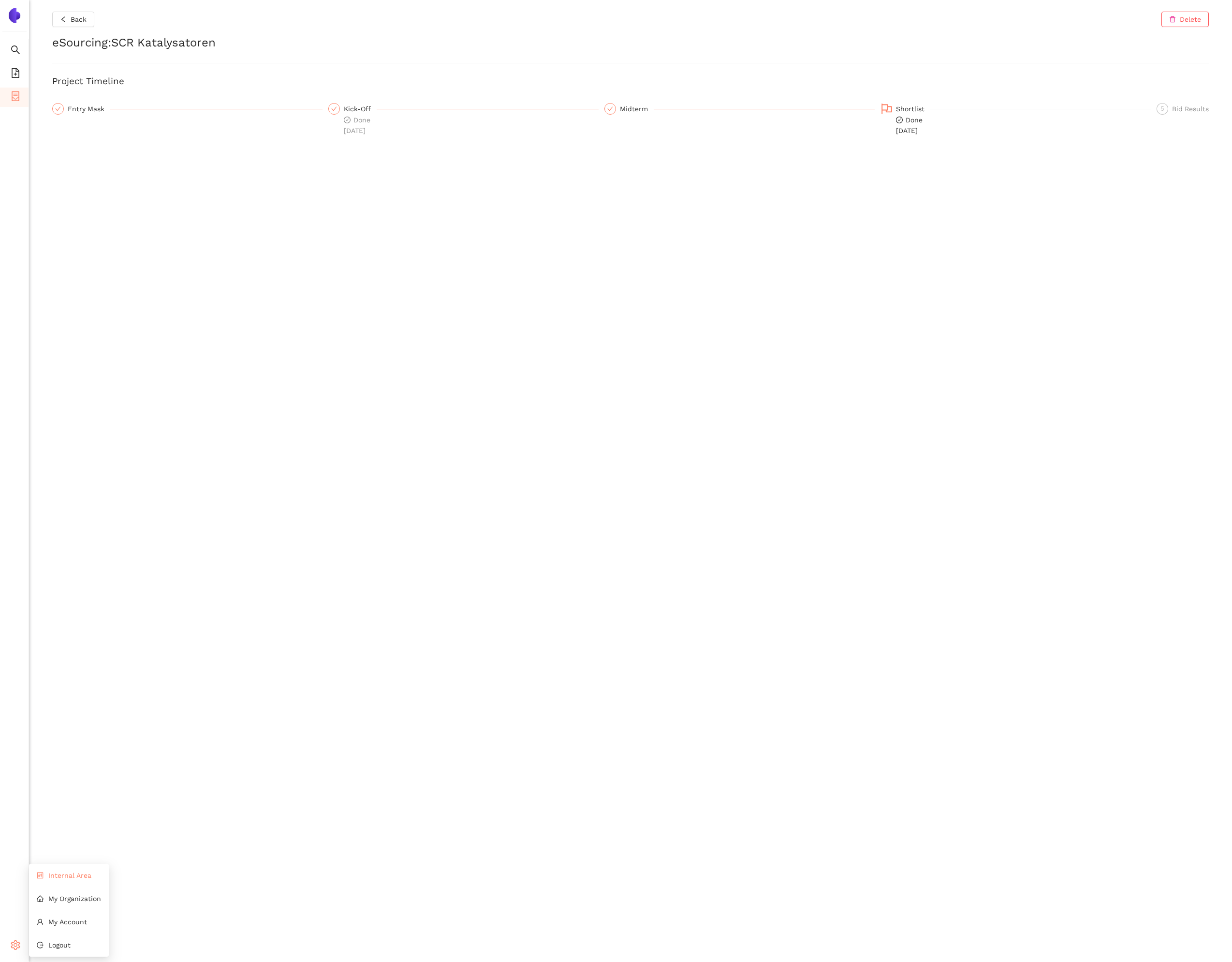
click at [60, 881] on li "Internal Area" at bounding box center [69, 875] width 80 height 19
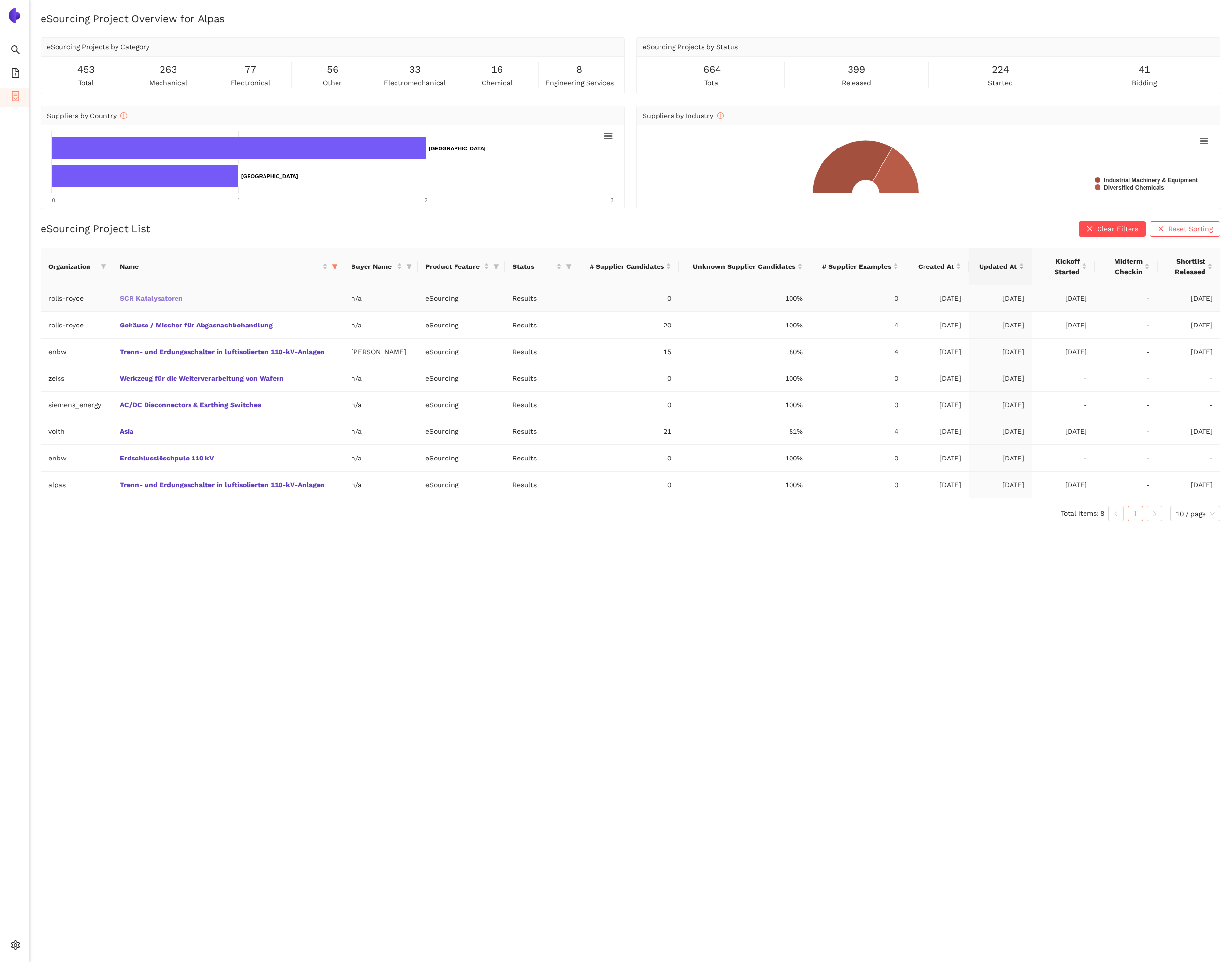
click at [0, 0] on link "SCR Katalysatoren" at bounding box center [0, 0] width 0 height 0
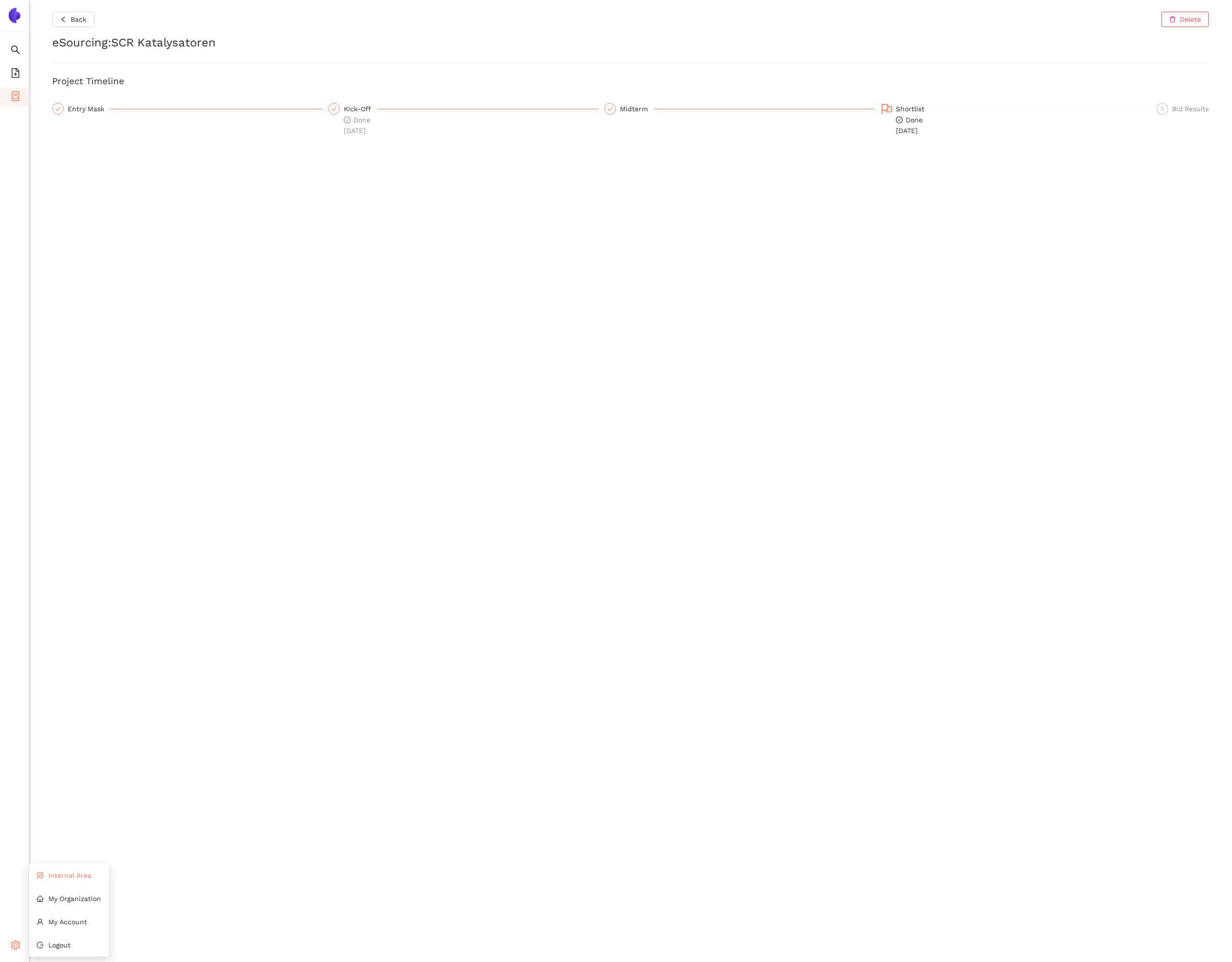
click at [43, 875] on icon "control" at bounding box center [40, 875] width 6 height 6
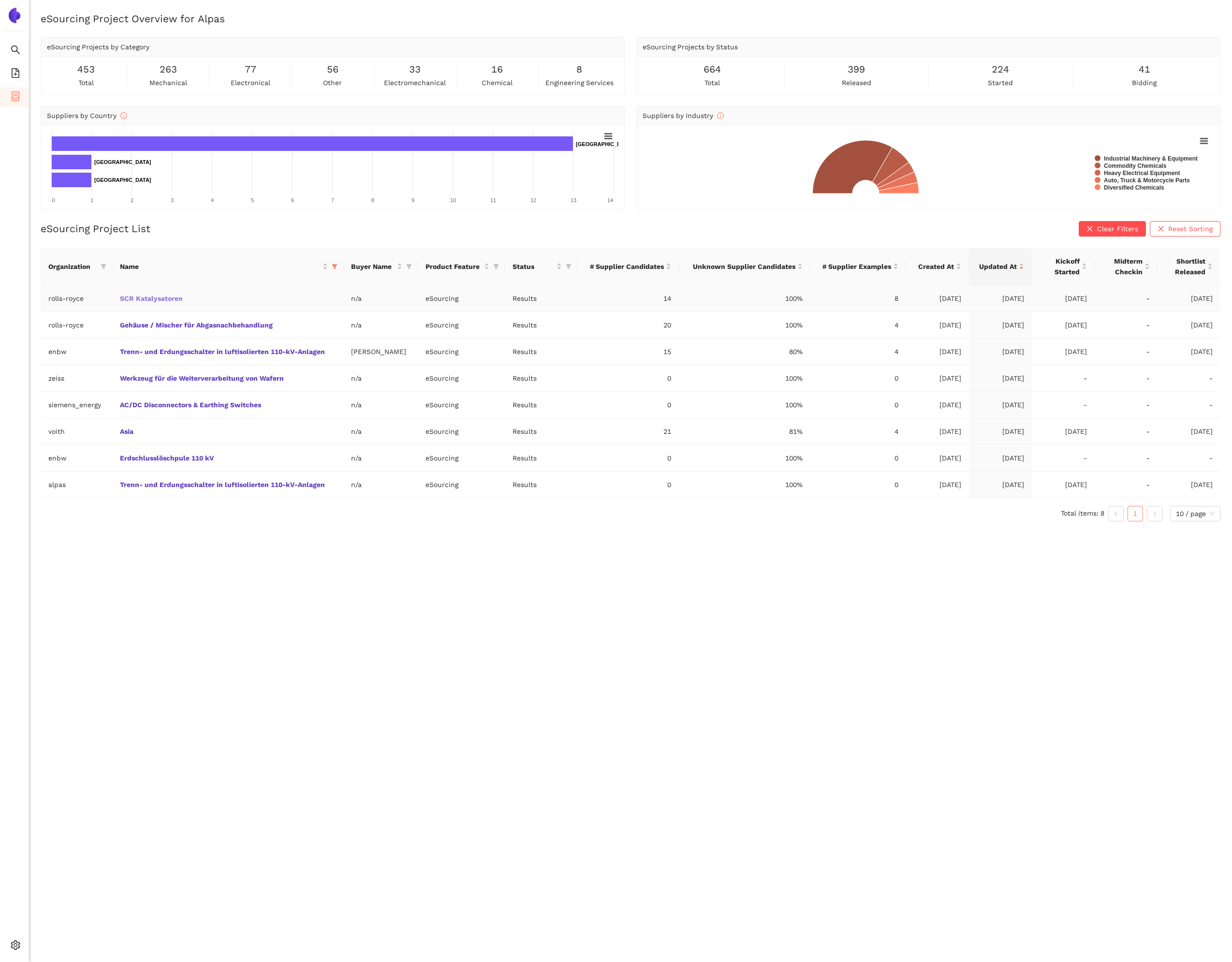
click at [0, 0] on link "SCR Katalysatoren" at bounding box center [0, 0] width 0 height 0
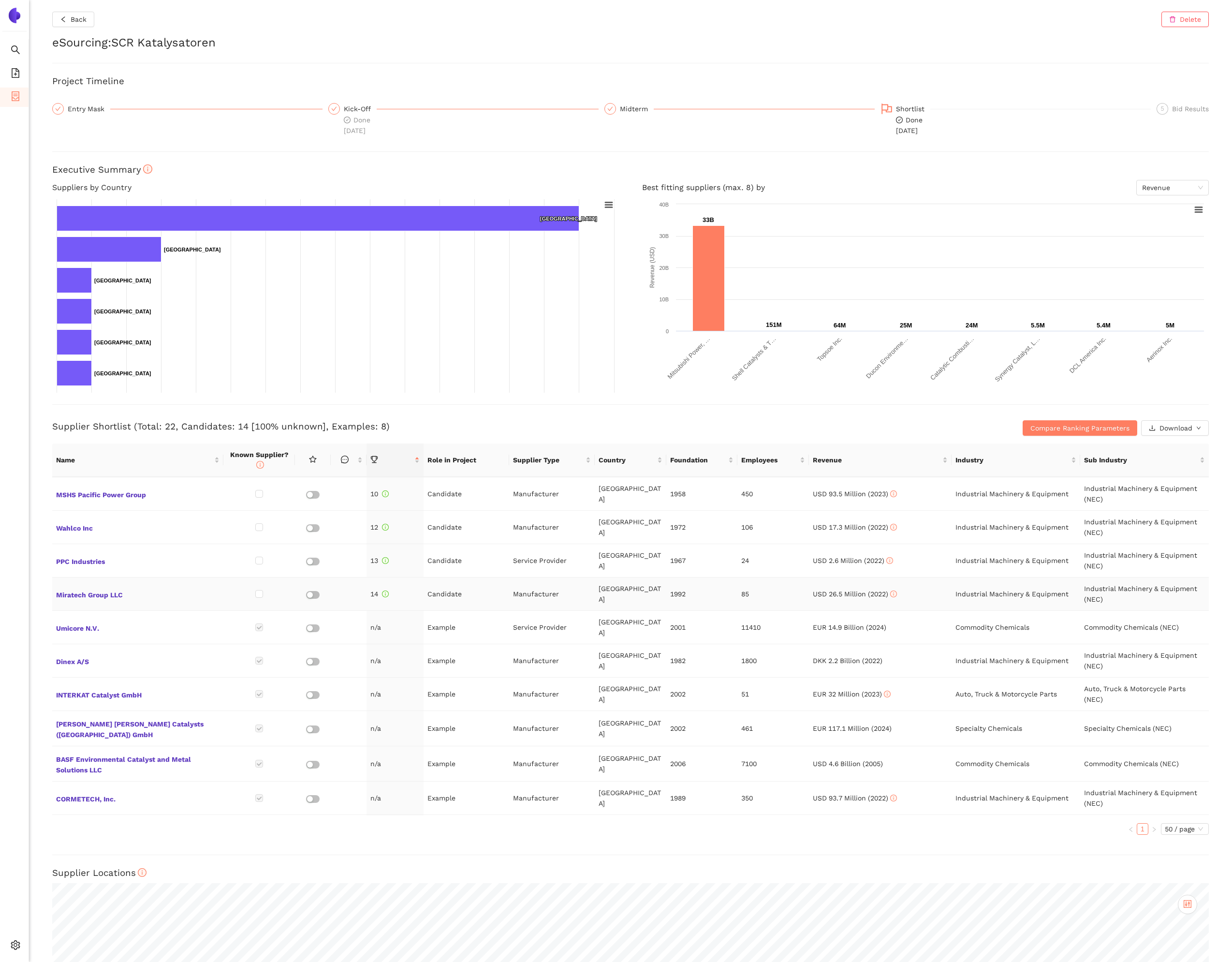
scroll to position [336, 0]
click at [87, 618] on span "Umicore N.V." at bounding box center [137, 624] width 163 height 13
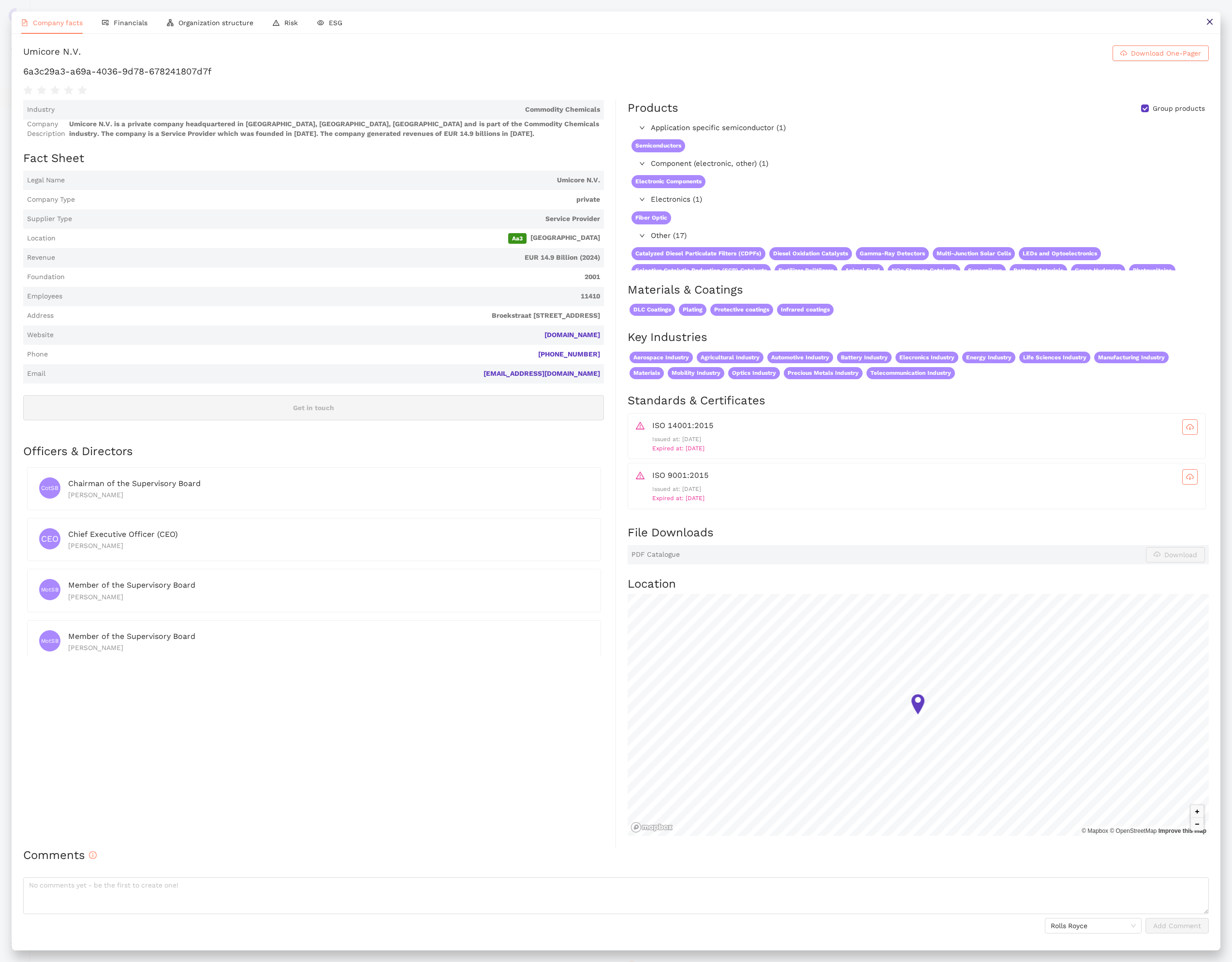
click at [145, 78] on h1 "6a3c29a3-a69a-4036-9d78-678241807d7f" at bounding box center [616, 71] width 1186 height 13
copy div "6a3c29a3-a69a-4036-9d78-678241807d7f"
click at [1210, 21] on icon "close" at bounding box center [1210, 22] width 6 height 6
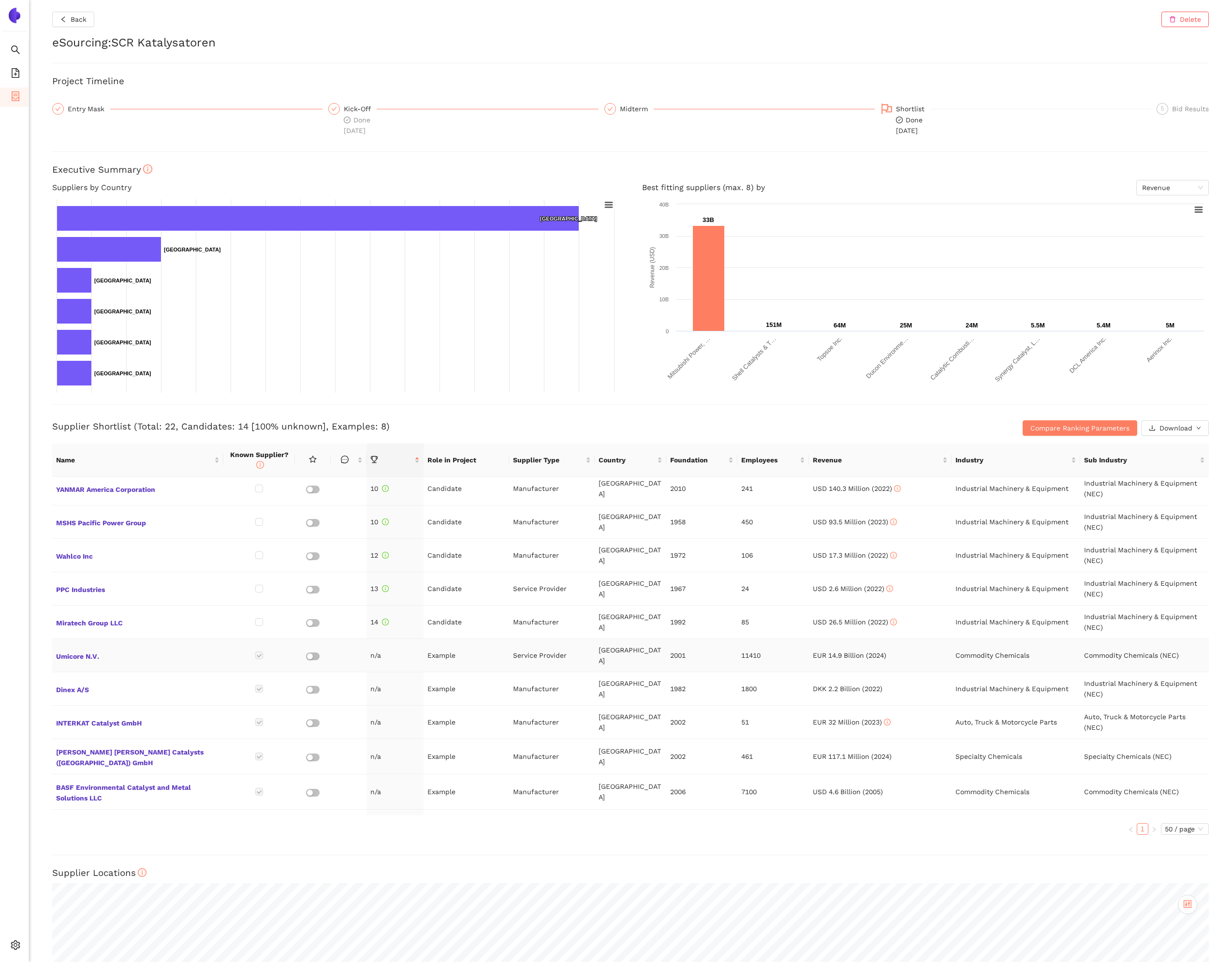
scroll to position [0, 0]
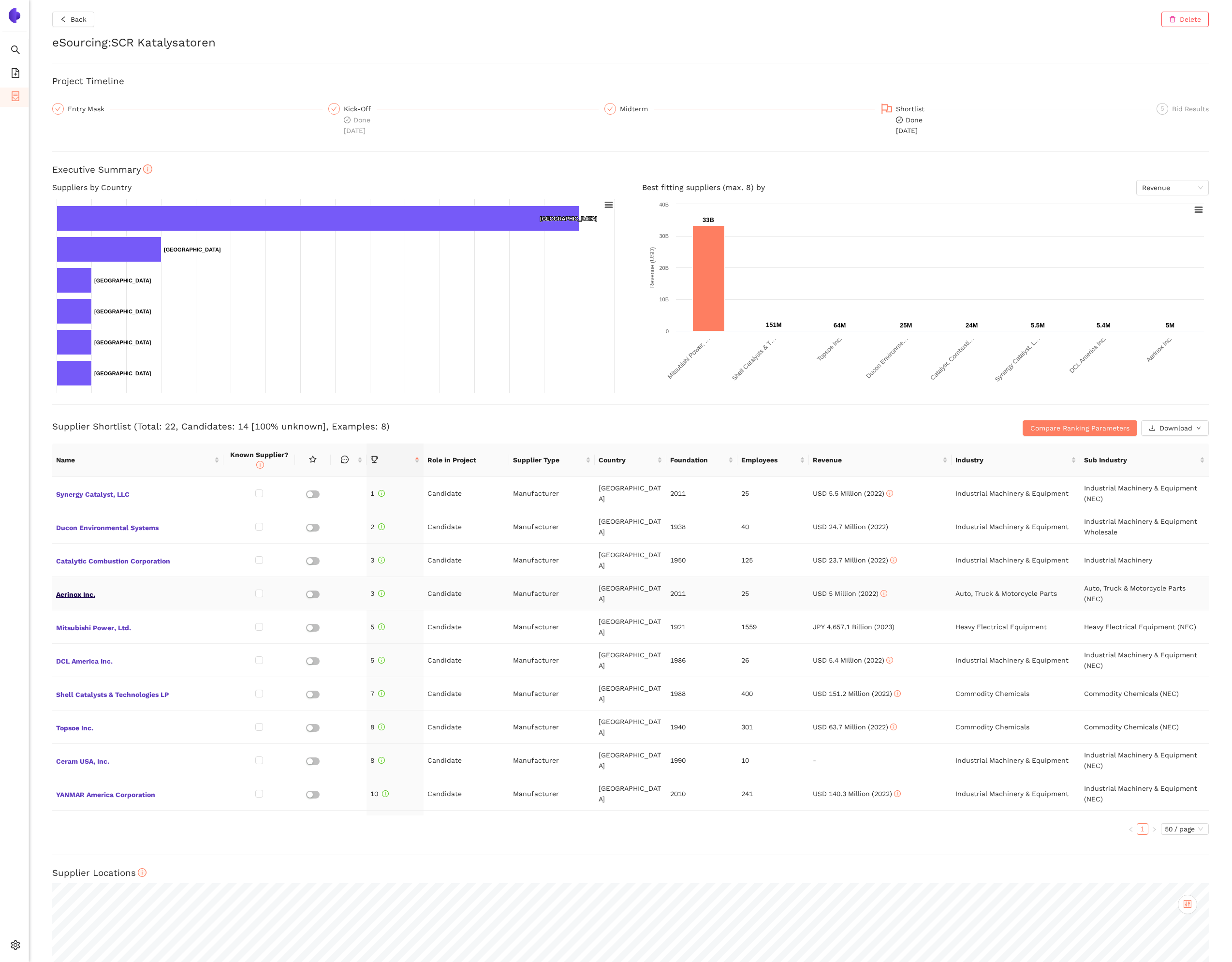
click at [80, 589] on span "Aerinox Inc." at bounding box center [137, 593] width 163 height 13
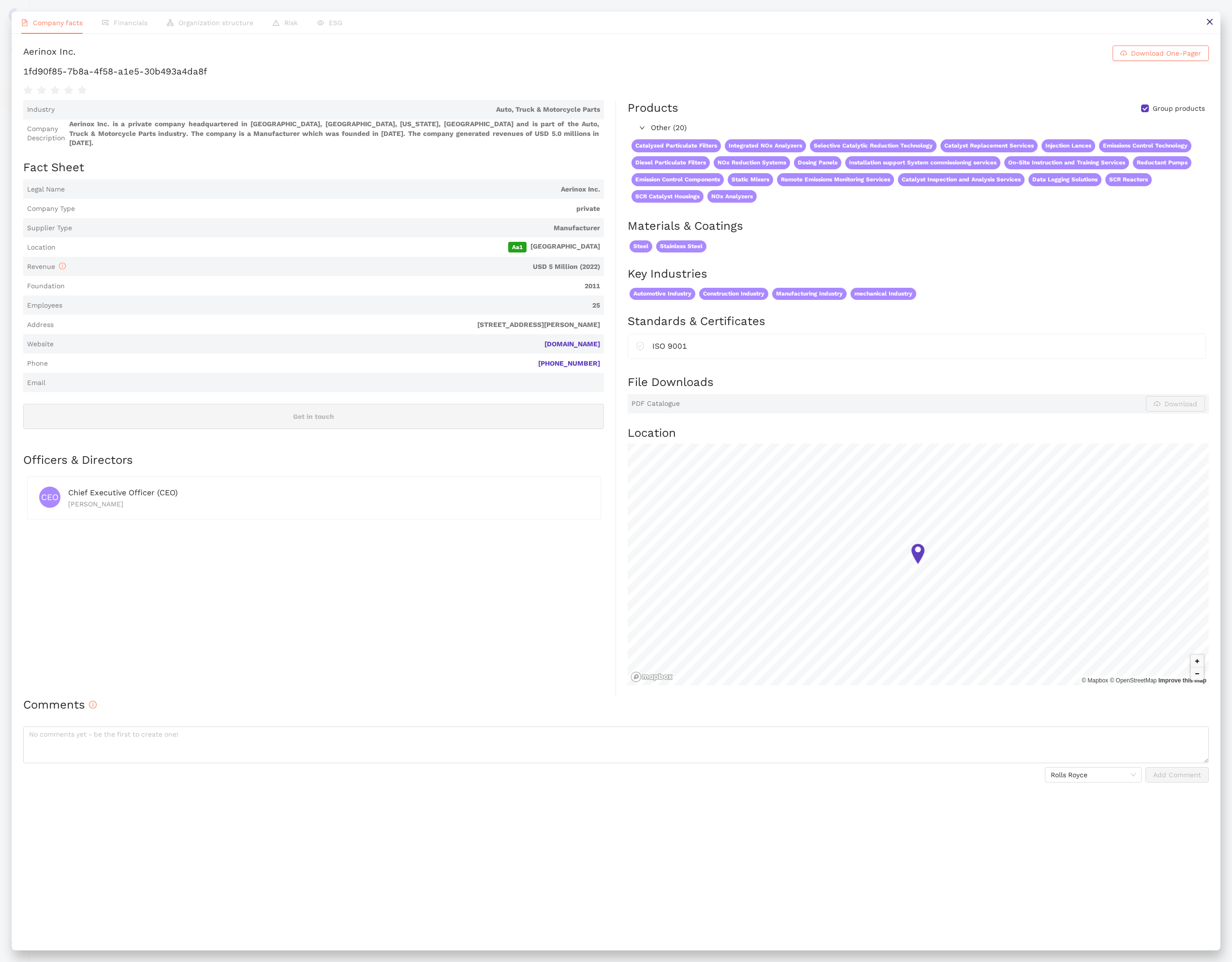
click at [207, 78] on h1 "1fd90f85-7b8a-4f58-a1e5-30b493a4da8f" at bounding box center [616, 71] width 1186 height 13
click at [207, 78] on h1 "1fd90f85-7b8a-4f58-a1e5-30b493a4da8f" at bounding box center [616, 71] width 1186 height 13
copy div "1fd90f85-7b8a-4f58-a1e5-30b493a4da8f"
click at [1216, 19] on button at bounding box center [1210, 22] width 22 height 22
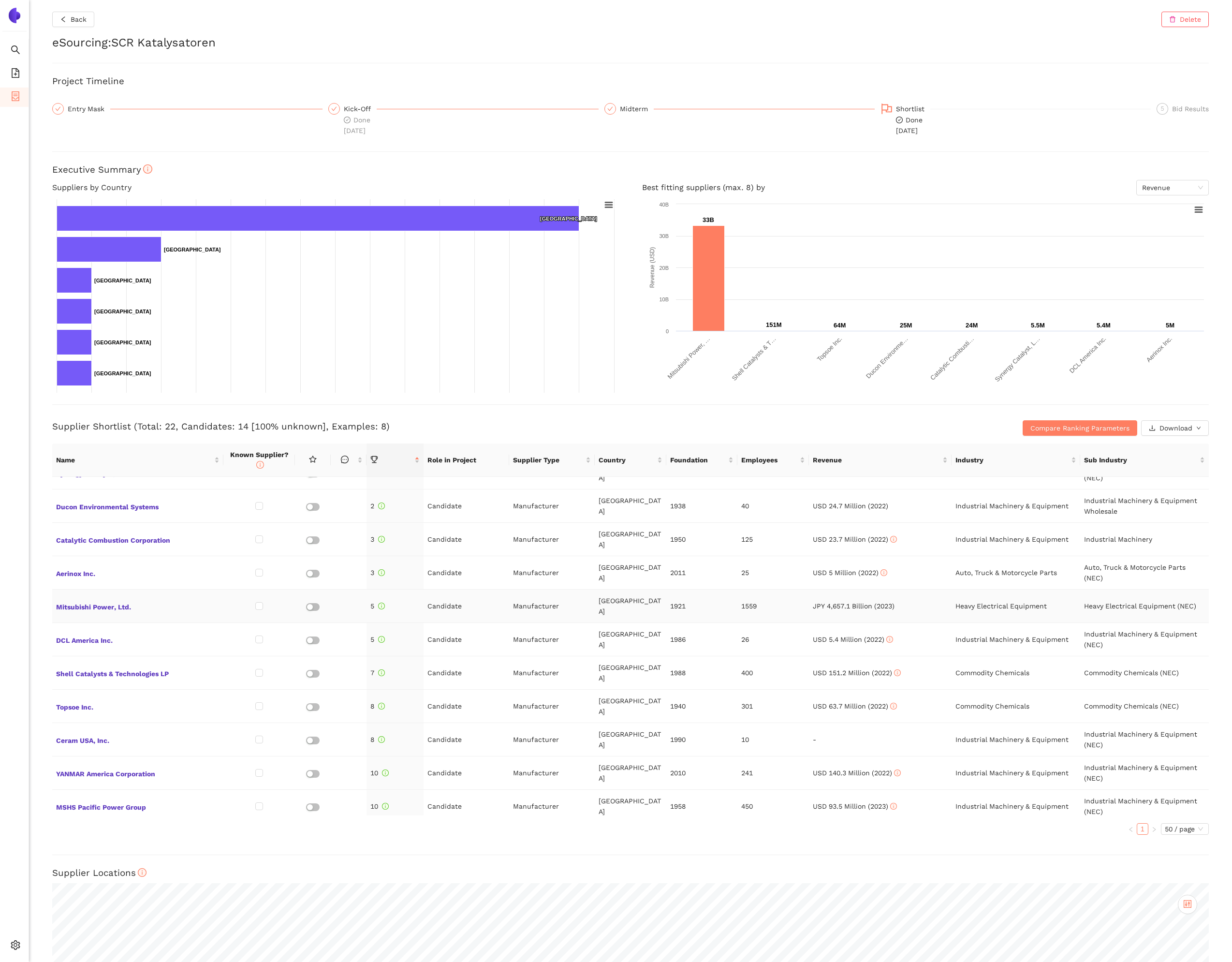
scroll to position [22, 0]
click at [116, 599] on span "Mitsubishi Power, Ltd." at bounding box center [137, 605] width 163 height 13
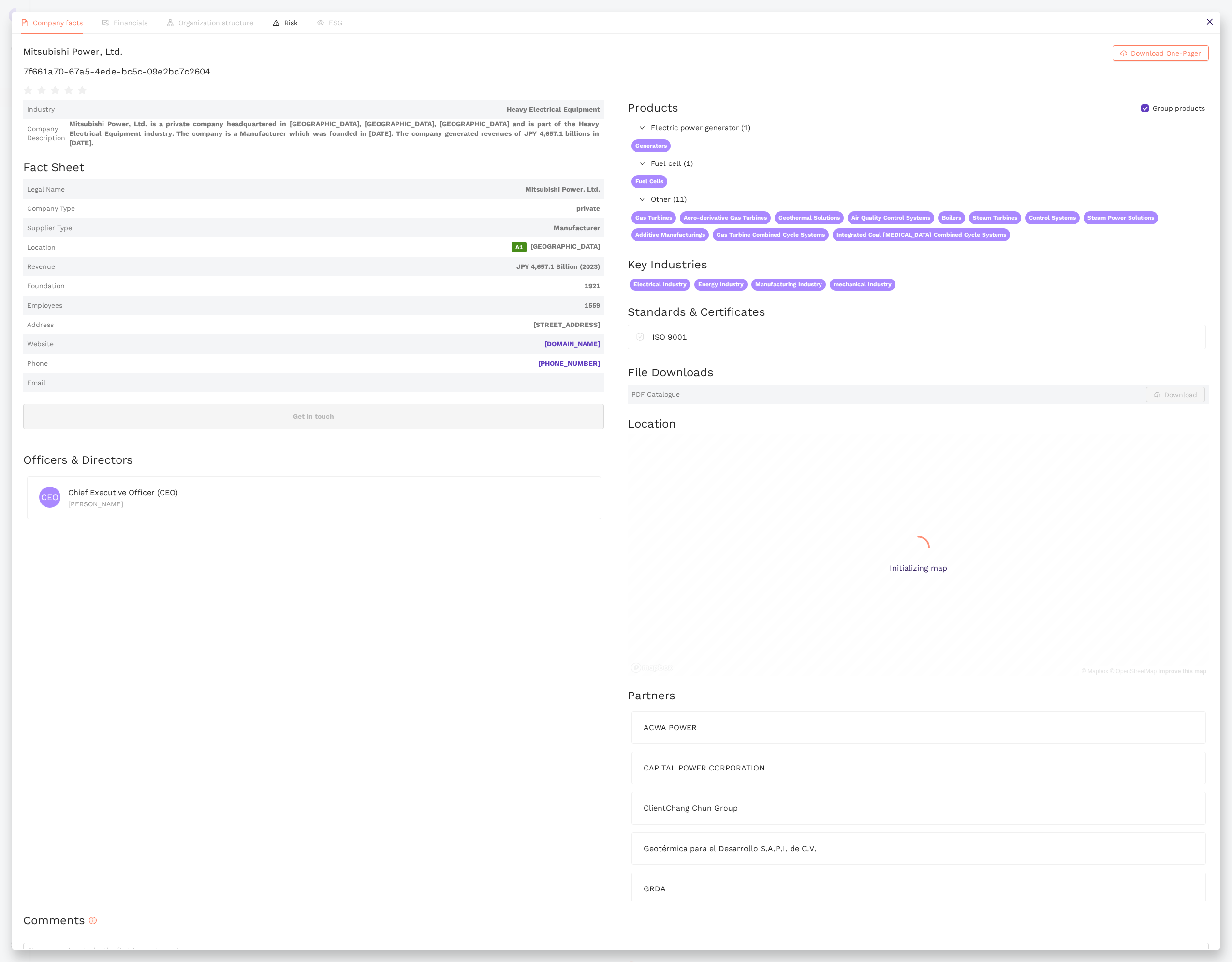
click at [180, 78] on h1 "7f661a70-67a5-4ede-bc5c-09e2bc7c2604" at bounding box center [616, 71] width 1186 height 13
click at [178, 78] on h1 "7f661a70-67a5-4ede-bc5c-09e2bc7c2604" at bounding box center [616, 71] width 1186 height 13
click at [177, 78] on h1 "7f661a70-67a5-4ede-bc5c-09e2bc7c2604" at bounding box center [616, 71] width 1186 height 13
click at [177, 78] on h1 "7f661a70-67a5-4ede-bc5c-09e2bc7c2604" at bounding box center [616, 71] width 1186 height 13
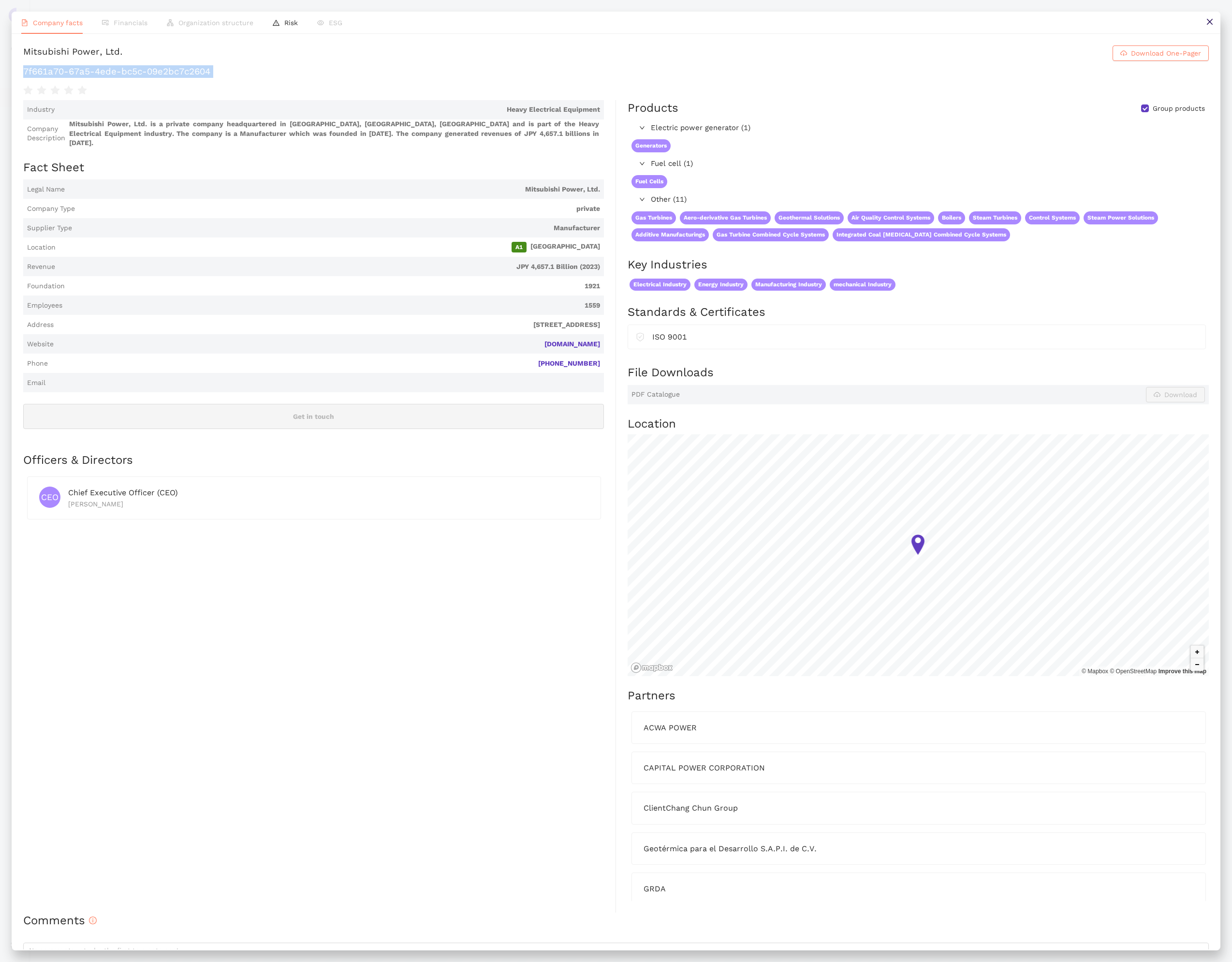
click at [177, 78] on h1 "7f661a70-67a5-4ede-bc5c-09e2bc7c2604" at bounding box center [616, 71] width 1186 height 13
copy div "7f661a70-67a5-4ede-bc5c-09e2bc7c2604"
click at [1207, 22] on icon "close" at bounding box center [1210, 22] width 8 height 8
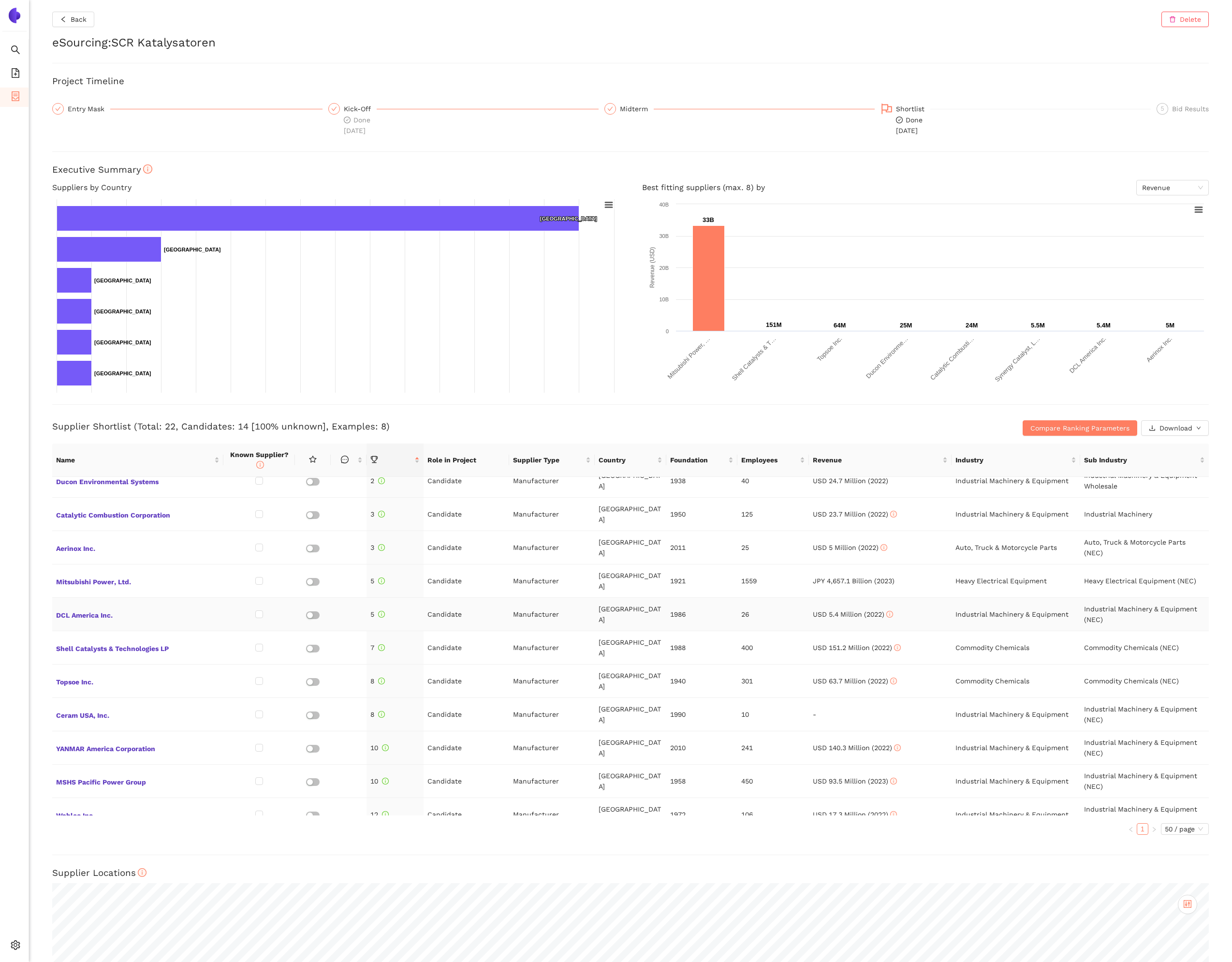
scroll to position [58, 0]
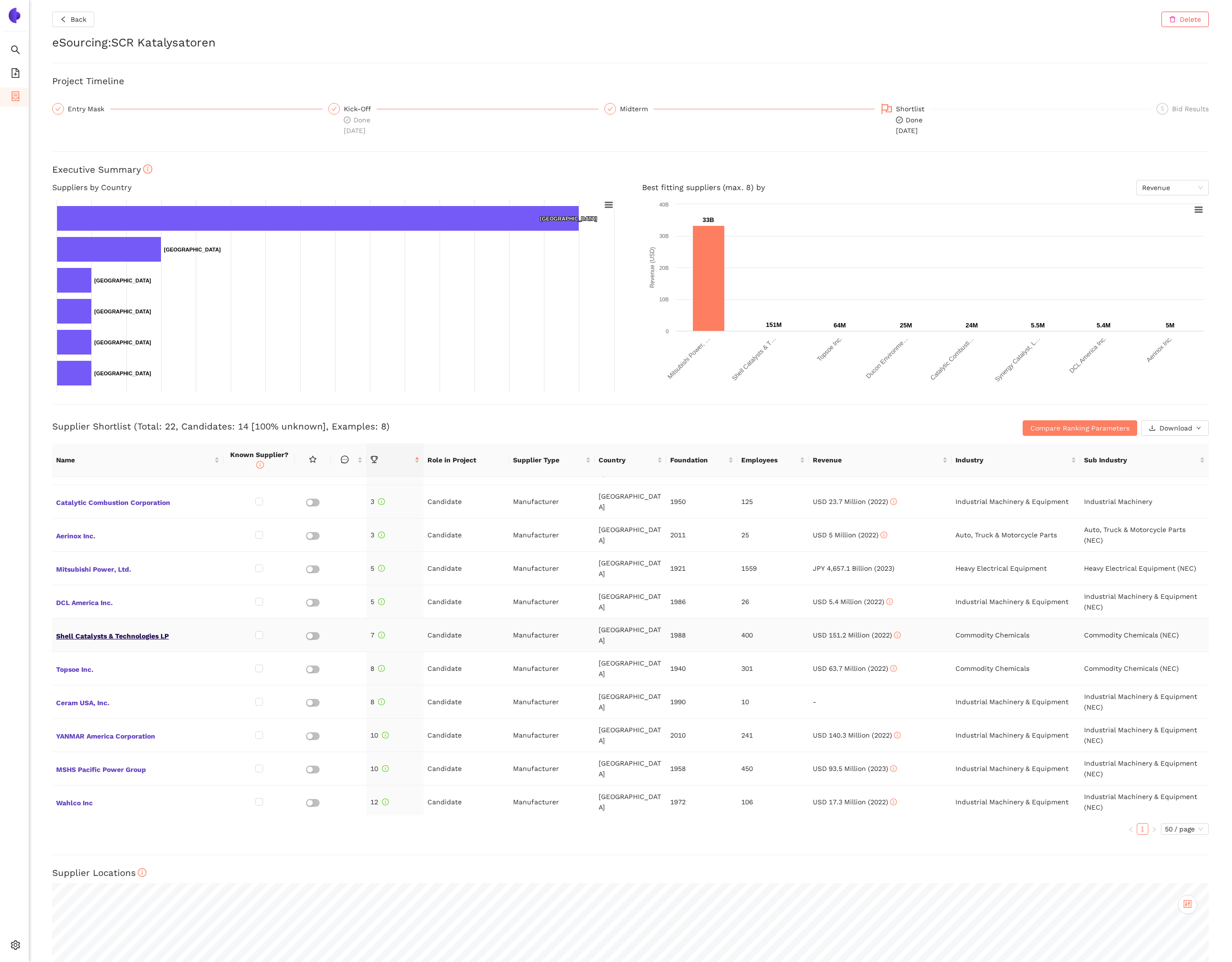
click at [113, 629] on span "Shell Catalysts & Technologies LP" at bounding box center [137, 635] width 163 height 13
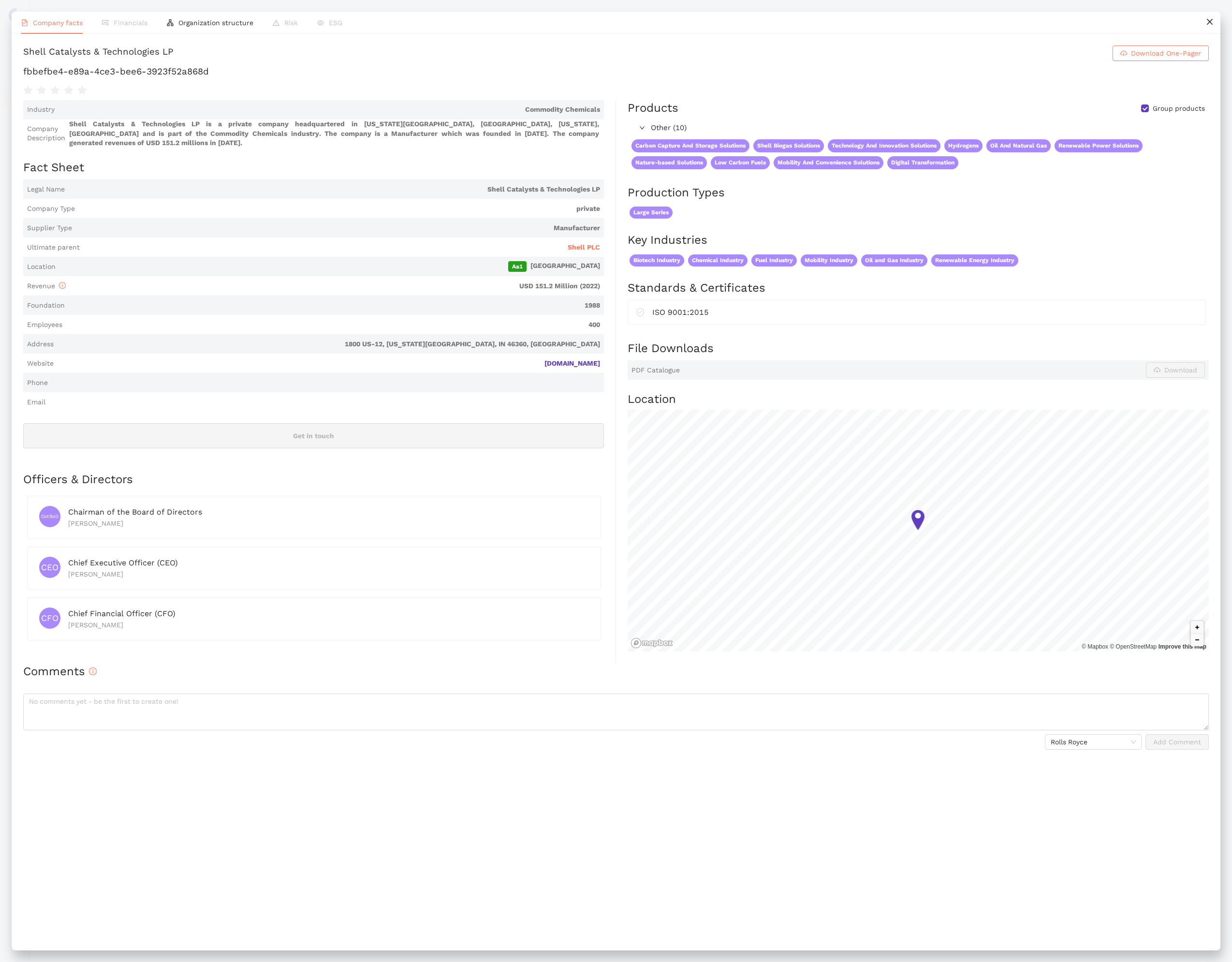
click at [265, 78] on h1 "fbbefbe4-e89a-4ce3-bee6-3923f52a868d" at bounding box center [616, 71] width 1186 height 13
copy div "fbbefbe4-e89a-4ce3-bee6-3923f52a868d"
click at [1208, 24] on icon "close" at bounding box center [1210, 22] width 8 height 8
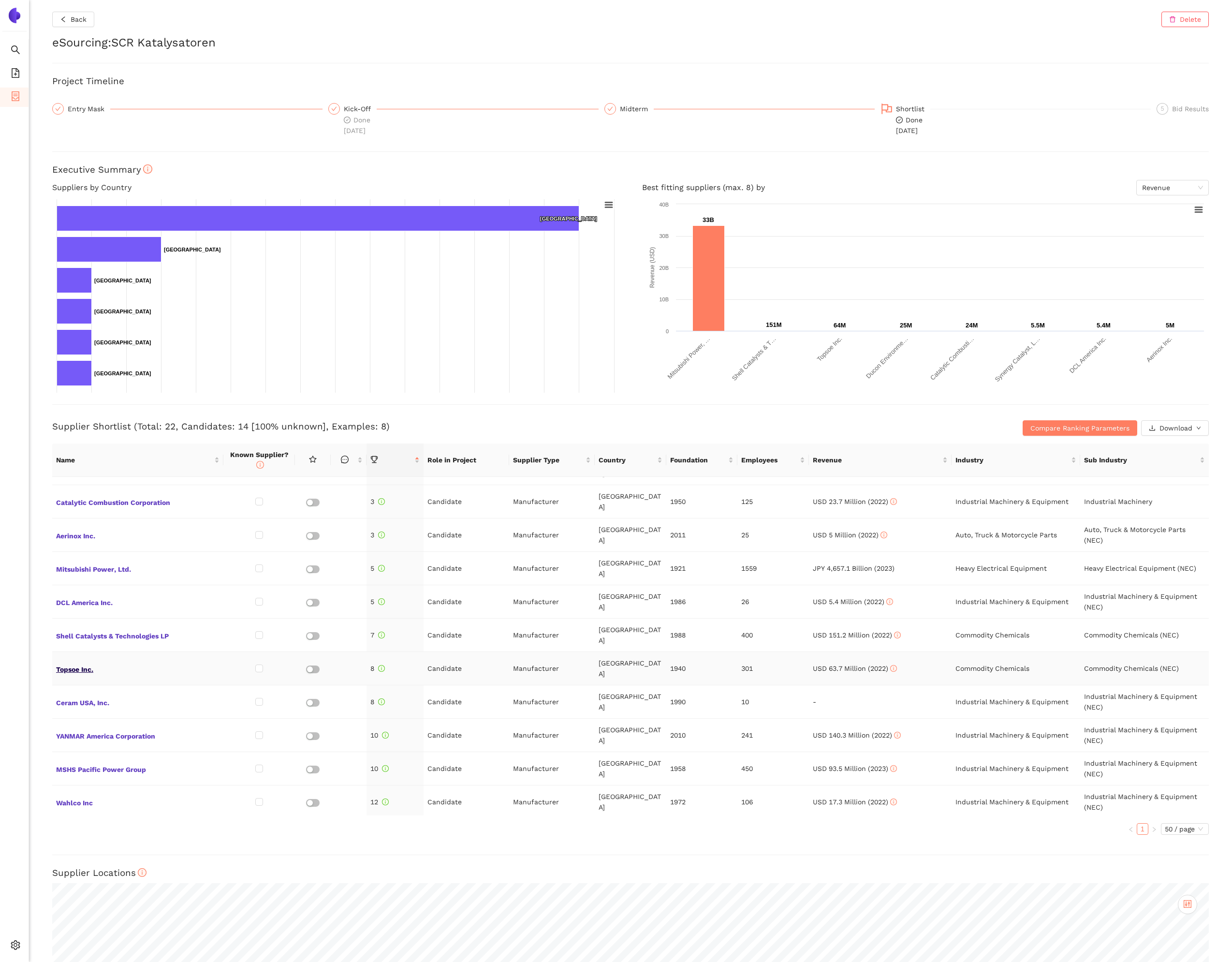
click at [64, 662] on span "Topsoe Inc." at bounding box center [137, 668] width 163 height 13
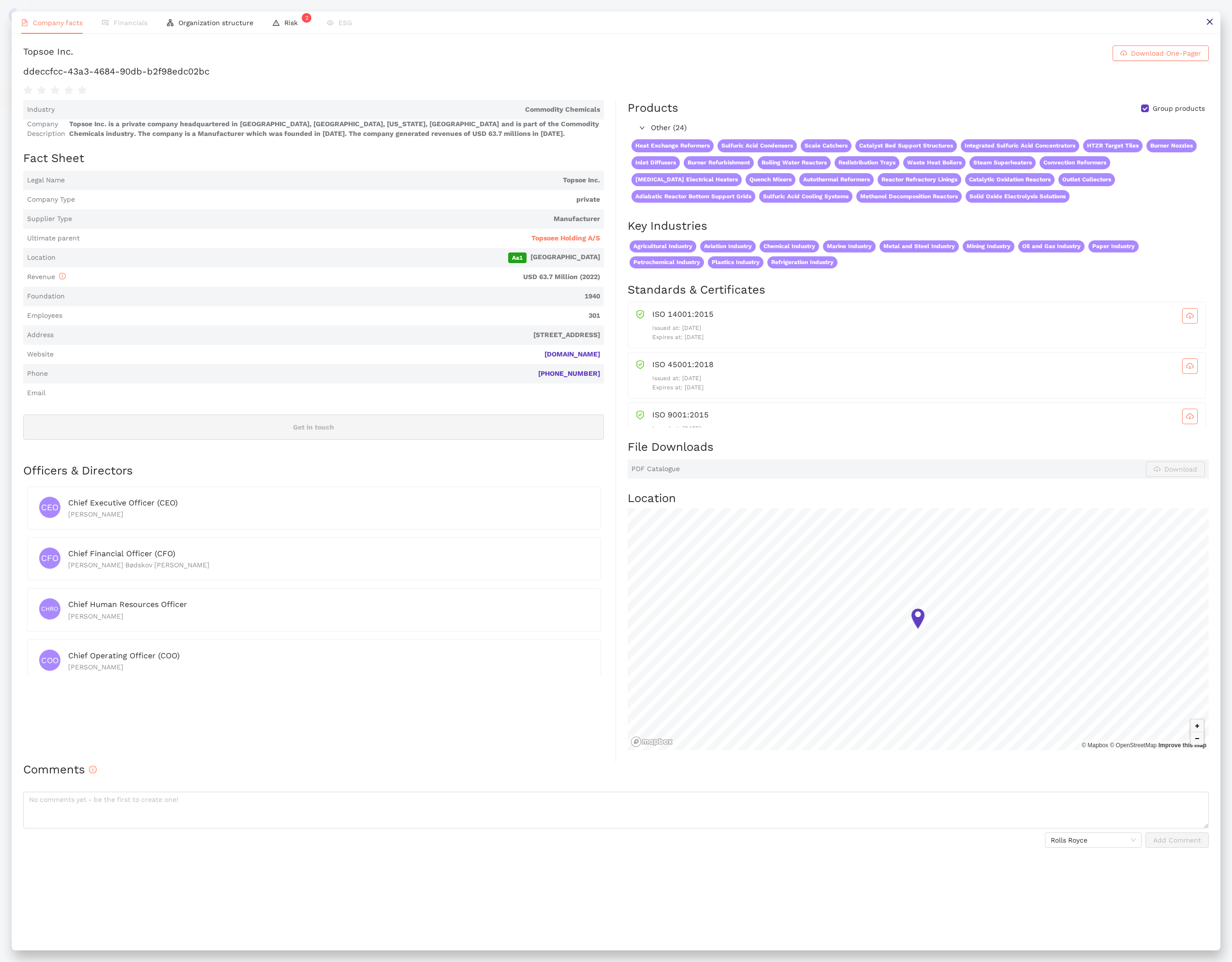
click at [293, 78] on h1 "ddeccfcc-43a3-4684-90db-b2f98edc02bc" at bounding box center [616, 71] width 1186 height 13
click at [292, 78] on h1 "ddeccfcc-43a3-4684-90db-b2f98edc02bc" at bounding box center [616, 71] width 1186 height 13
copy div "ddeccfcc-43a3-4684-90db-b2f98edc02bc"
click at [1208, 22] on icon "close" at bounding box center [1210, 22] width 8 height 8
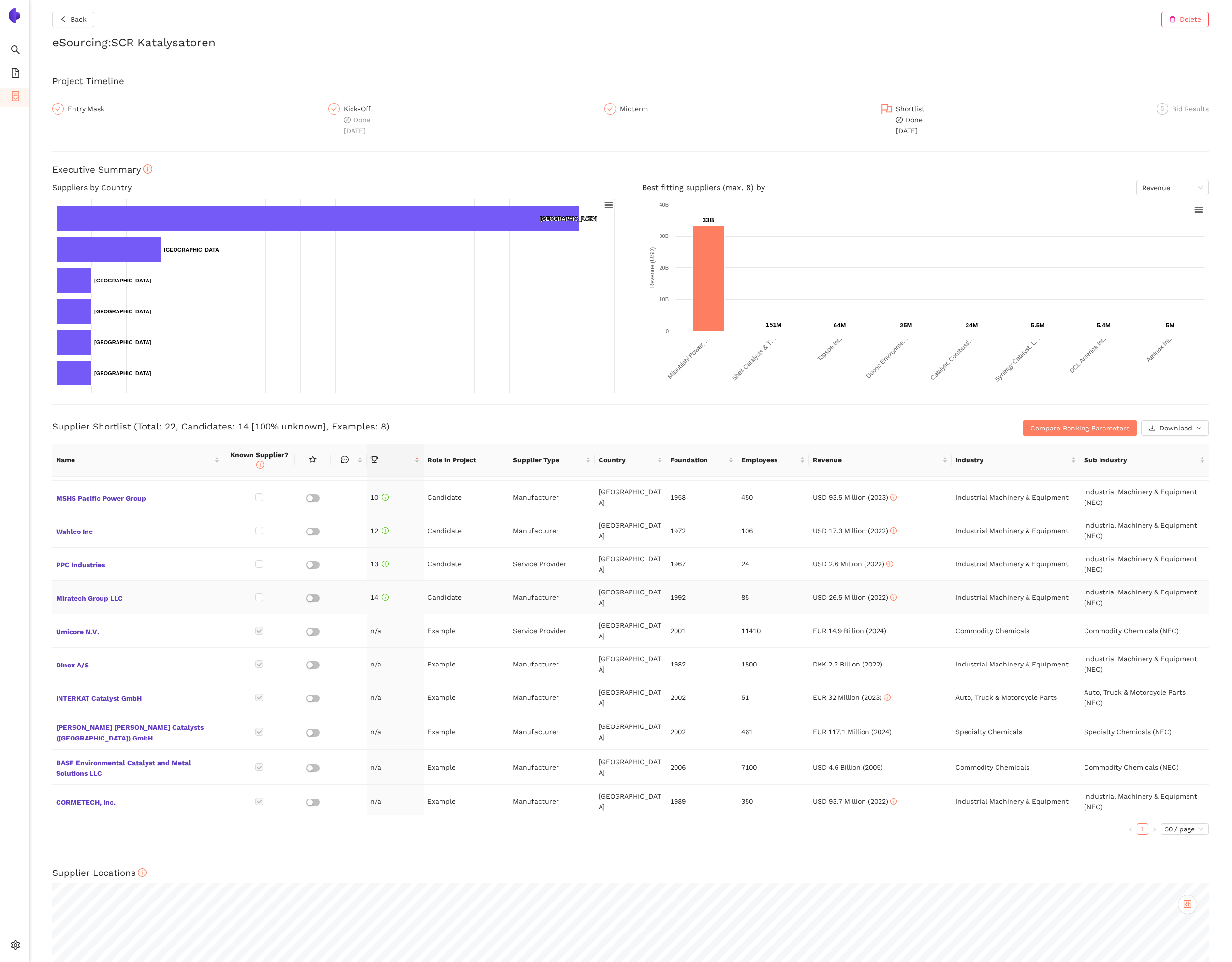
scroll to position [336, 0]
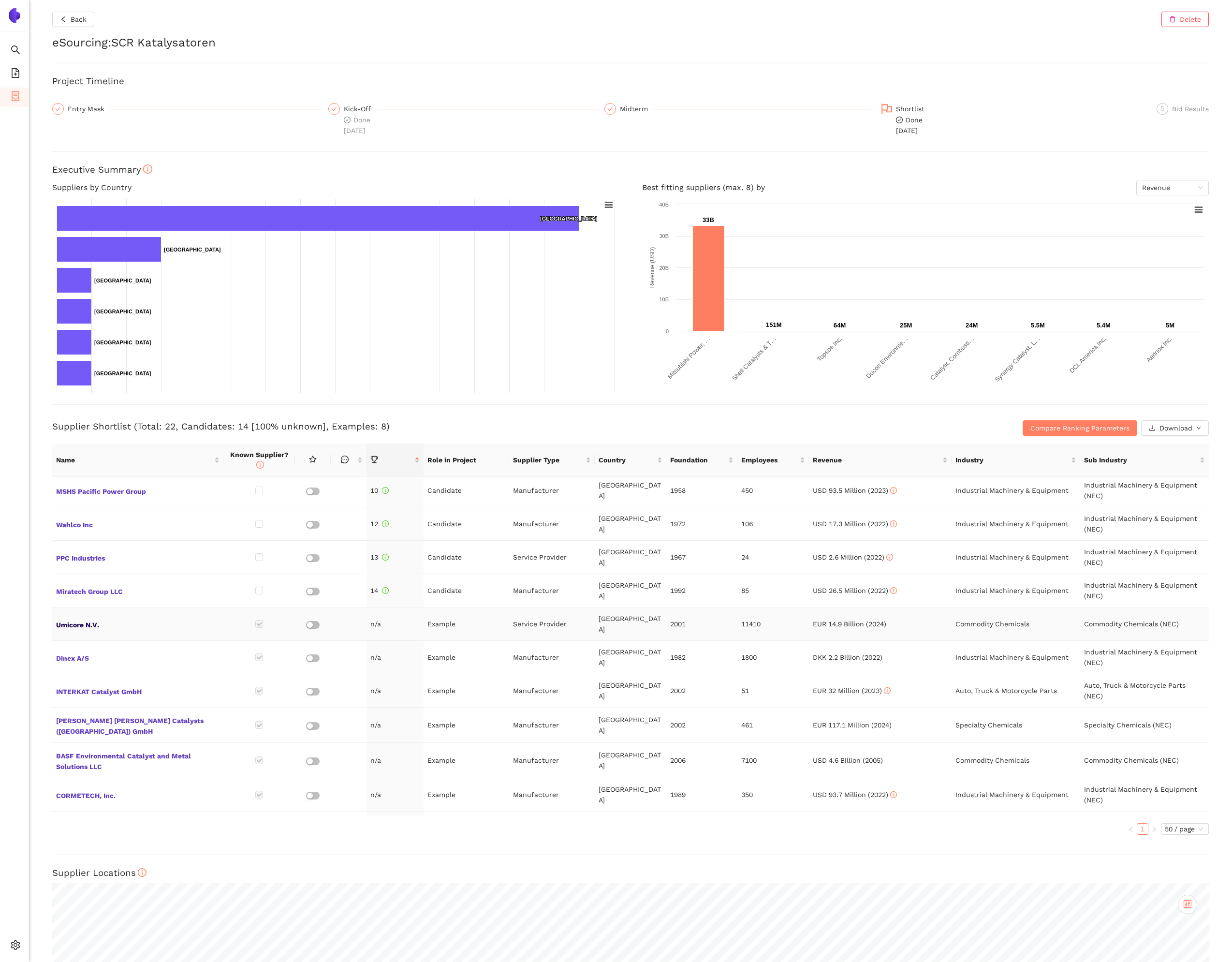
click at [86, 618] on span "Umicore N.V." at bounding box center [137, 624] width 163 height 13
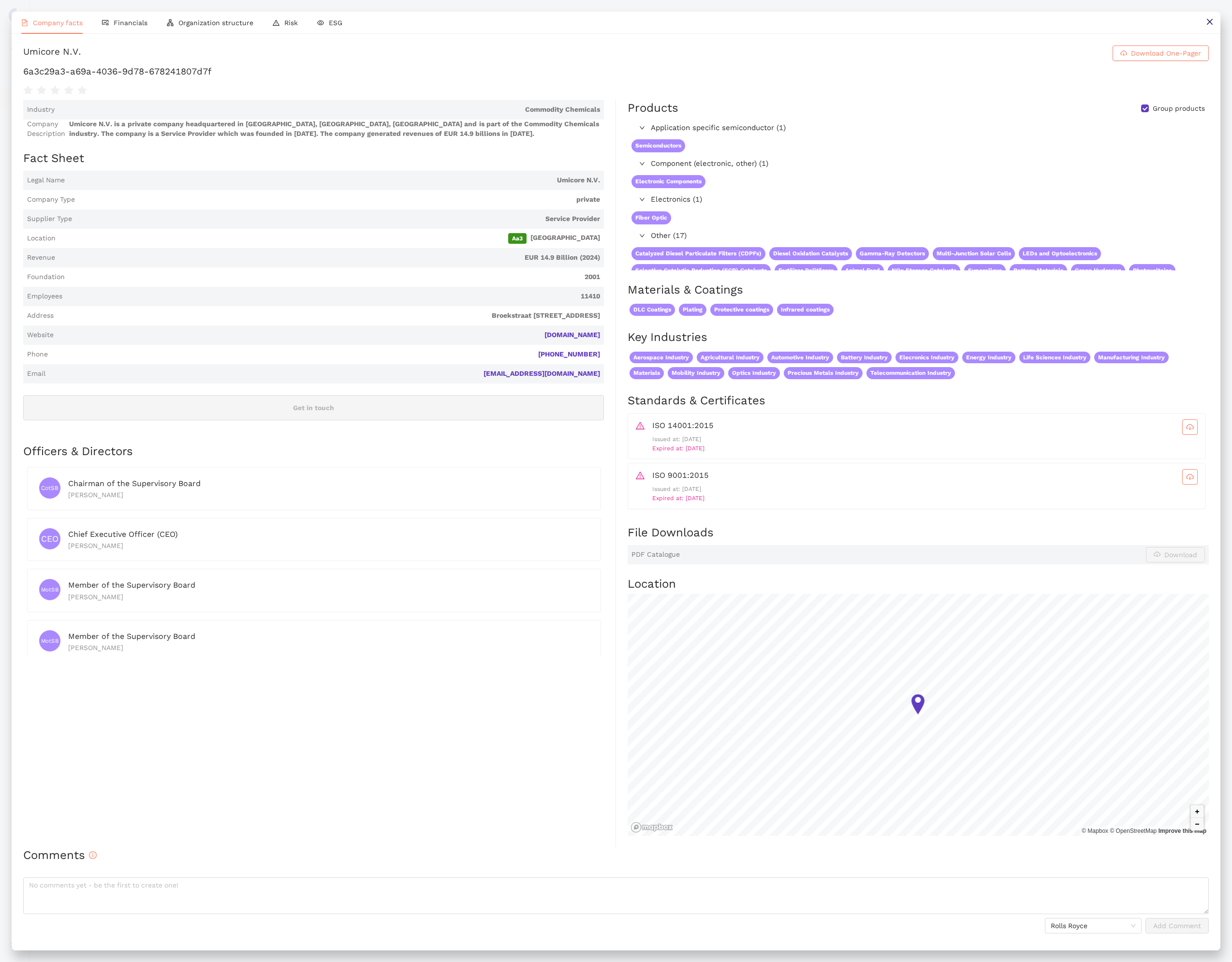
click at [240, 78] on h1 "6a3c29a3-a69a-4036-9d78-678241807d7f" at bounding box center [616, 71] width 1186 height 13
copy div "6a3c29a3-a69a-4036-9d78-678241807d7f"
click at [1212, 28] on button at bounding box center [1210, 22] width 22 height 22
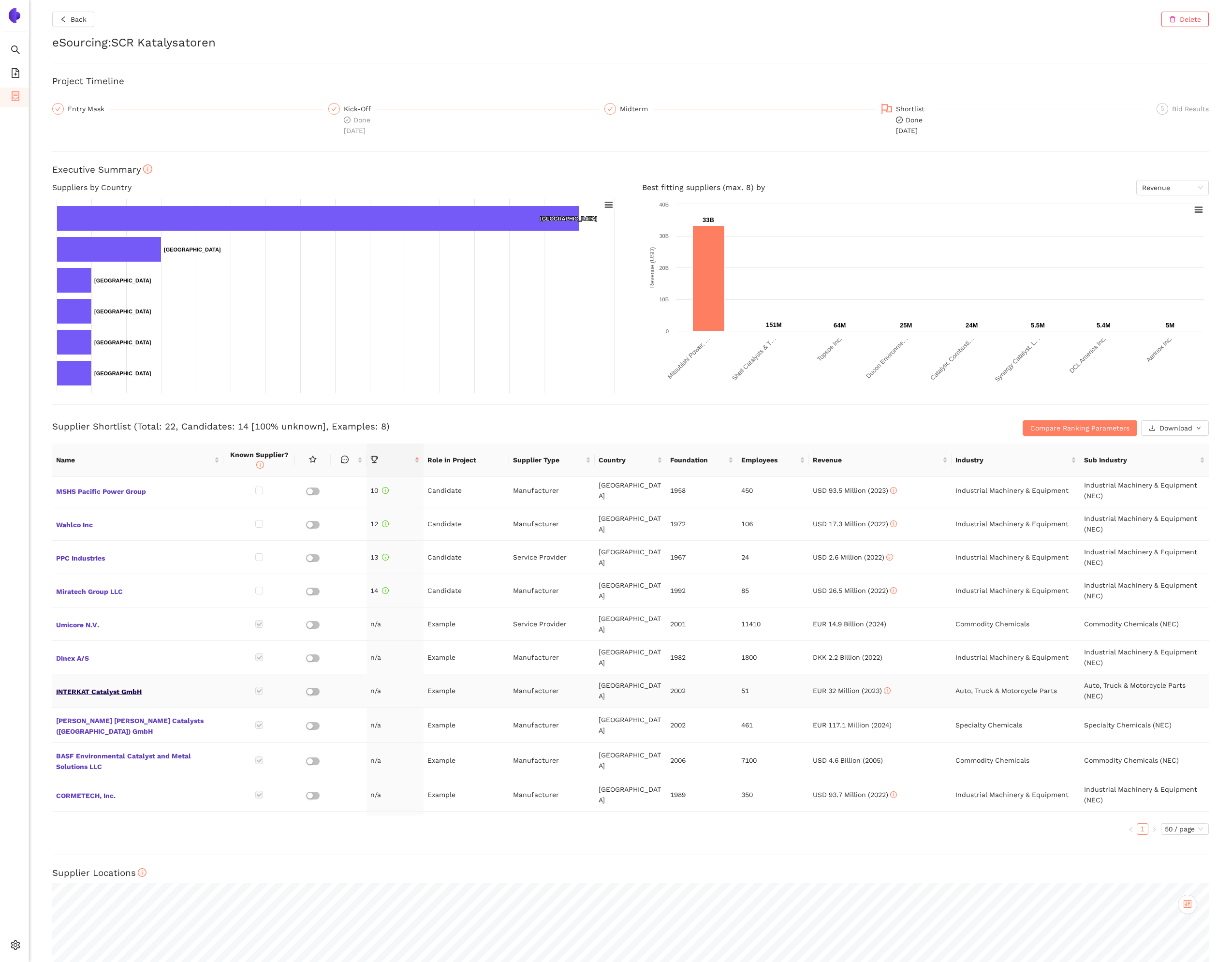
click at [140, 684] on span "INTERKAT Catalyst GmbH" at bounding box center [137, 690] width 163 height 13
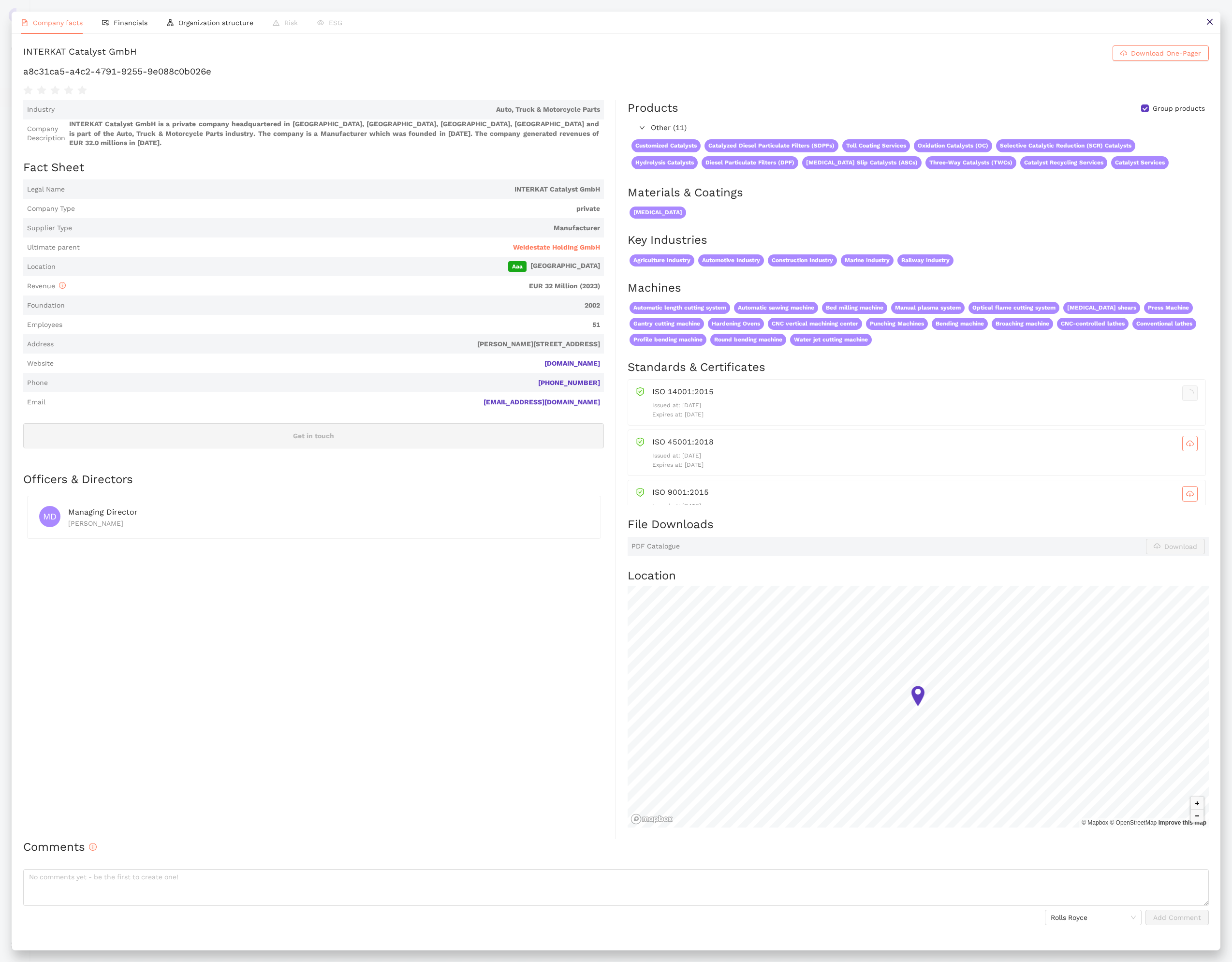
click at [240, 78] on h1 "a8c31ca5-a4c2-4791-9255-9e088c0b026e" at bounding box center [616, 71] width 1186 height 13
copy div "a8c31ca5-a4c2-4791-9255-9e088c0b026e"
click at [1207, 22] on icon "close" at bounding box center [1210, 22] width 8 height 8
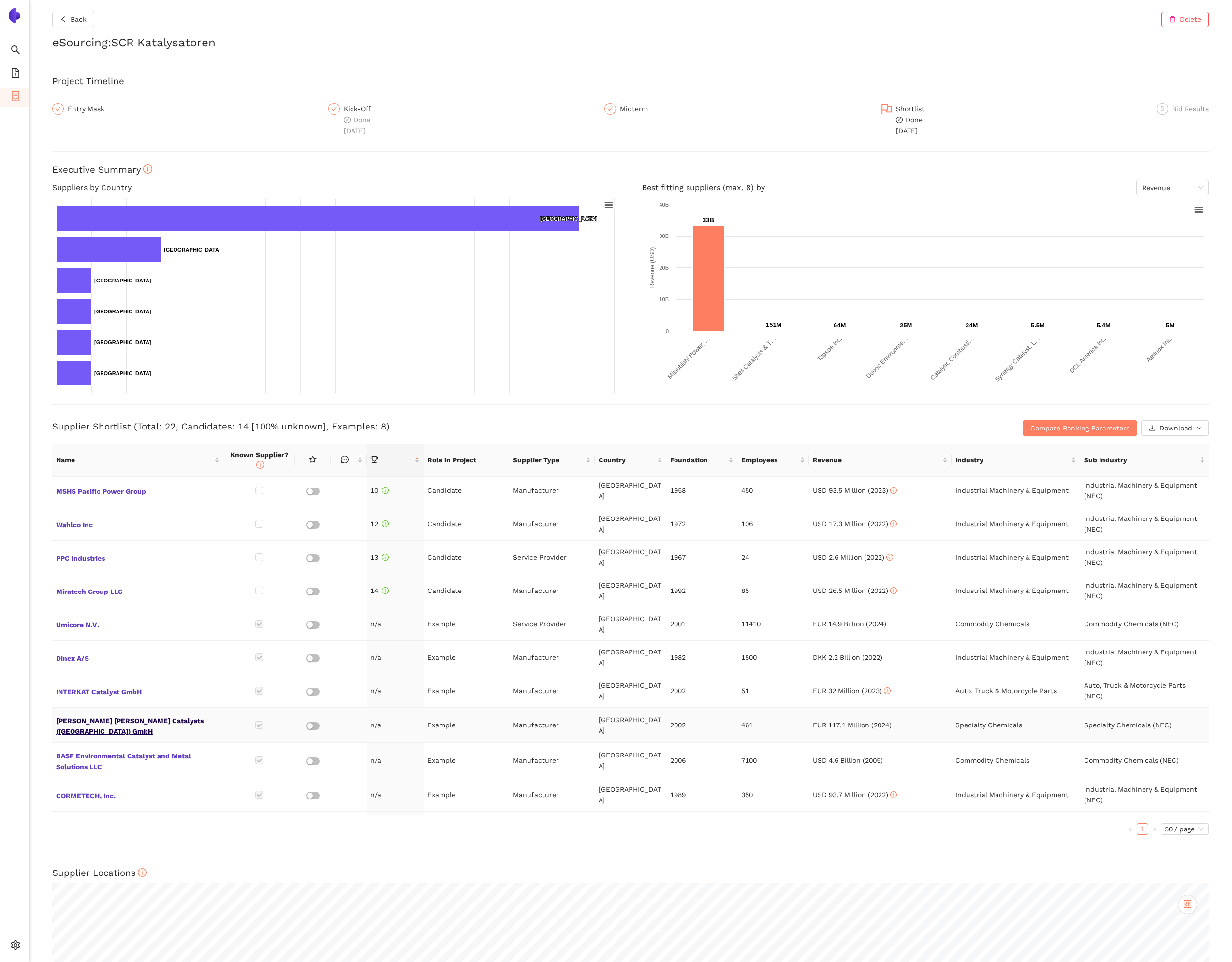
click at [151, 713] on span "[PERSON_NAME] [PERSON_NAME] Catalysts ([GEOGRAPHIC_DATA]) GmbH" at bounding box center [137, 725] width 163 height 24
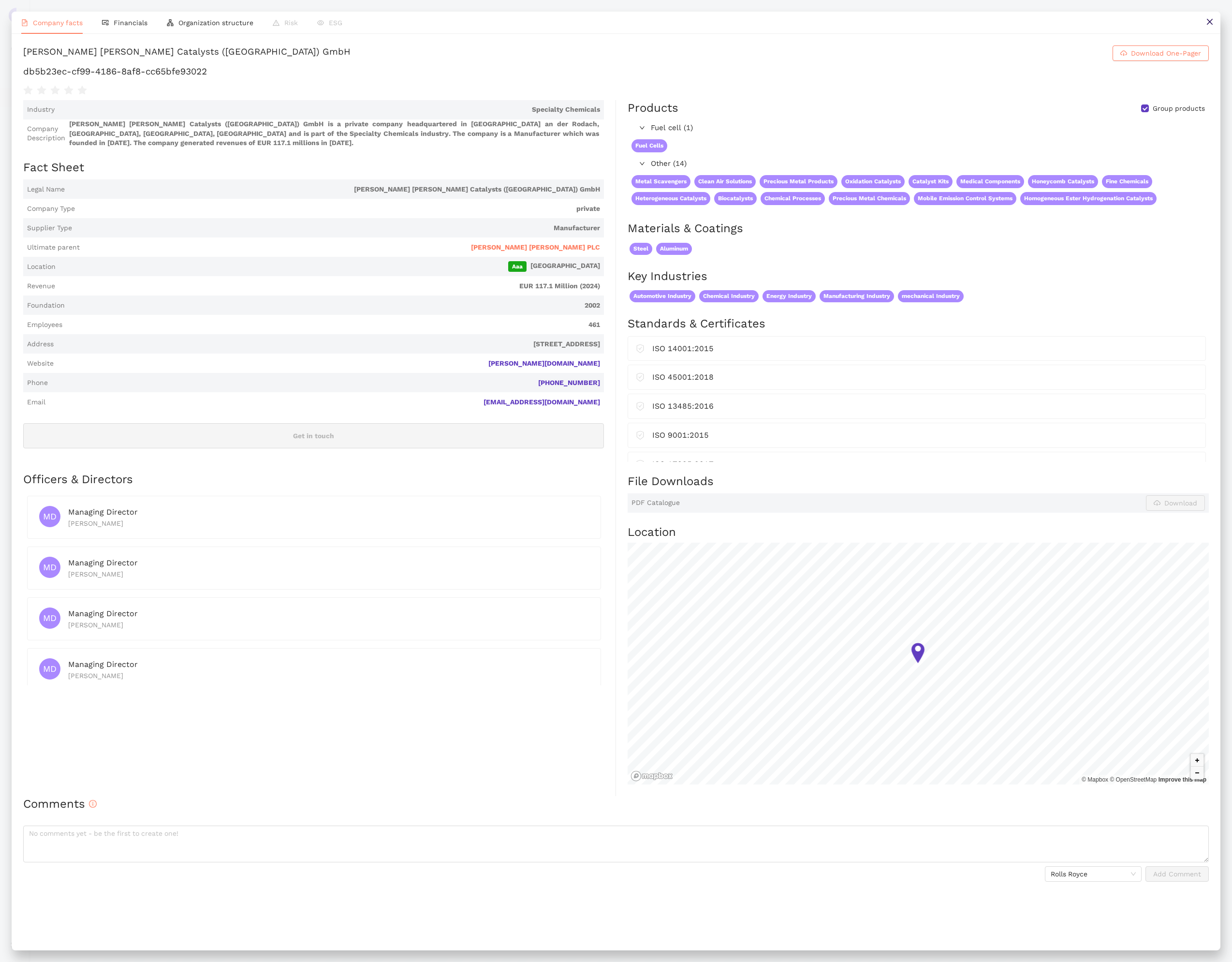
click at [295, 78] on h1 "db5b23ec-cf99-4186-8af8-cc65bfe93022" at bounding box center [616, 71] width 1186 height 13
copy div "db5b23ec-cf99-4186-8af8-cc65bfe93022"
click at [1213, 23] on icon "close" at bounding box center [1210, 22] width 8 height 8
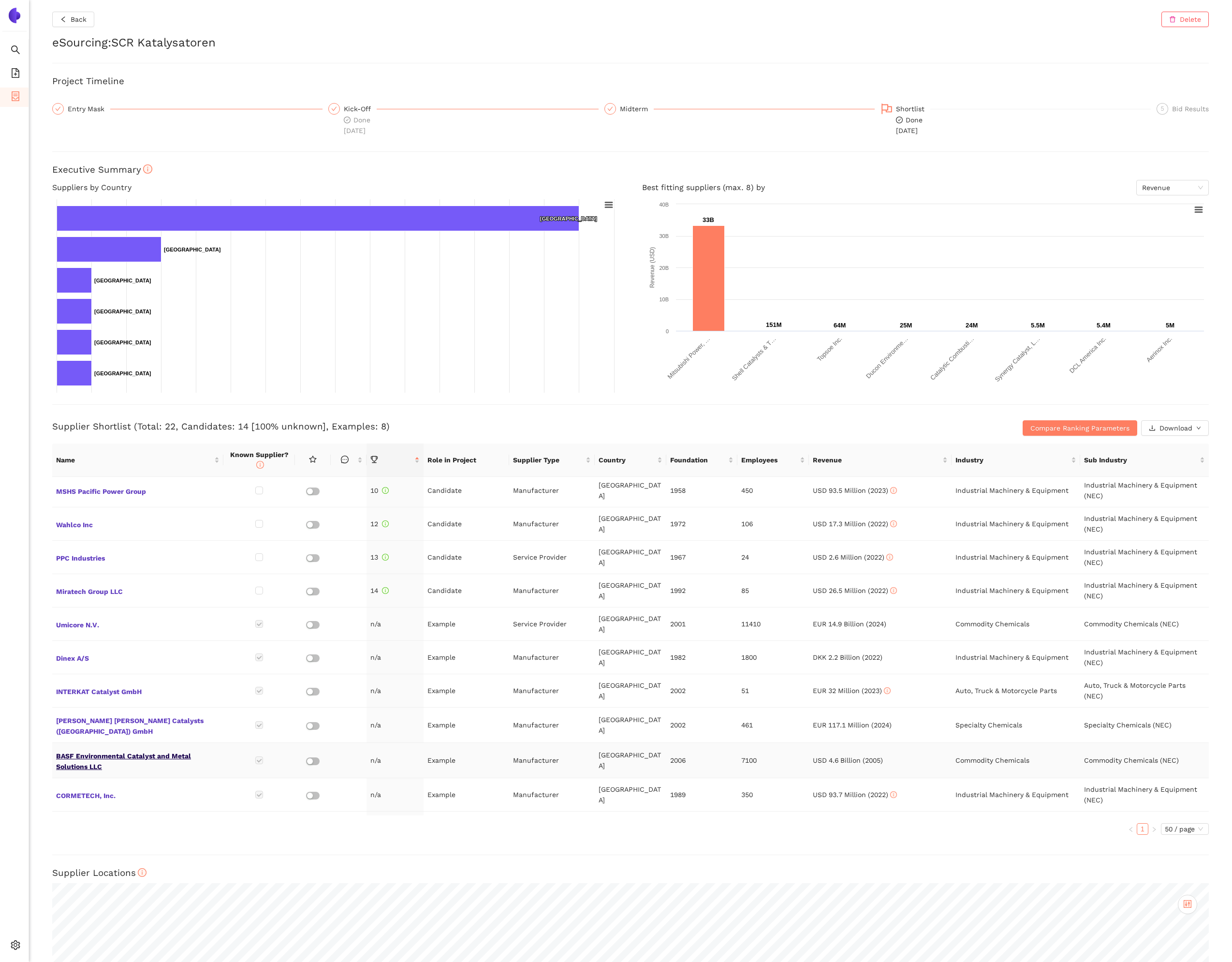
click at [107, 749] on span "BASF Environmental Catalyst and Metal Solutions LLC" at bounding box center [137, 760] width 163 height 24
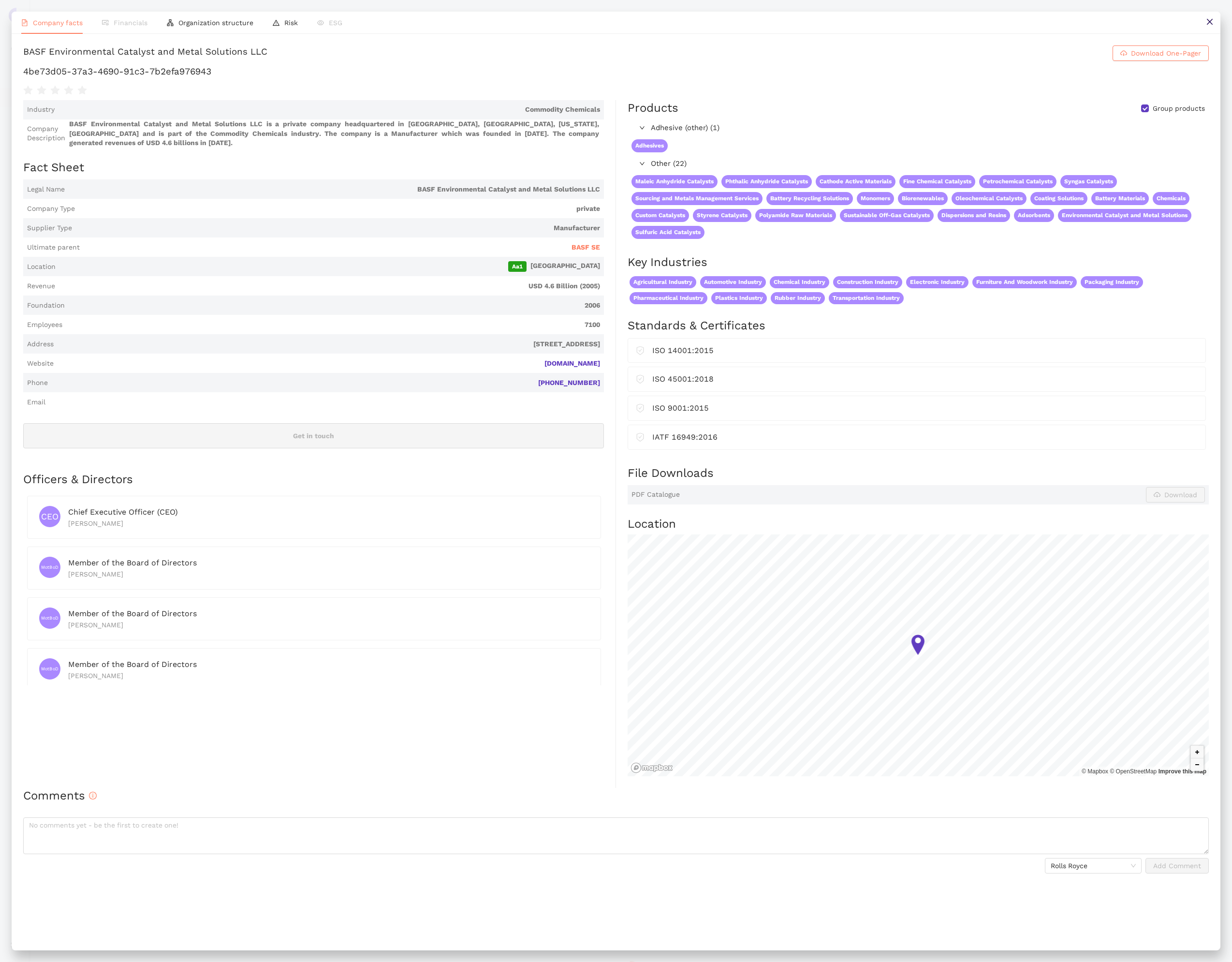
click at [245, 78] on h1 "4be73d05-37a3-4690-91c3-7b2efa976943" at bounding box center [616, 71] width 1186 height 13
click at [244, 78] on h1 "4be73d05-37a3-4690-91c3-7b2efa976943" at bounding box center [616, 71] width 1186 height 13
copy div "4be73d05-37a3-4690-91c3-7b2efa976943"
click at [1215, 24] on button at bounding box center [1210, 22] width 22 height 22
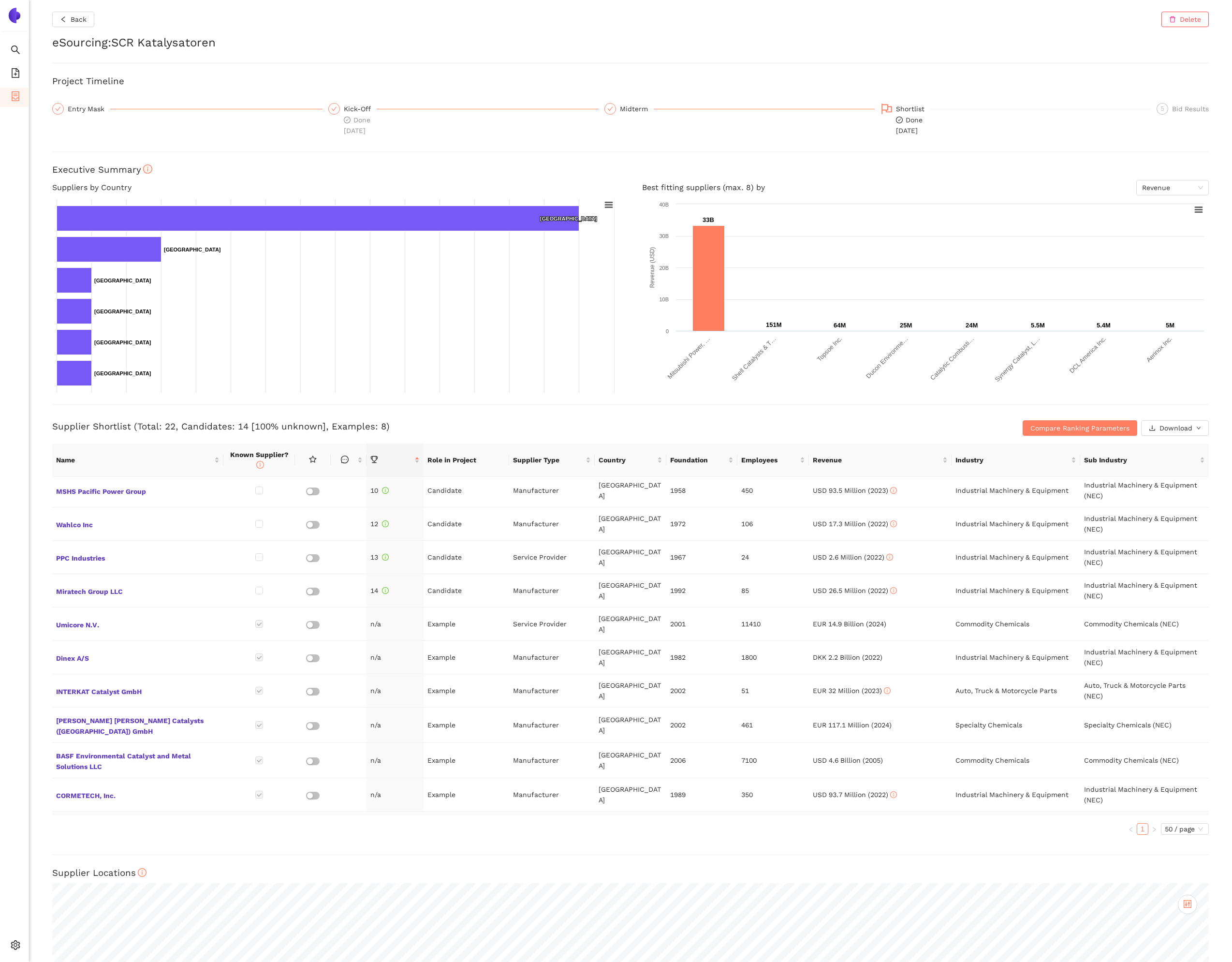
click at [95, 822] on span "NANO Co., Ltd." at bounding box center [137, 828] width 163 height 13
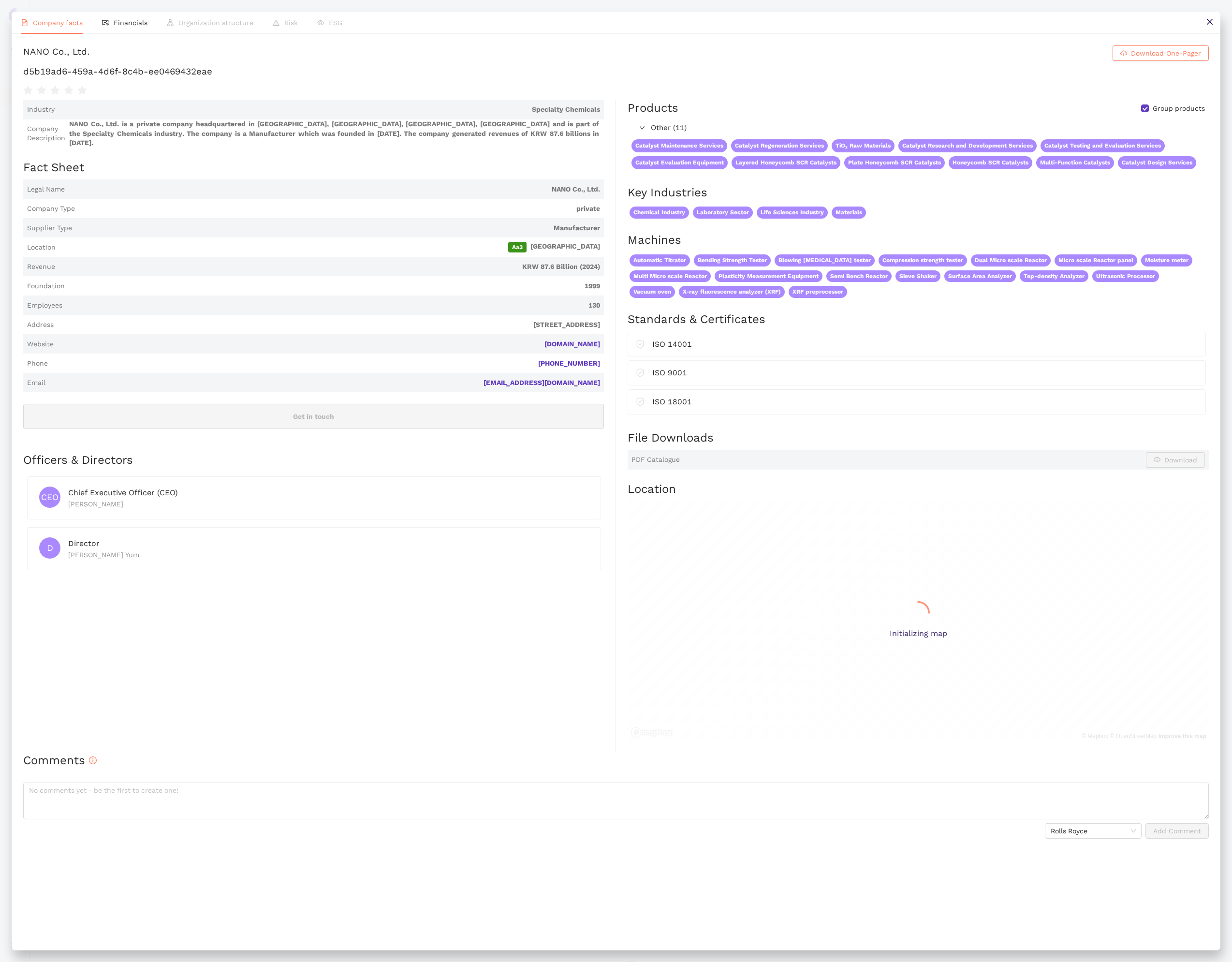
click at [251, 78] on h1 "d5b19ad6-459a-4d6f-8c4b-ee0469432eae" at bounding box center [616, 71] width 1186 height 13
copy div "d5b19ad6-459a-4d6f-8c4b-ee0469432eae"
click at [1205, 18] on button at bounding box center [1210, 22] width 22 height 22
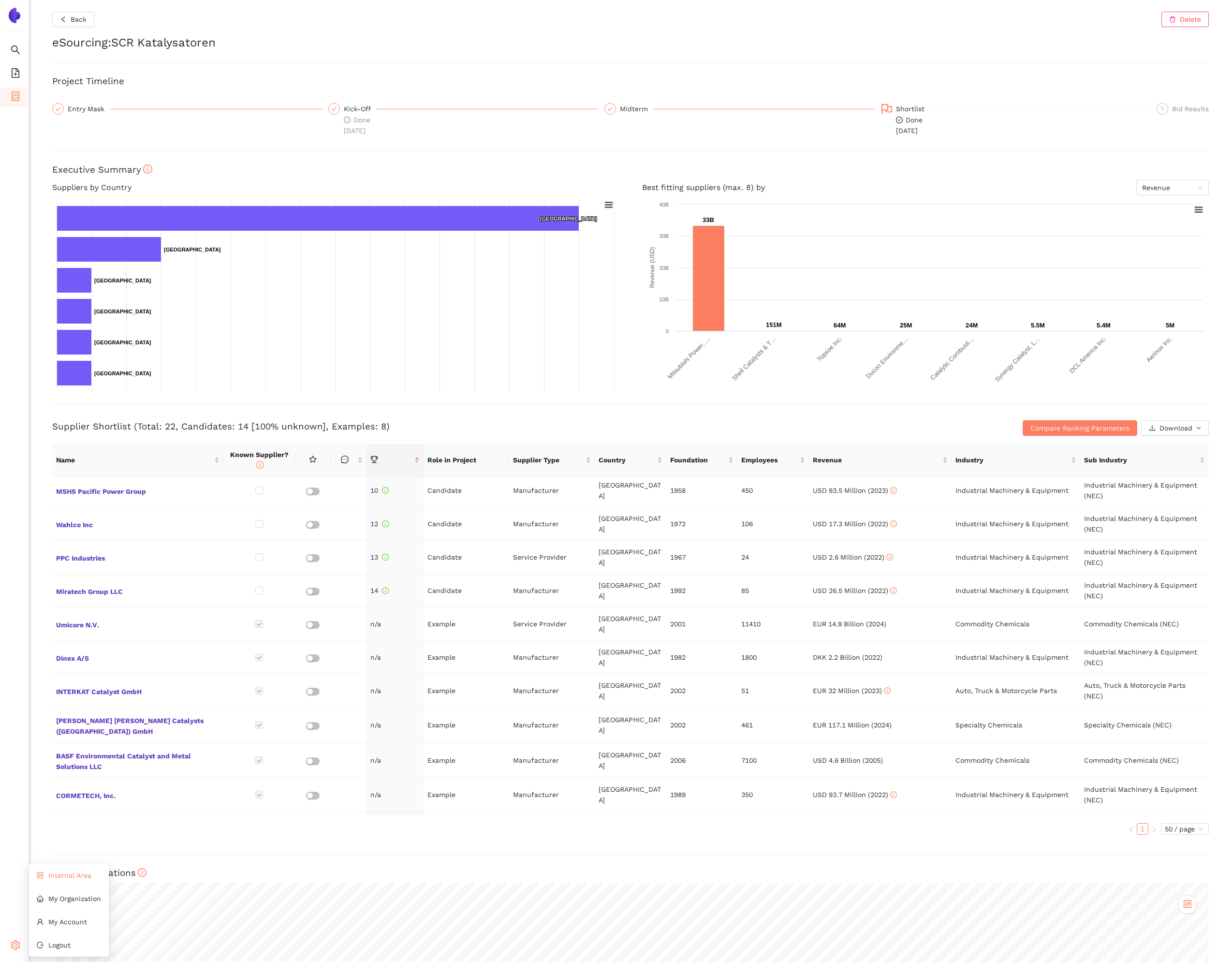
click at [57, 881] on li "Internal Area" at bounding box center [69, 875] width 80 height 19
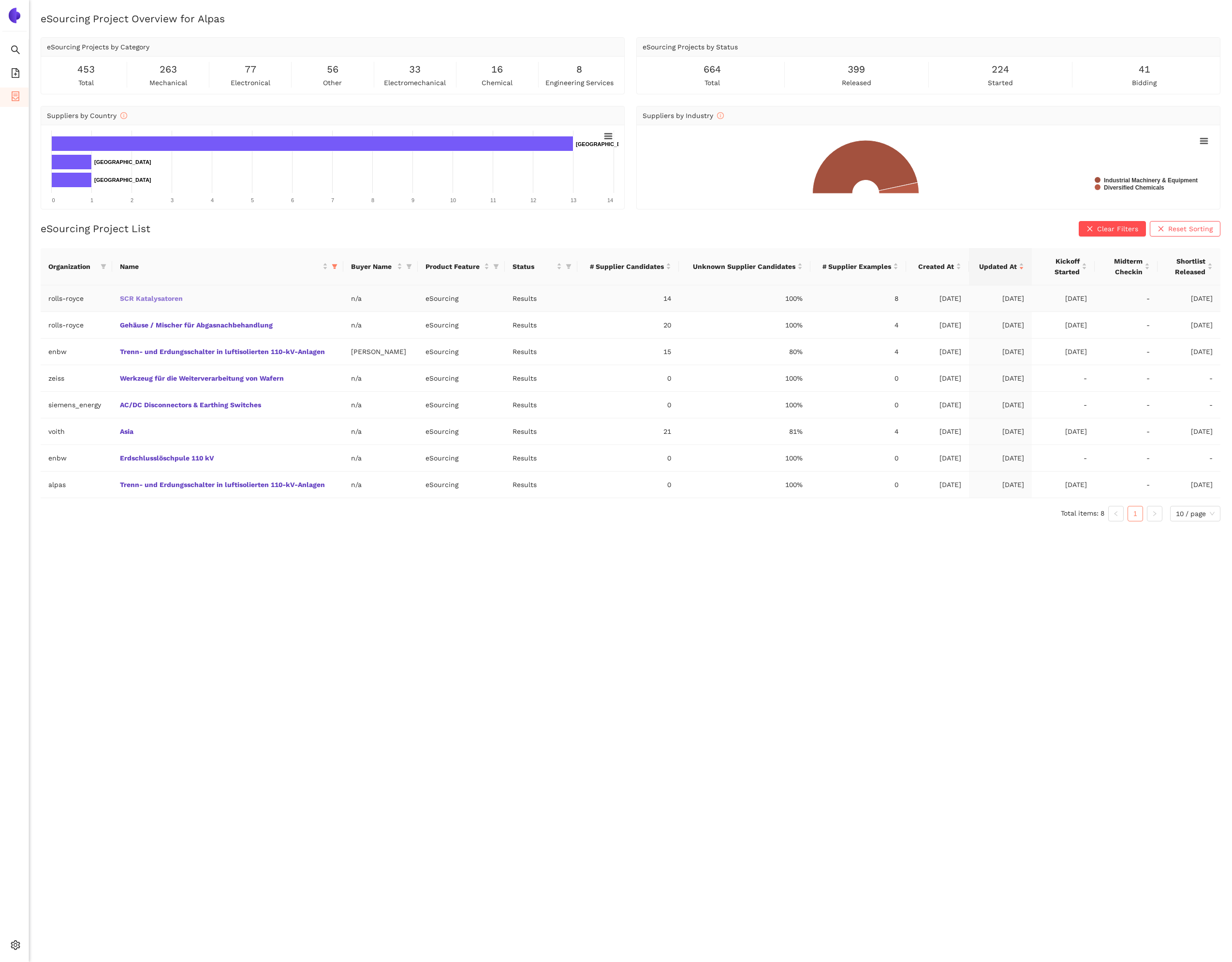
click at [0, 0] on link "SCR Katalysatoren" at bounding box center [0, 0] width 0 height 0
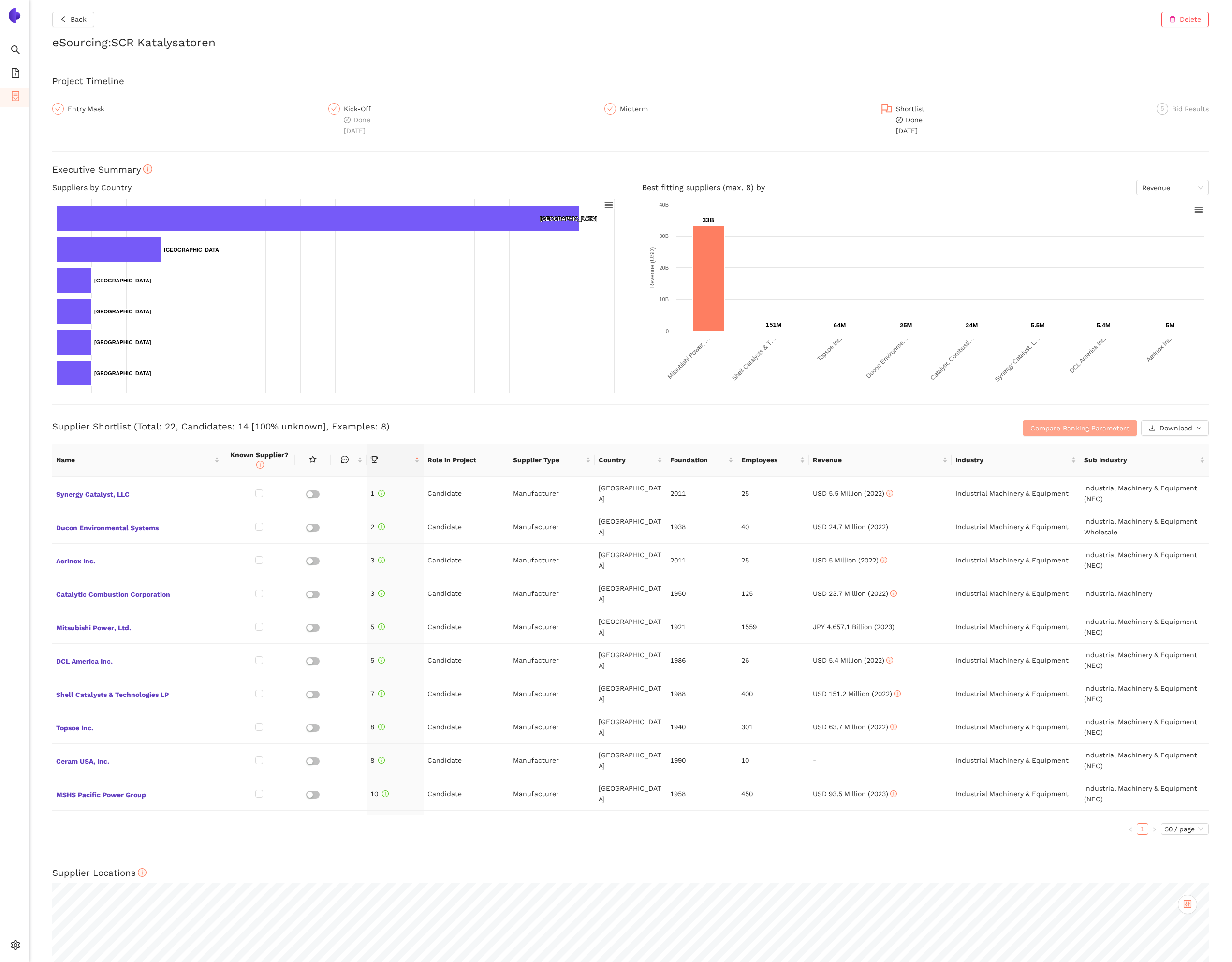
click at [1063, 432] on span "Compare Ranking Parameters" at bounding box center [1080, 428] width 99 height 11
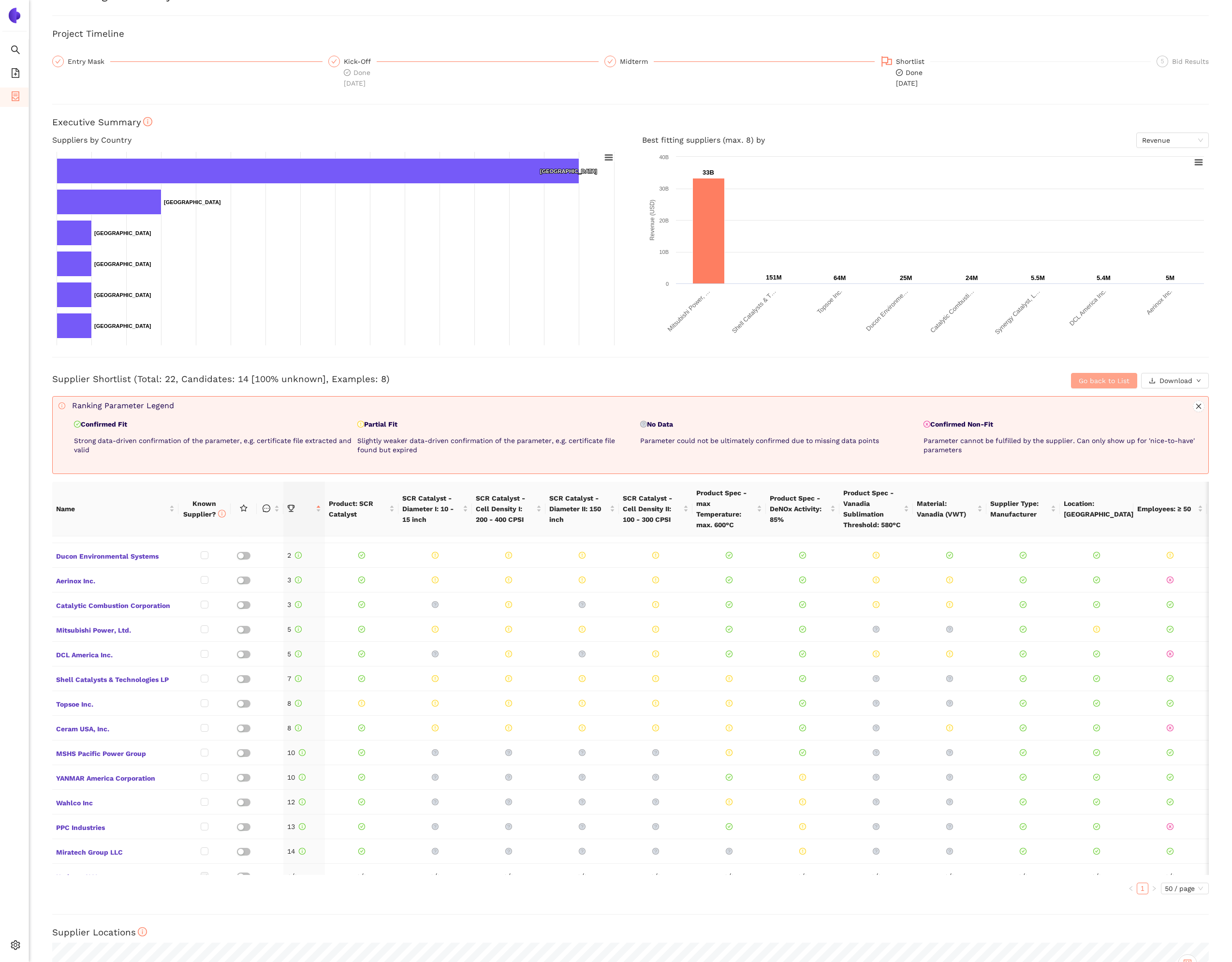
click at [1083, 385] on span "Go back to List" at bounding box center [1104, 381] width 51 height 11
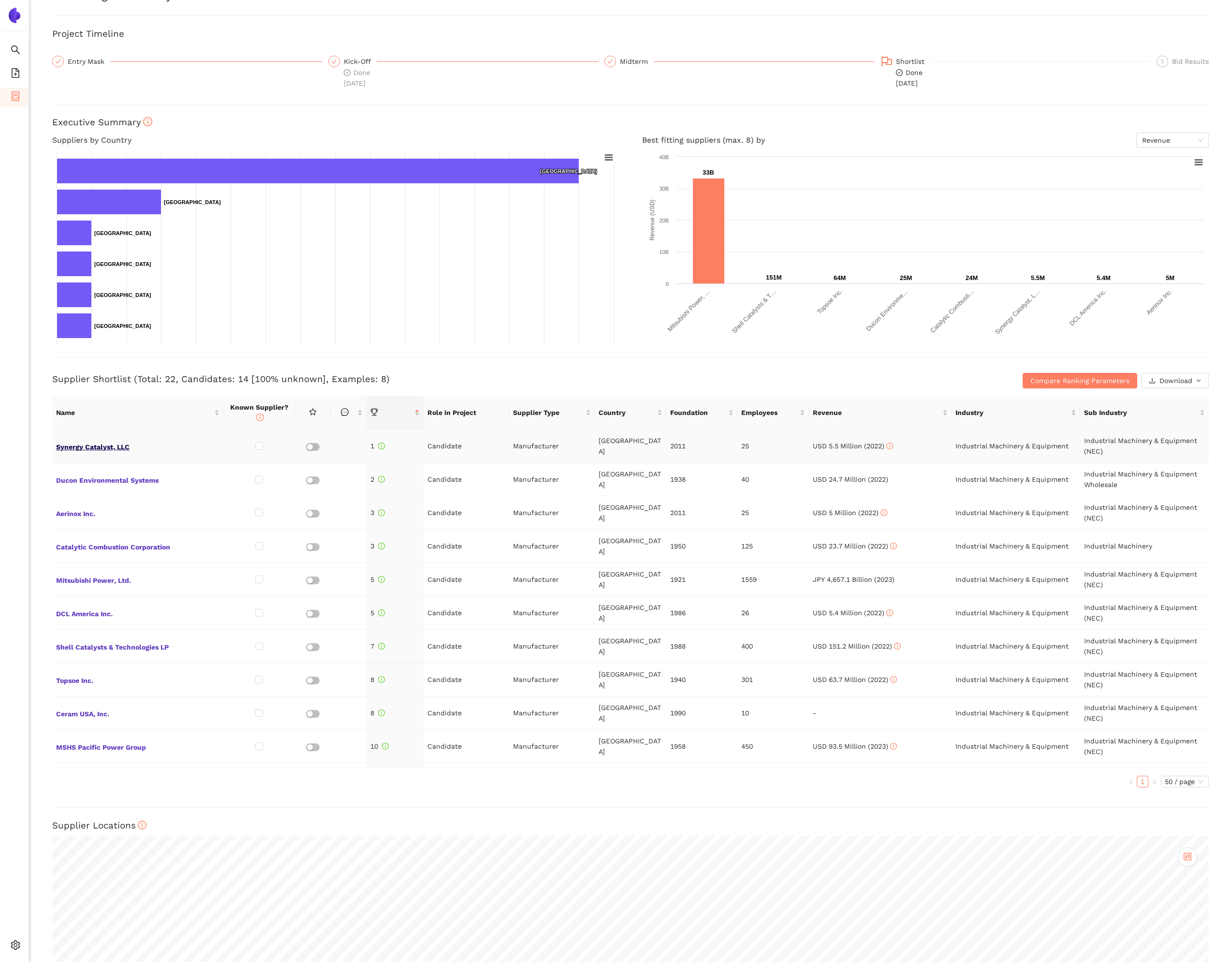
click at [107, 451] on span "Synergy Catalyst, LLC" at bounding box center [137, 445] width 163 height 13
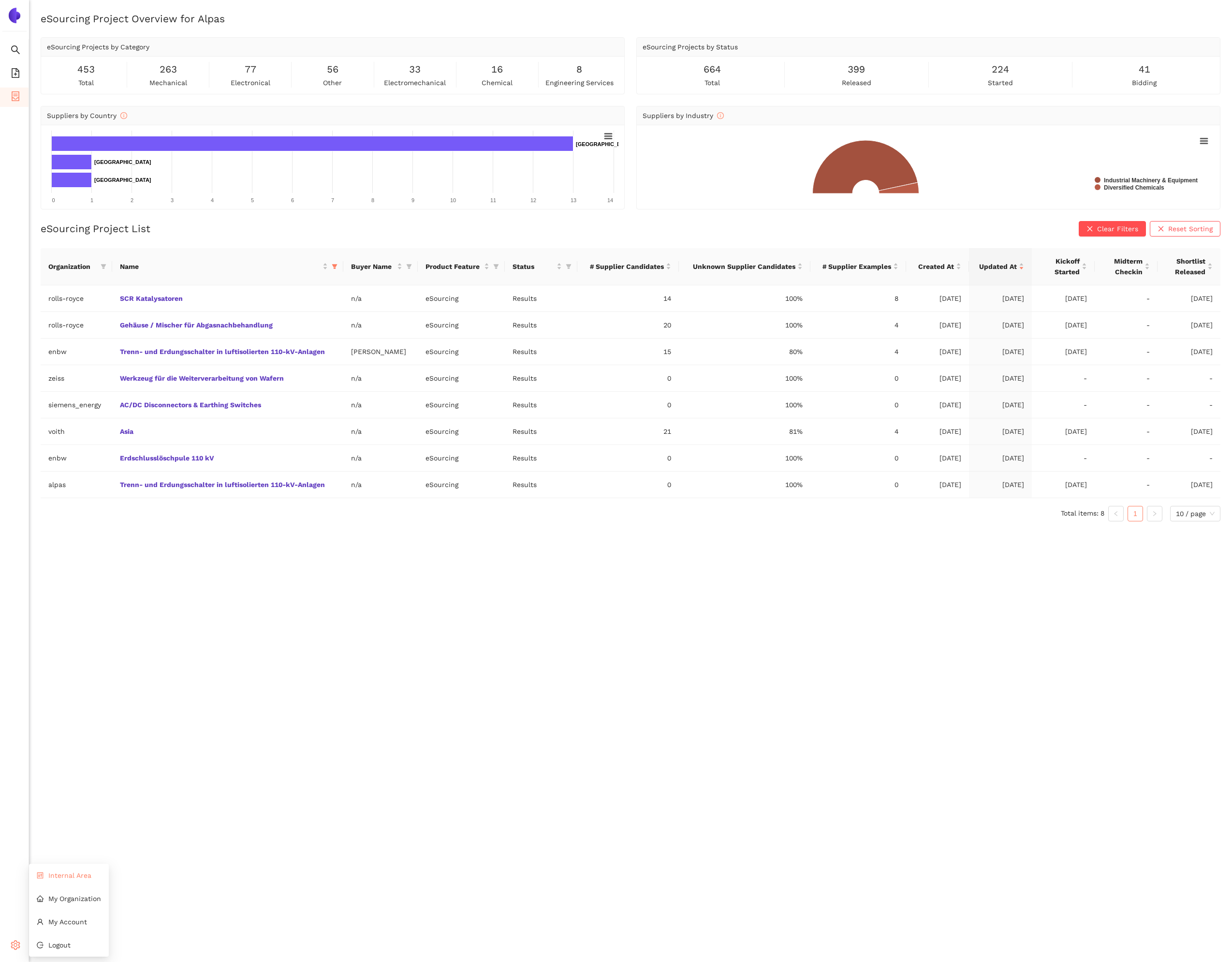
click at [43, 875] on icon "control" at bounding box center [40, 875] width 7 height 7
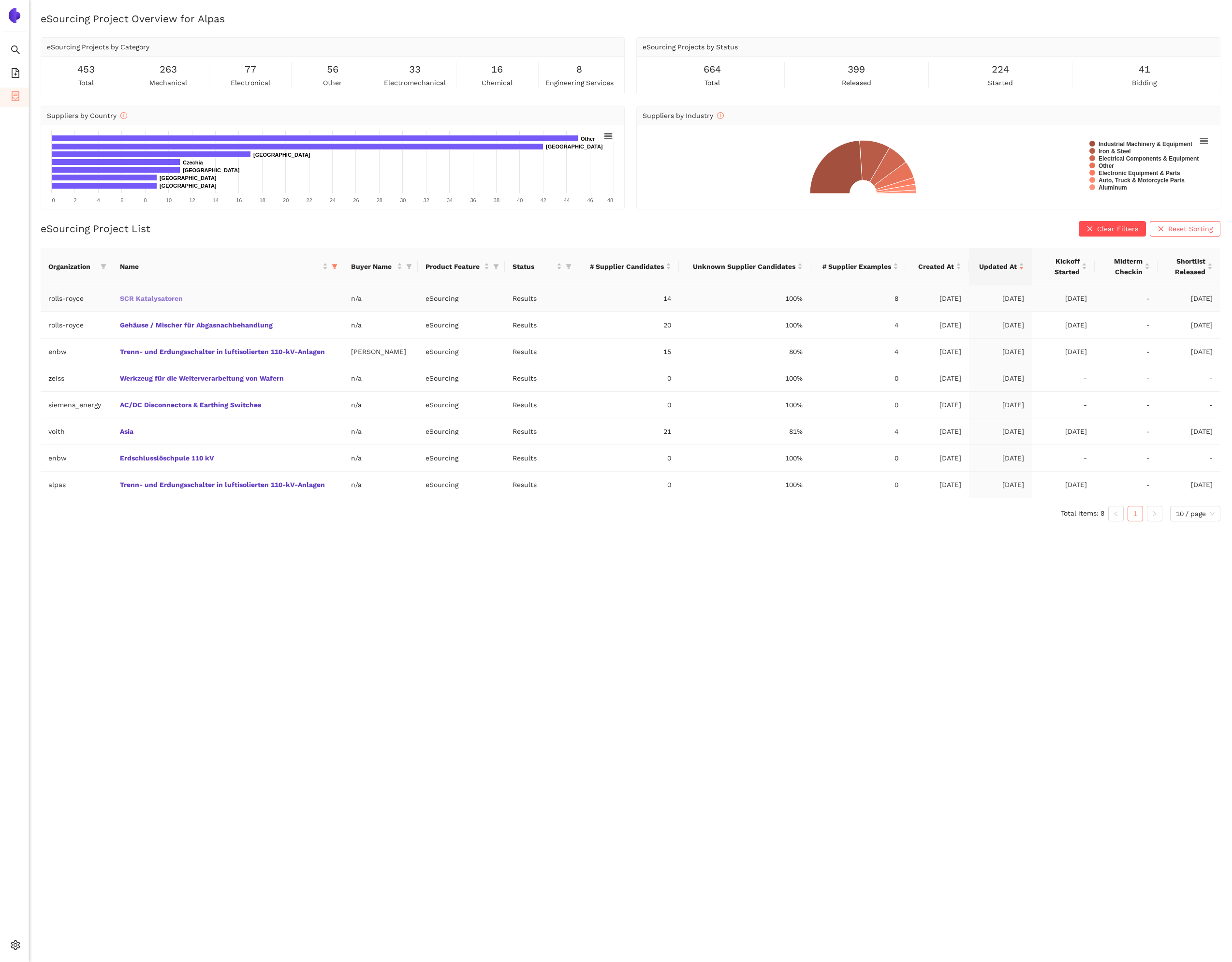
click at [0, 0] on link "SCR Katalysatoren" at bounding box center [0, 0] width 0 height 0
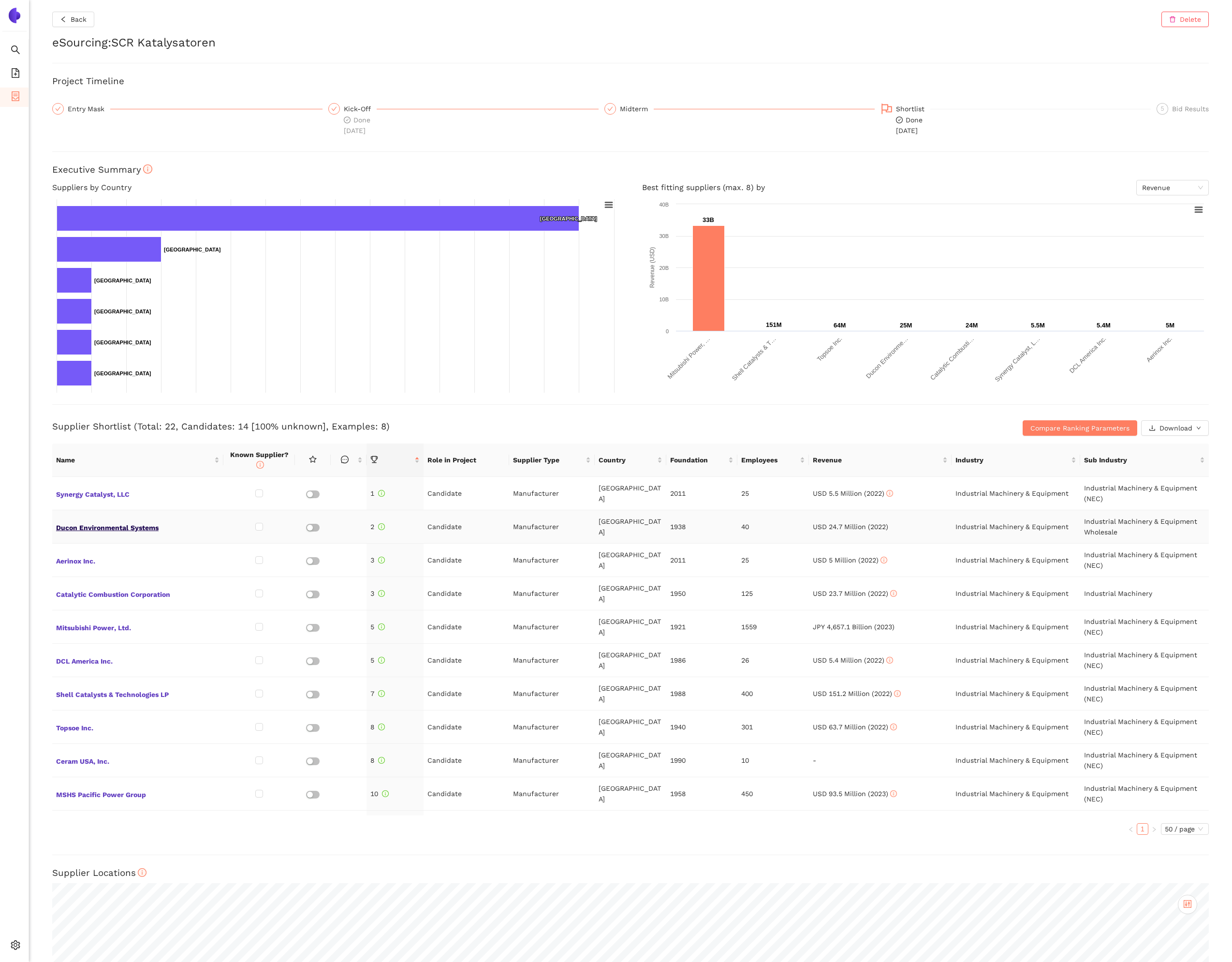
click at [157, 522] on span "Ducon Environmental Systems" at bounding box center [137, 526] width 163 height 13
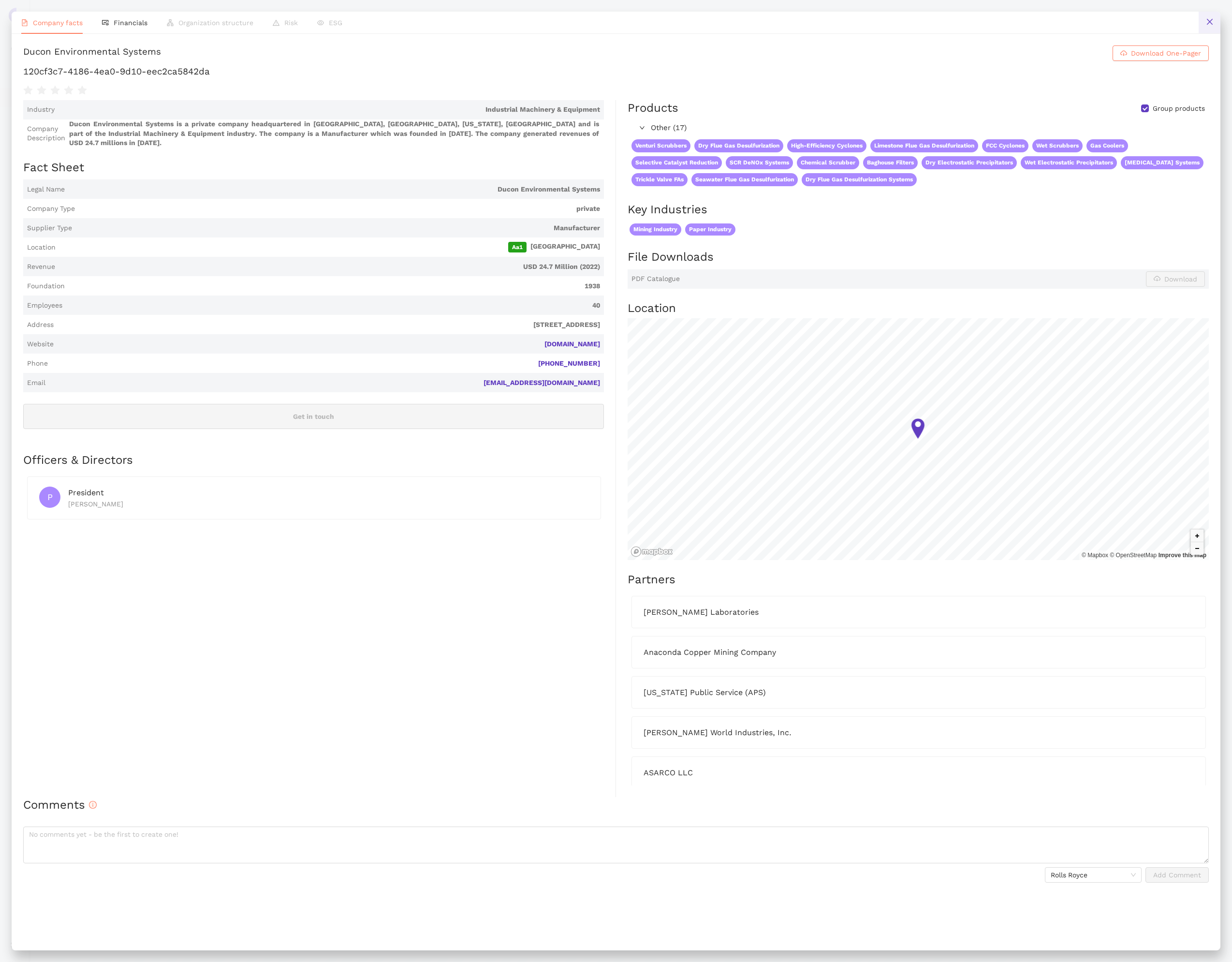
click at [1207, 28] on button at bounding box center [1210, 22] width 22 height 22
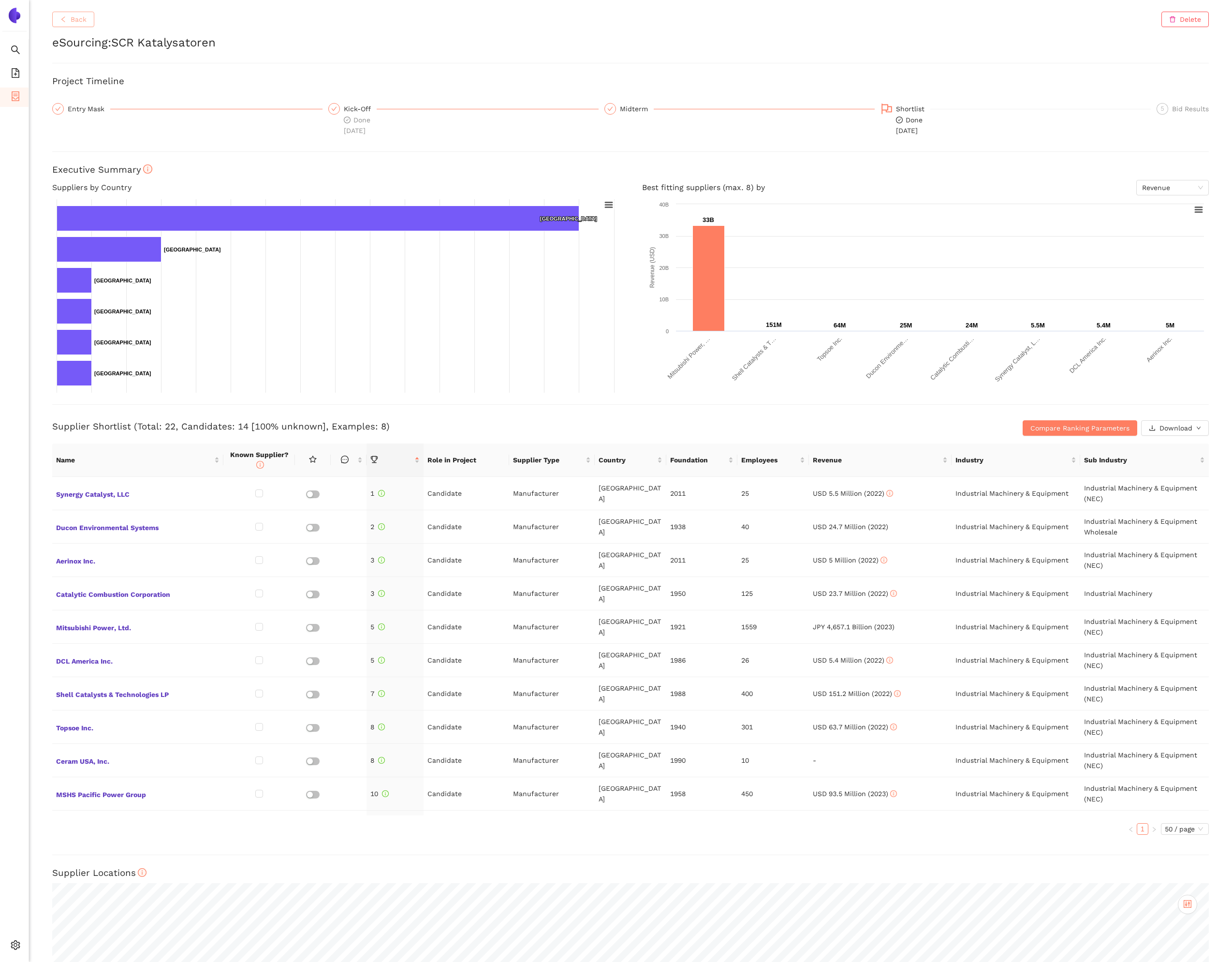
click at [55, 18] on button "Back" at bounding box center [74, 19] width 42 height 16
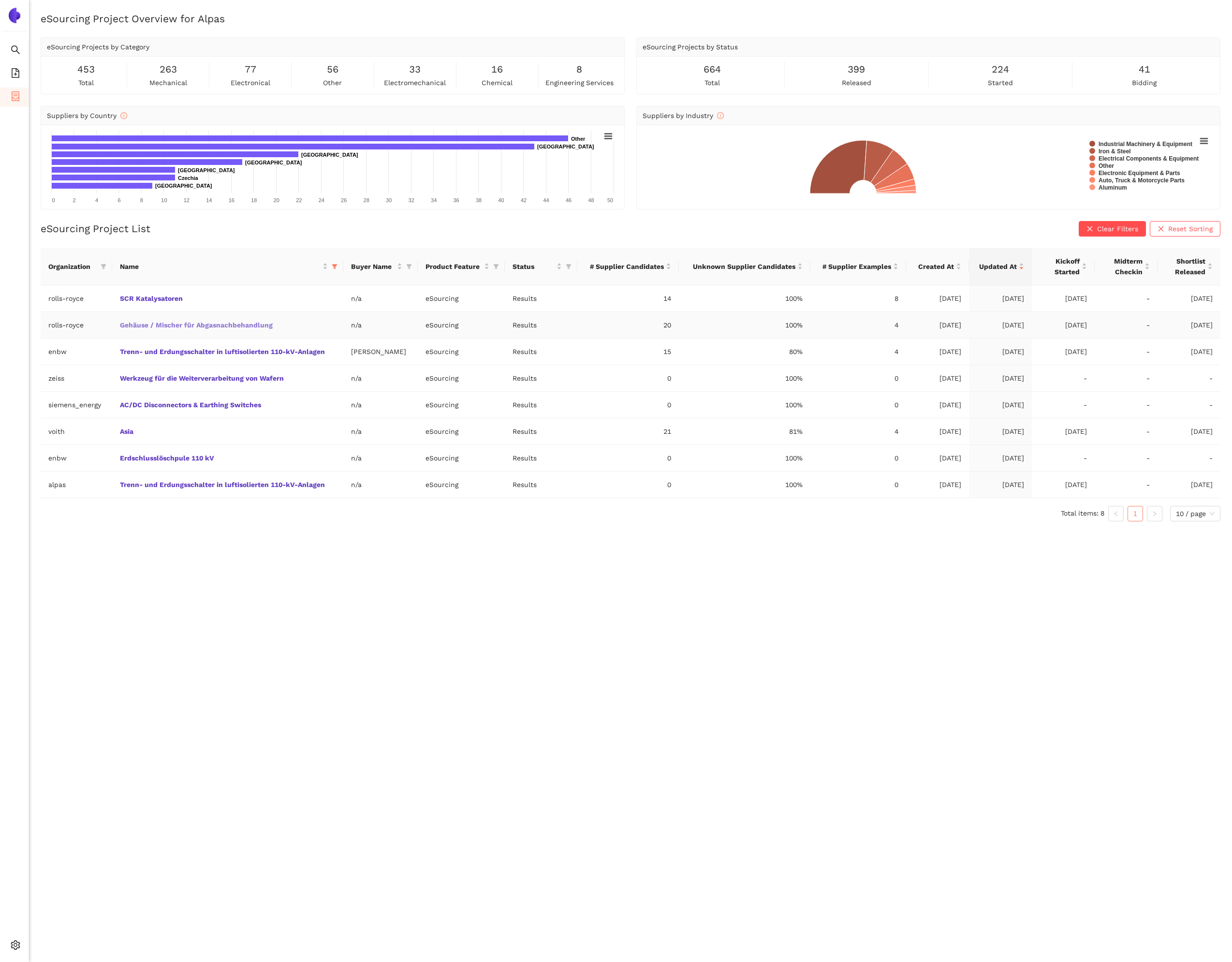
click at [0, 0] on link "Gehäuse / Mischer für Abgasnachbehandlung" at bounding box center [0, 0] width 0 height 0
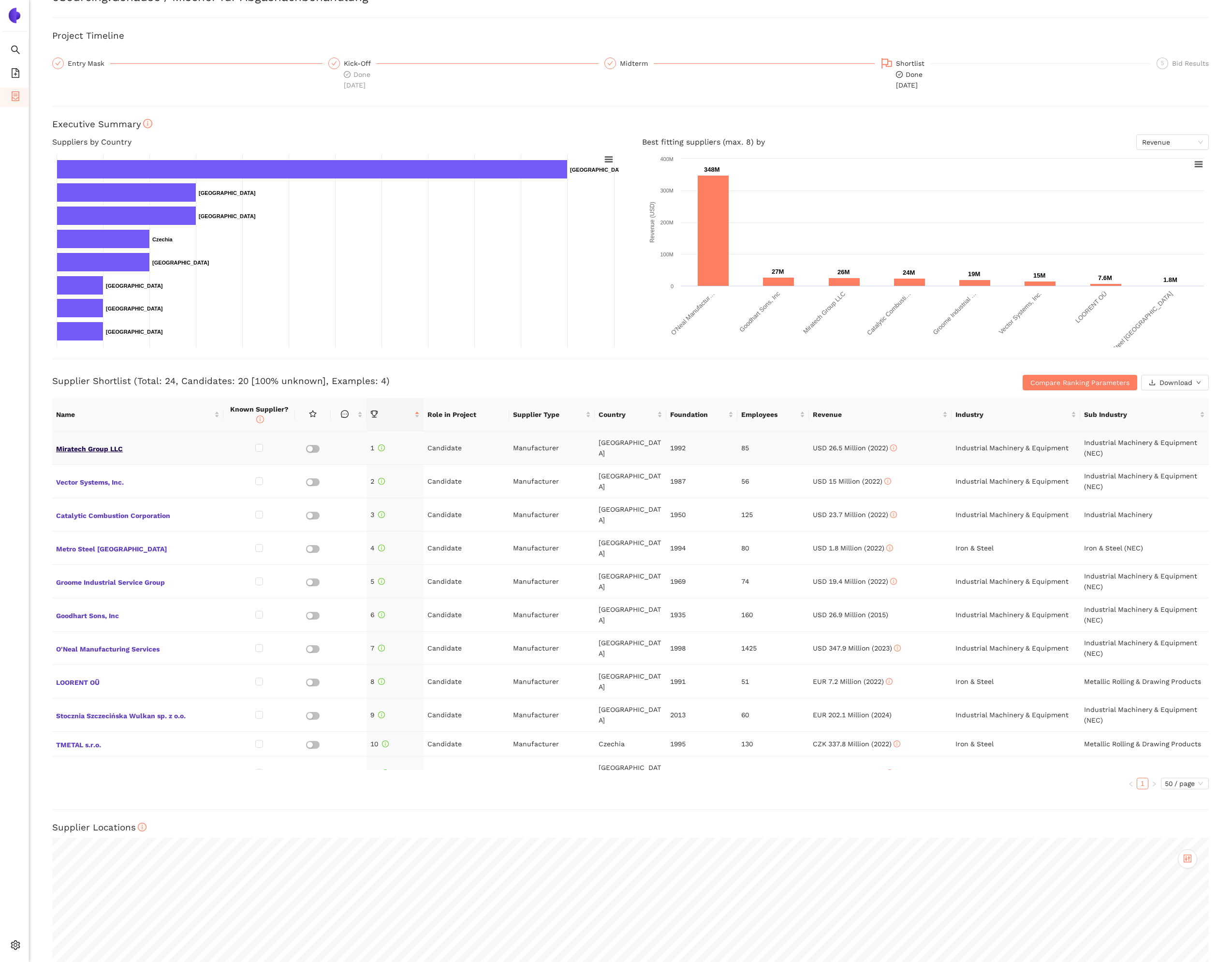
click at [81, 451] on span "Miratech Group LLC" at bounding box center [137, 448] width 163 height 13
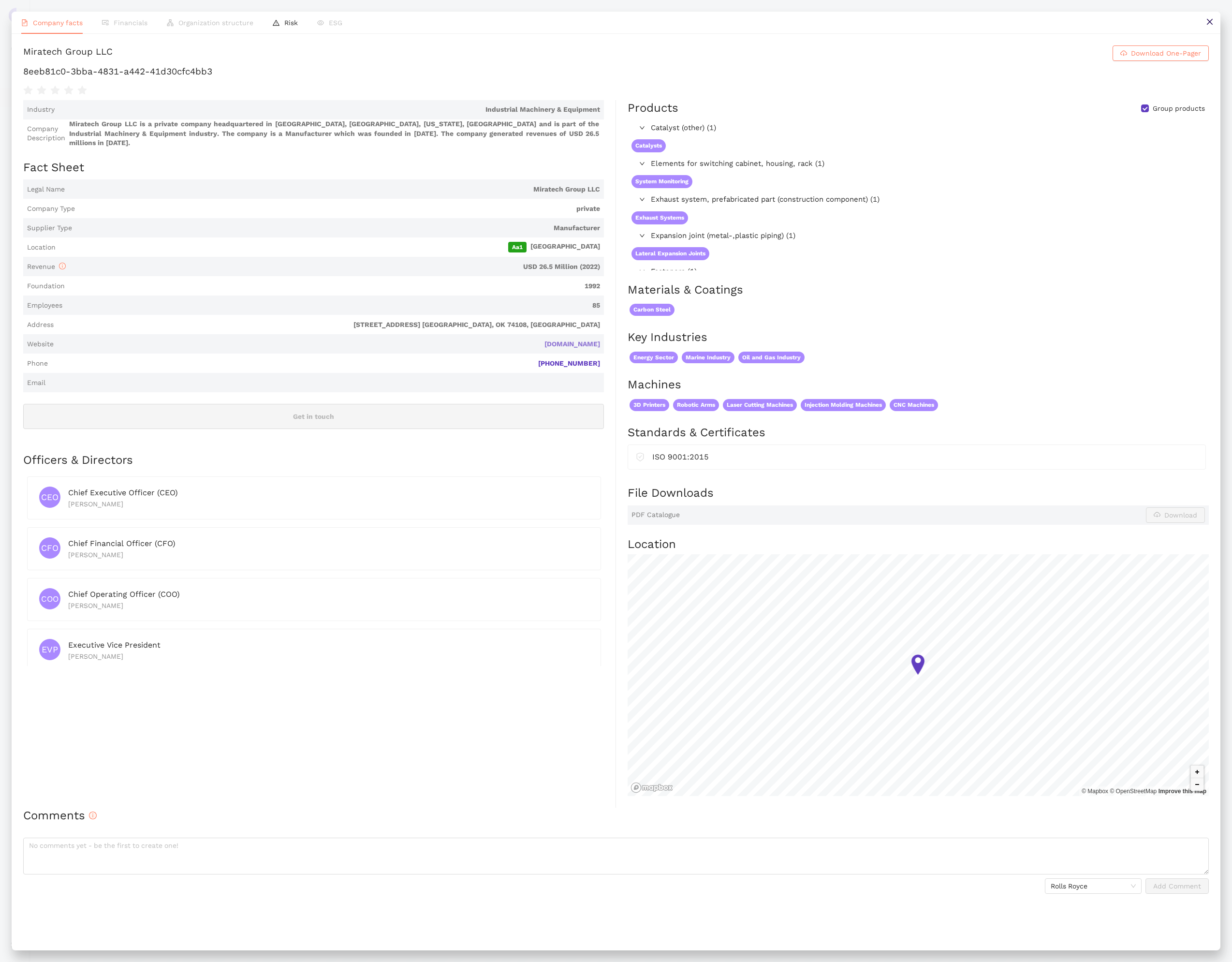
click at [0, 0] on link "[DOMAIN_NAME]" at bounding box center [0, 0] width 0 height 0
click at [259, 78] on h1 "8eeb81c0-3bba-4831-a442-41d30cfc4bb3" at bounding box center [616, 71] width 1186 height 13
copy div "8eeb81c0-3bba-4831-a442-41d30cfc4bb3"
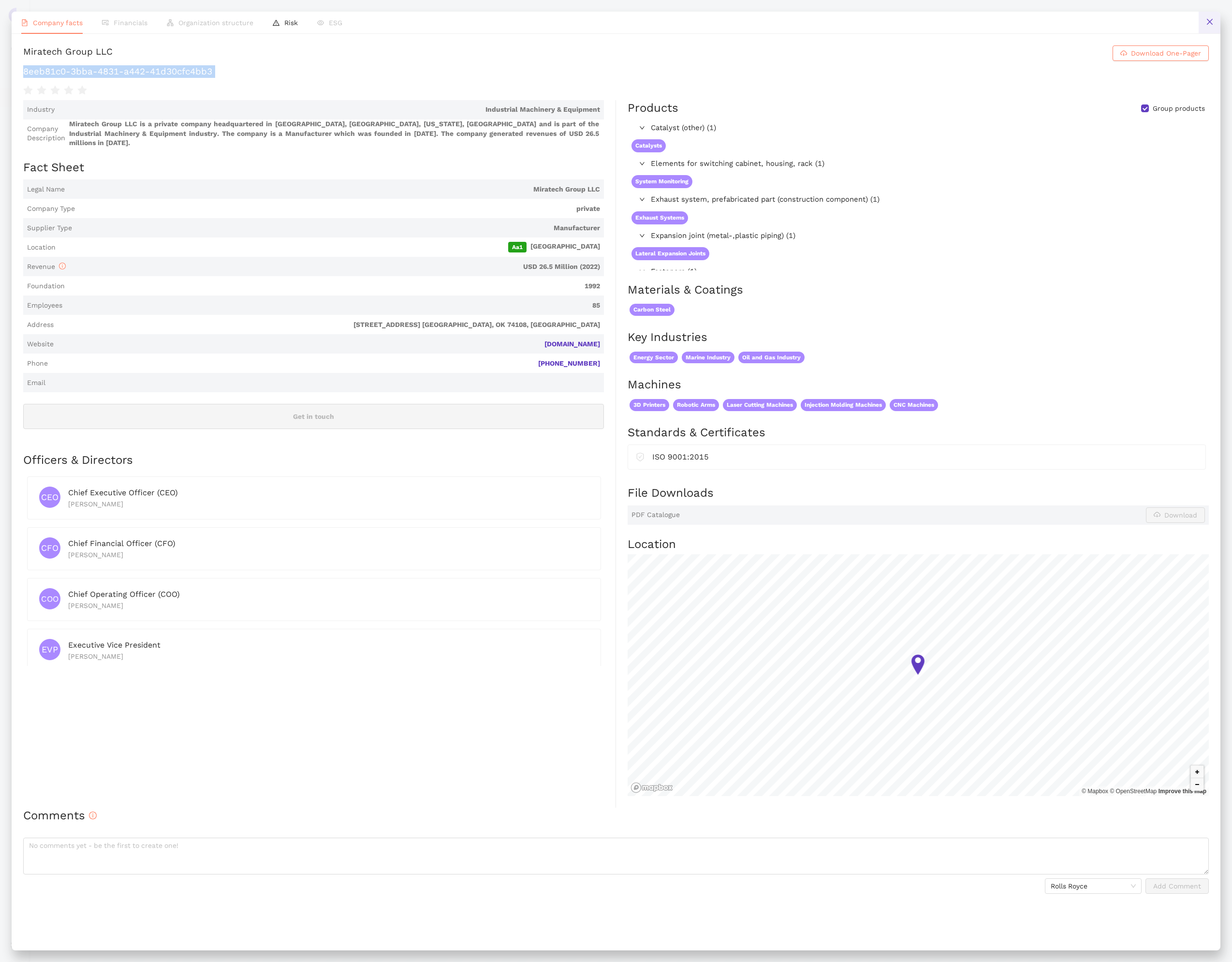
click at [1210, 24] on icon "close" at bounding box center [1210, 22] width 8 height 8
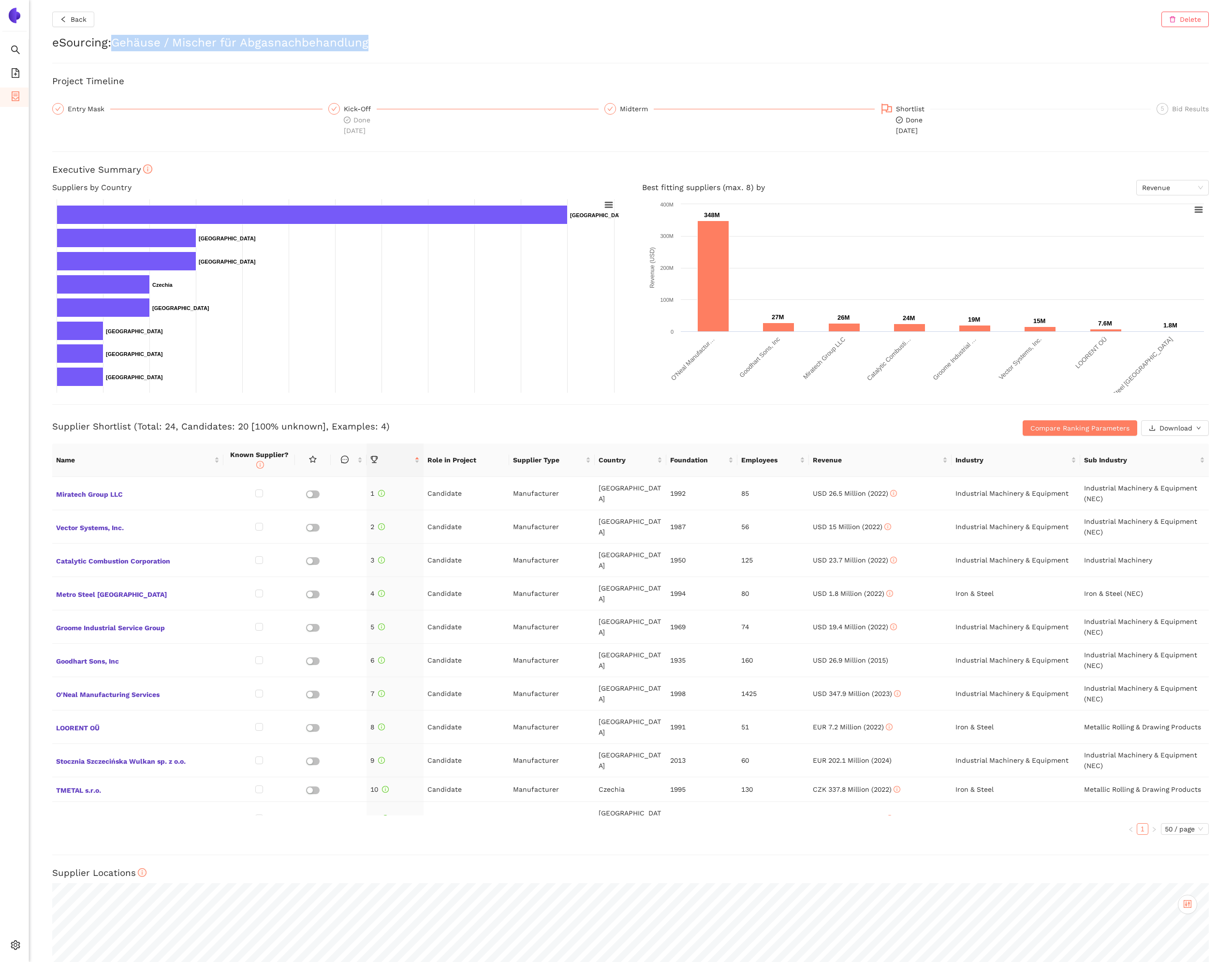
drag, startPoint x: 379, startPoint y: 42, endPoint x: 116, endPoint y: 37, distance: 263.0
click at [116, 37] on h2 "eSourcing : Gehäuse / Mischer für Abgasnachbehandlung" at bounding box center [630, 43] width 1157 height 16
copy h2 "Gehäuse / Mischer für Abgasnachbehandlung"
click at [108, 493] on span "Miratech Group LLC" at bounding box center [137, 493] width 163 height 13
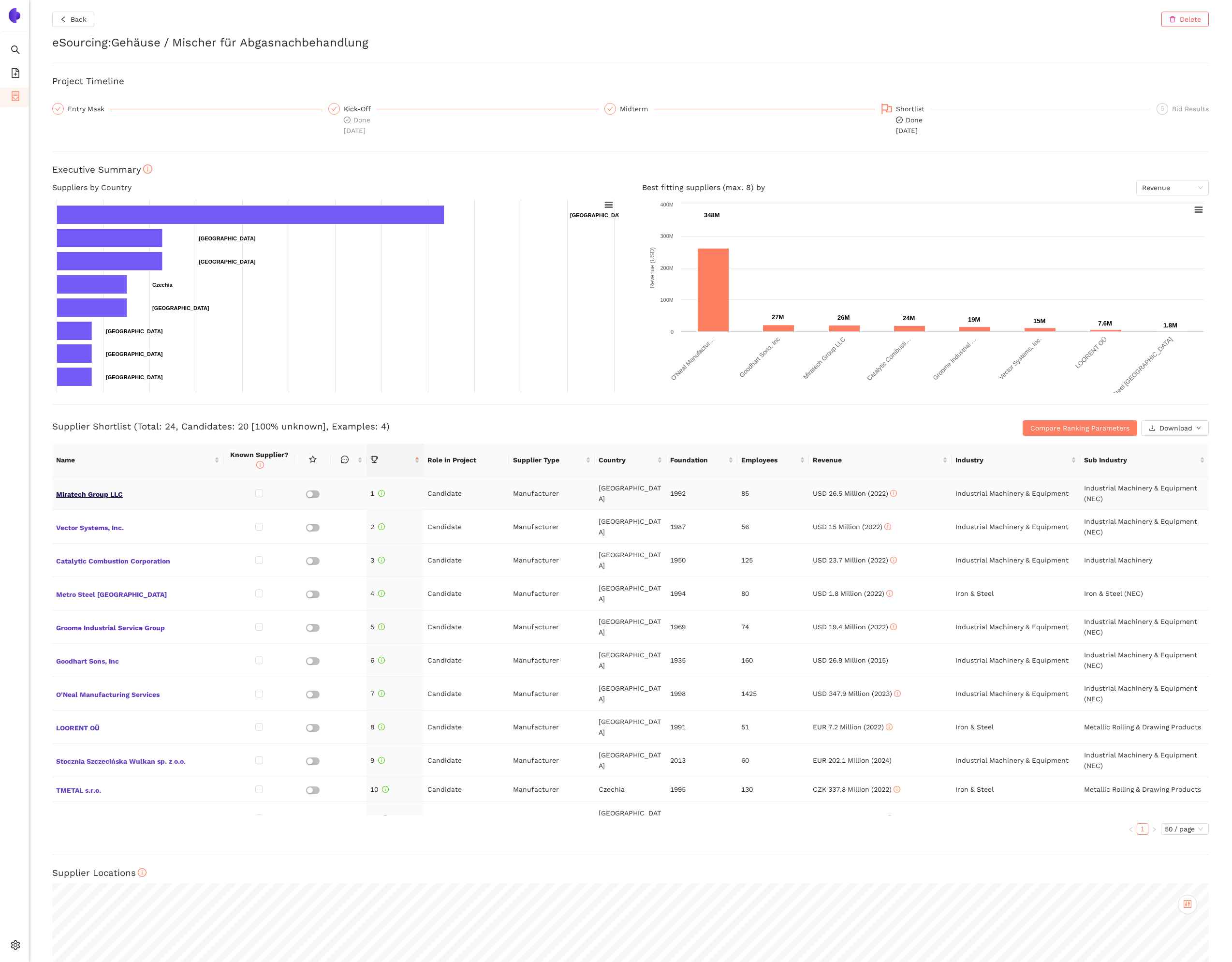
click at [110, 492] on span "Miratech Group LLC" at bounding box center [137, 493] width 163 height 13
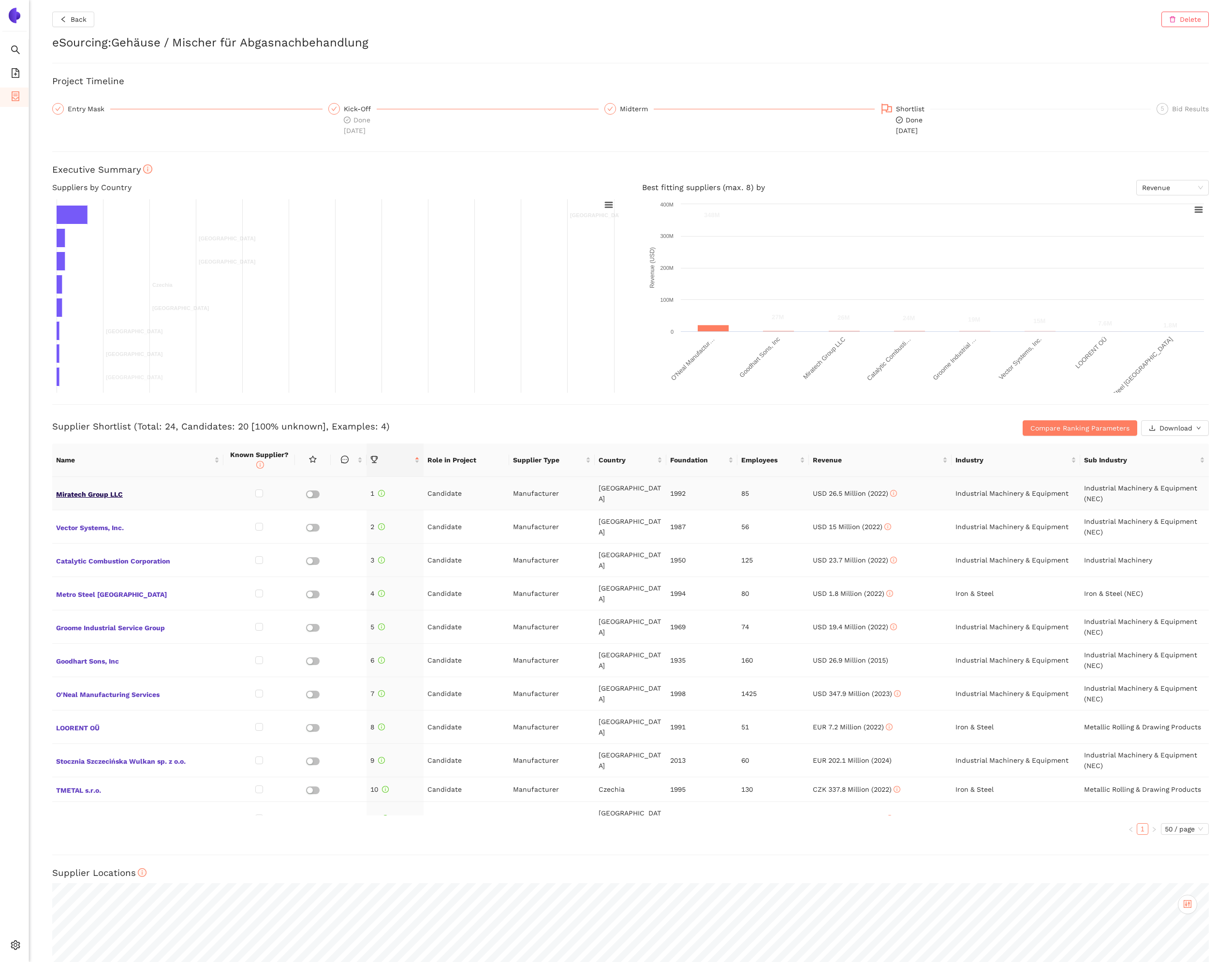
click at [118, 491] on span "Miratech Group LLC" at bounding box center [137, 493] width 163 height 13
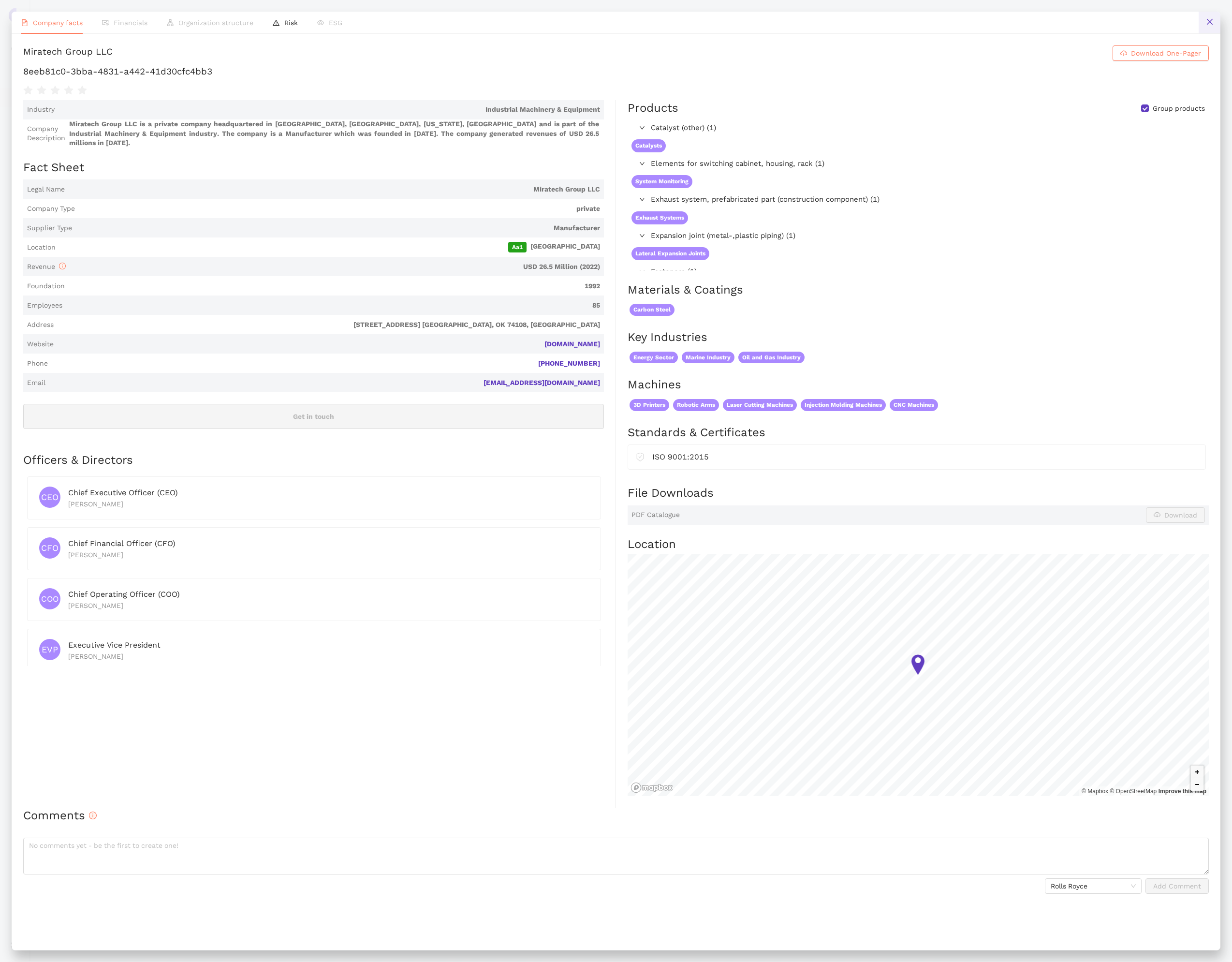
click at [1213, 26] on button at bounding box center [1210, 22] width 22 height 22
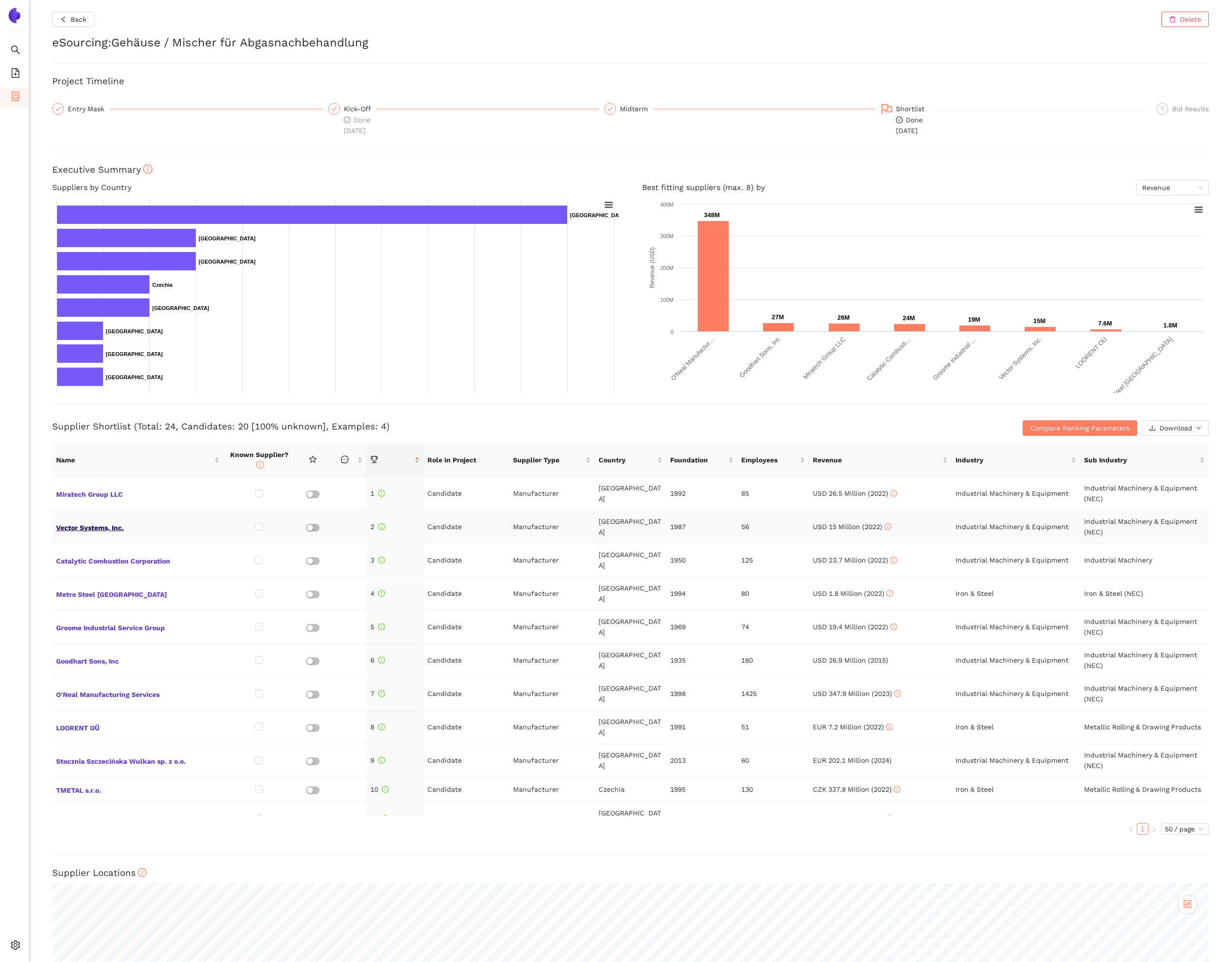
click at [87, 532] on span "Vector Systems, Inc." at bounding box center [137, 526] width 163 height 13
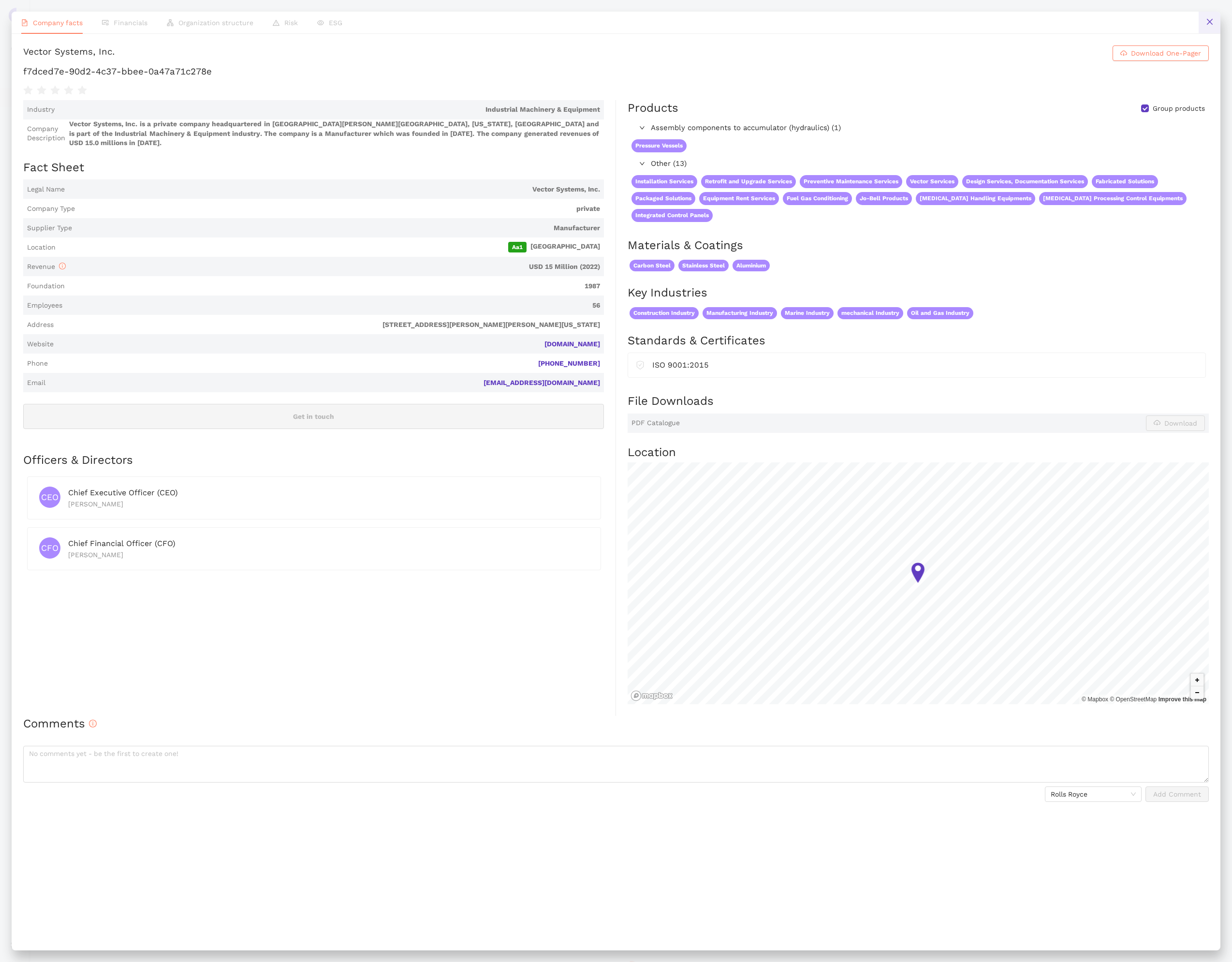
click at [1216, 20] on button at bounding box center [1210, 22] width 22 height 22
